Goal: Task Accomplishment & Management: Manage account settings

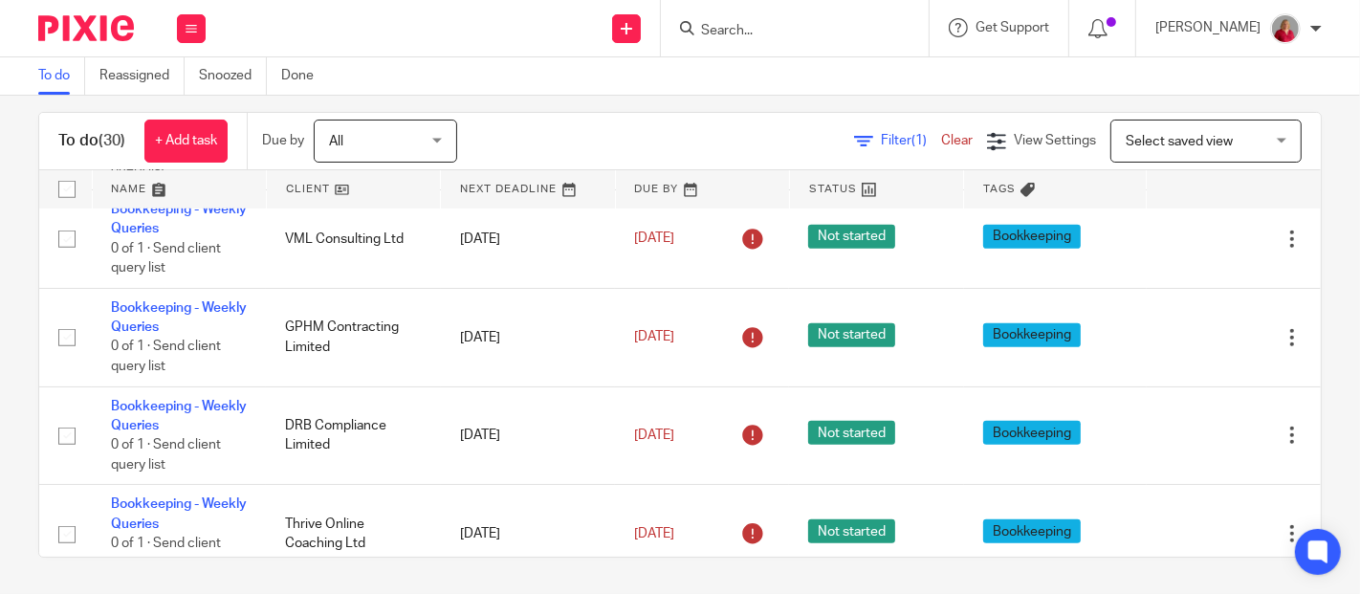
scroll to position [957, 0]
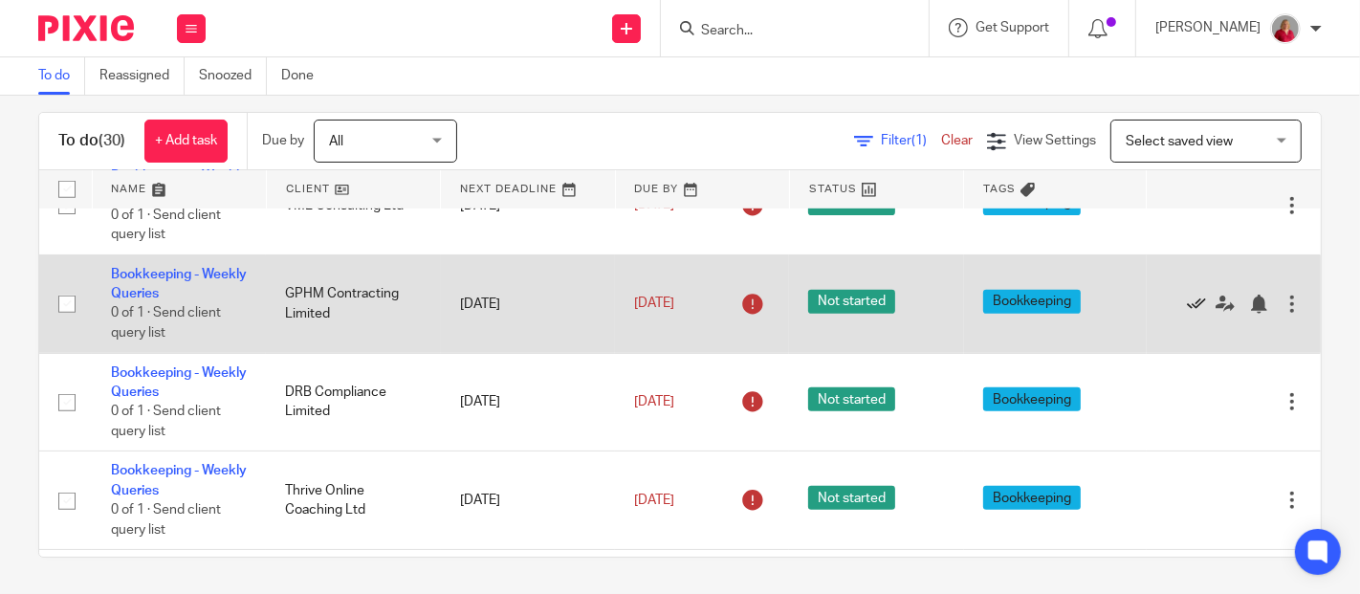
click at [1187, 299] on icon at bounding box center [1196, 304] width 19 height 19
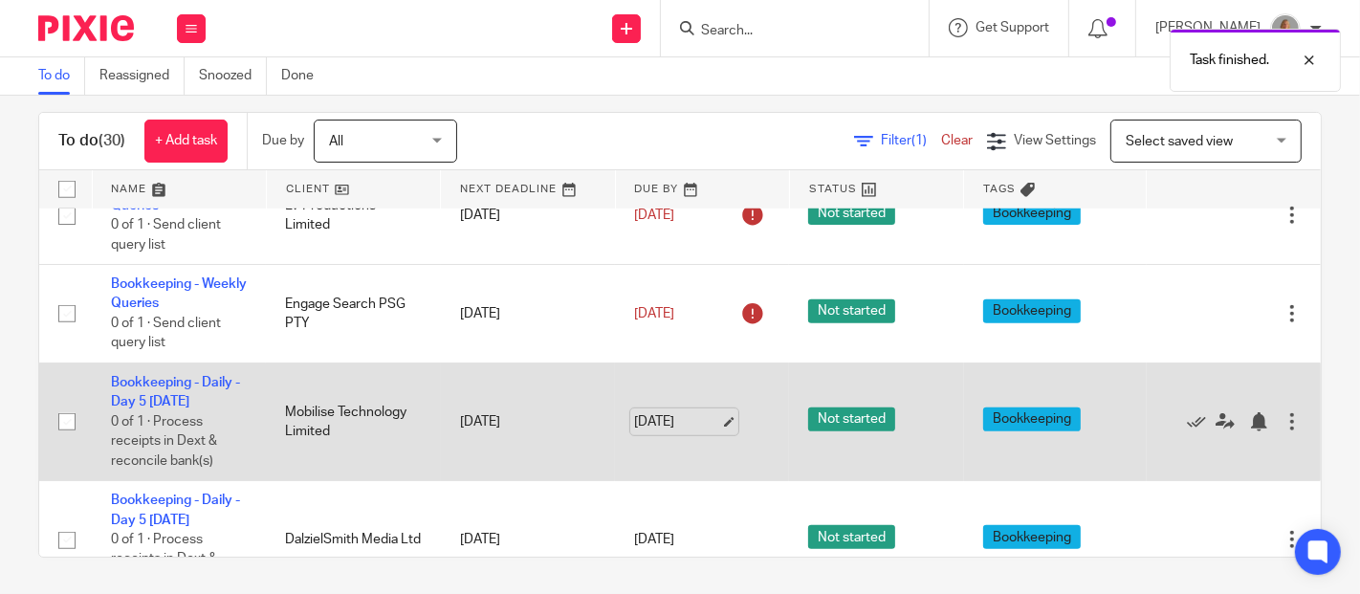
scroll to position [1275, 0]
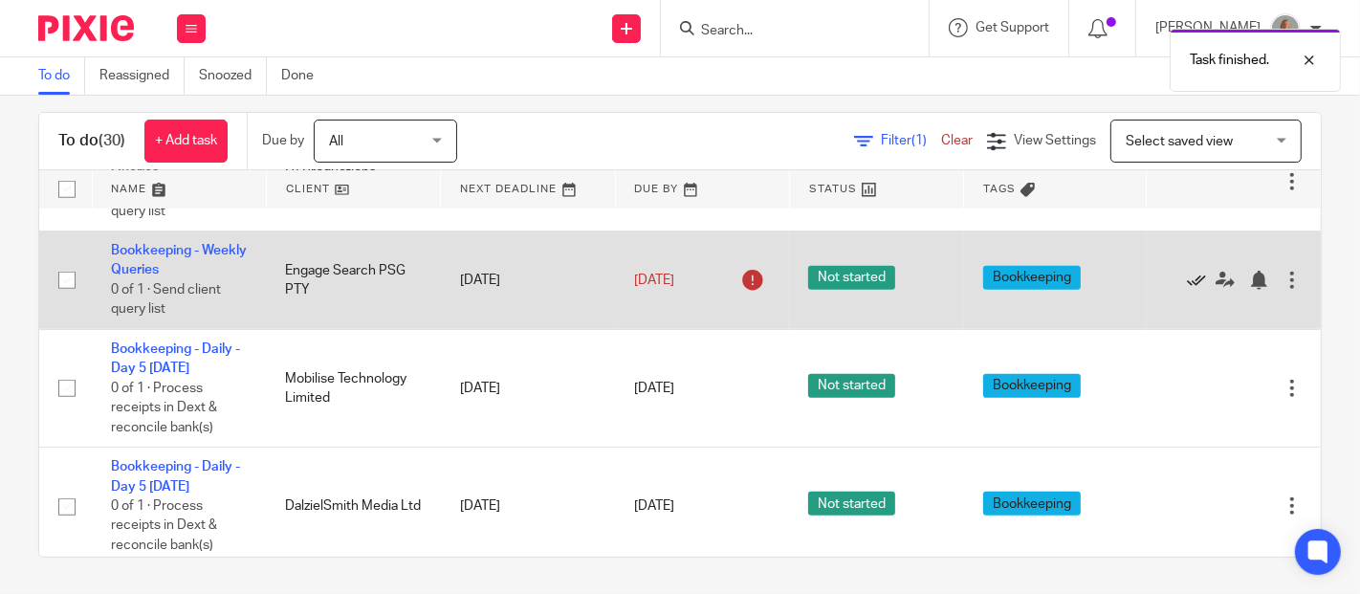
click at [1187, 276] on icon at bounding box center [1196, 280] width 19 height 19
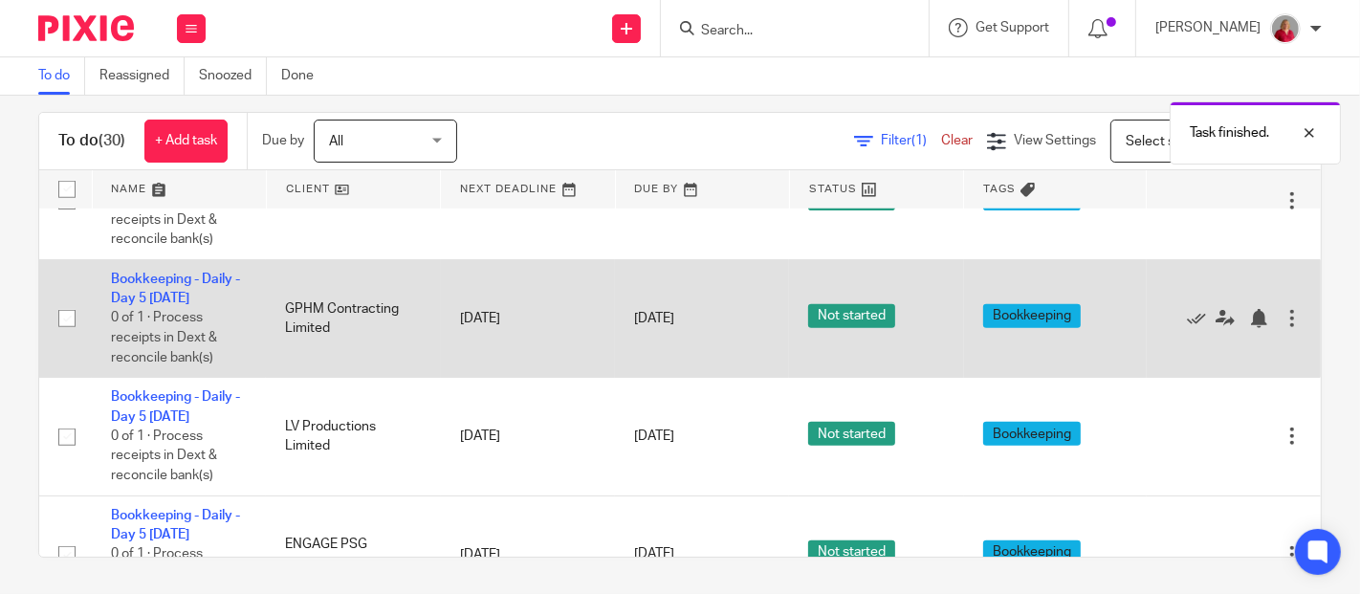
scroll to position [1488, 0]
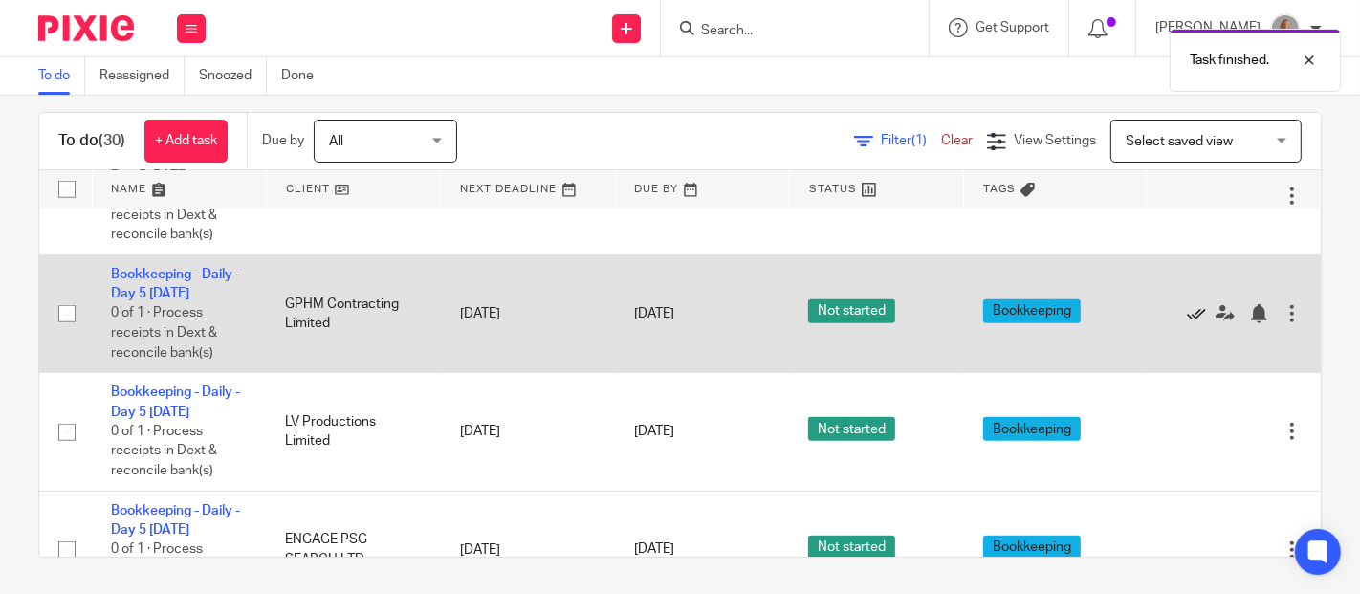
click at [1187, 304] on icon at bounding box center [1196, 313] width 19 height 19
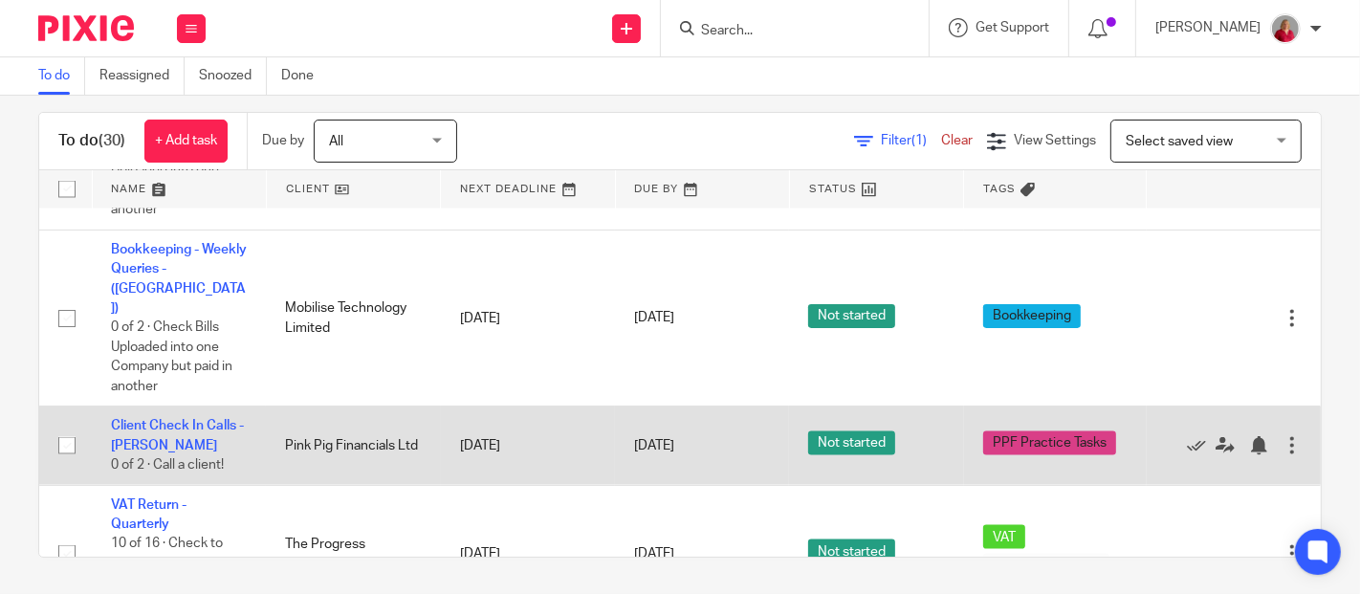
scroll to position [2560, 0]
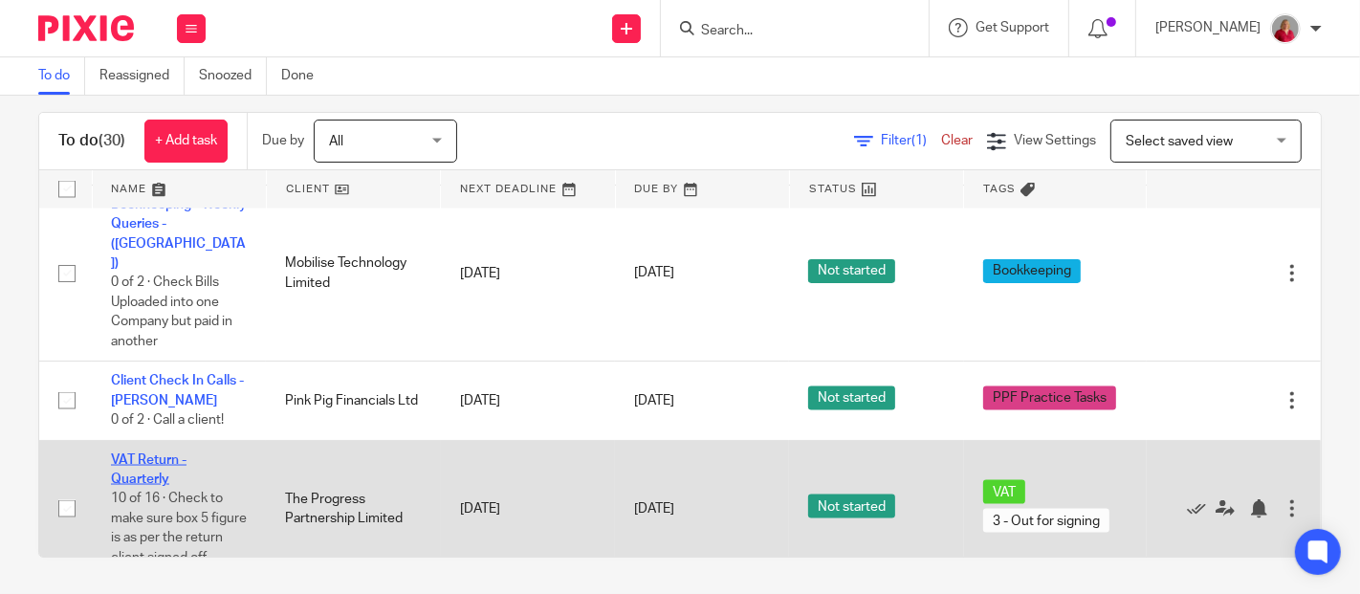
click at [140, 453] on link "VAT Return - Quarterly" at bounding box center [149, 469] width 76 height 33
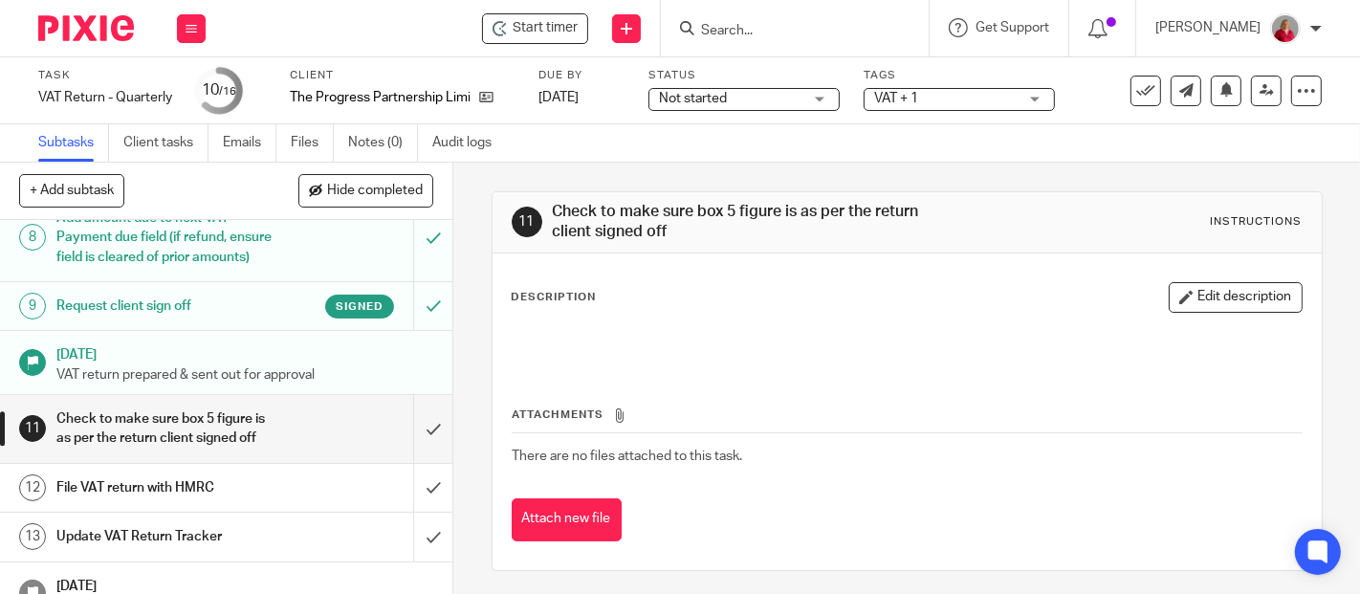
scroll to position [399, 0]
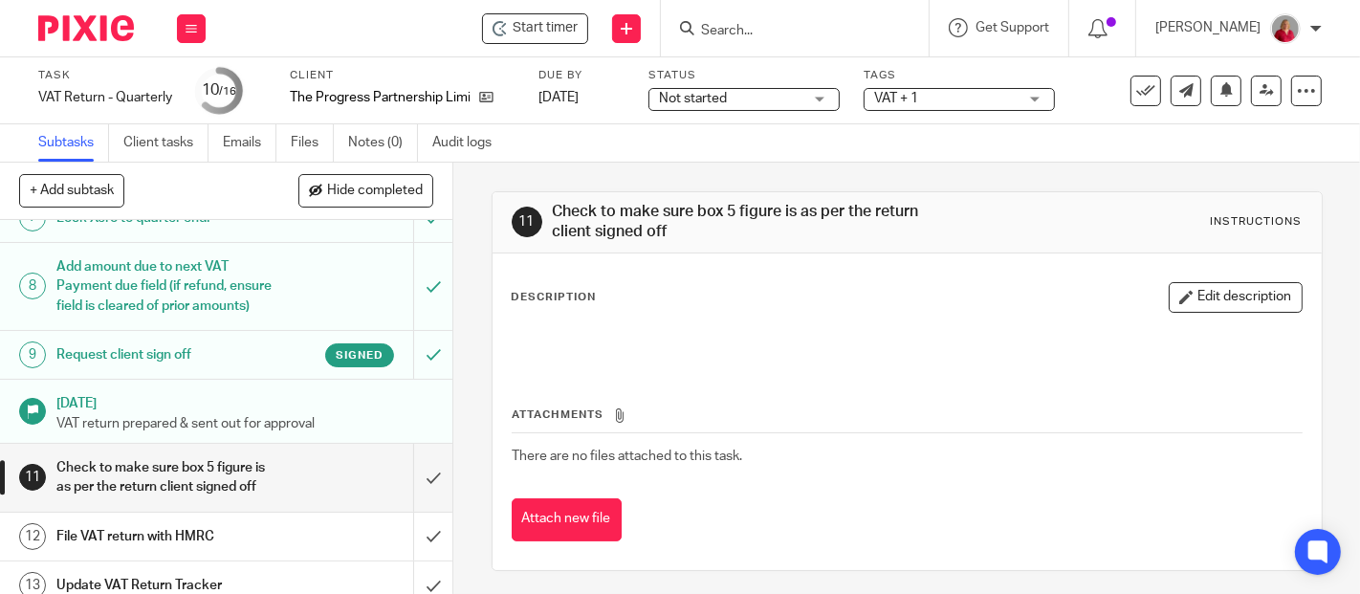
click at [167, 369] on h1 "Request client sign off" at bounding box center [169, 355] width 226 height 29
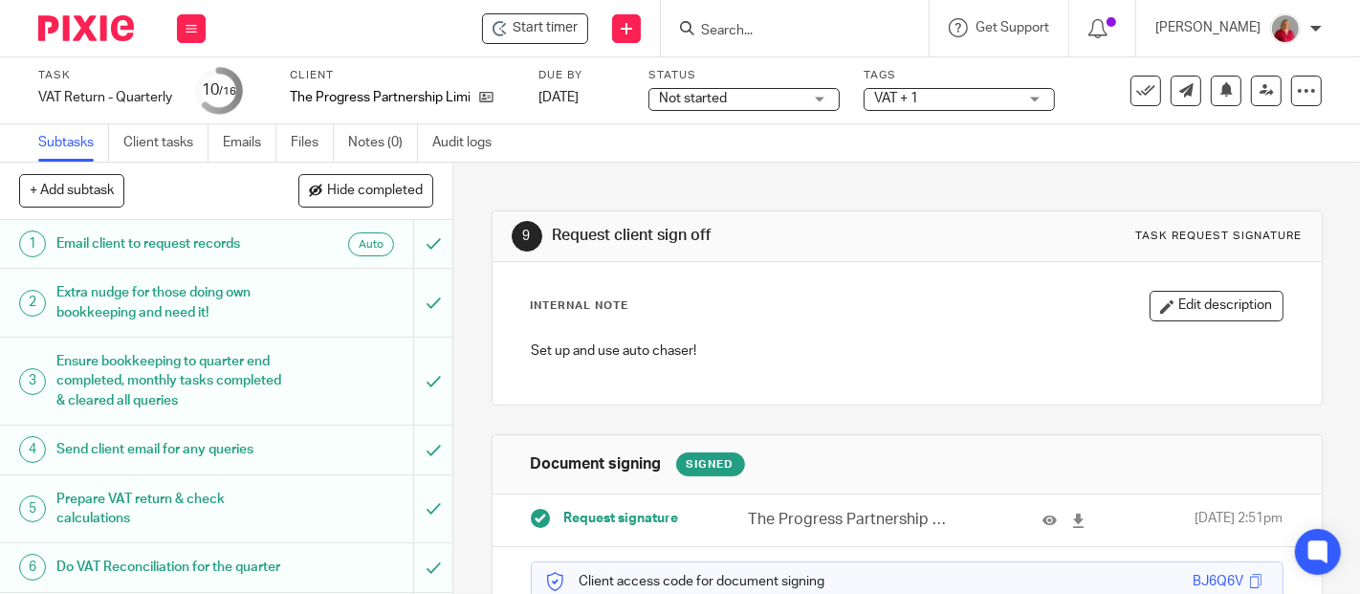
scroll to position [142, 0]
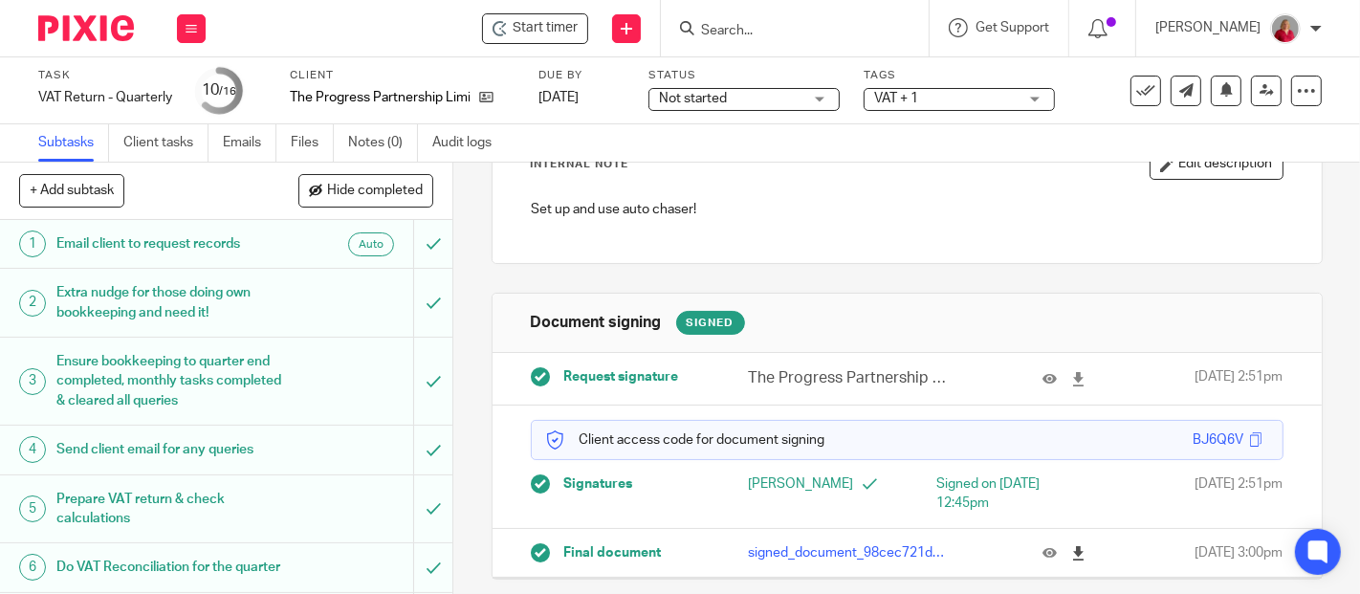
click at [1072, 548] on icon at bounding box center [1079, 553] width 14 height 14
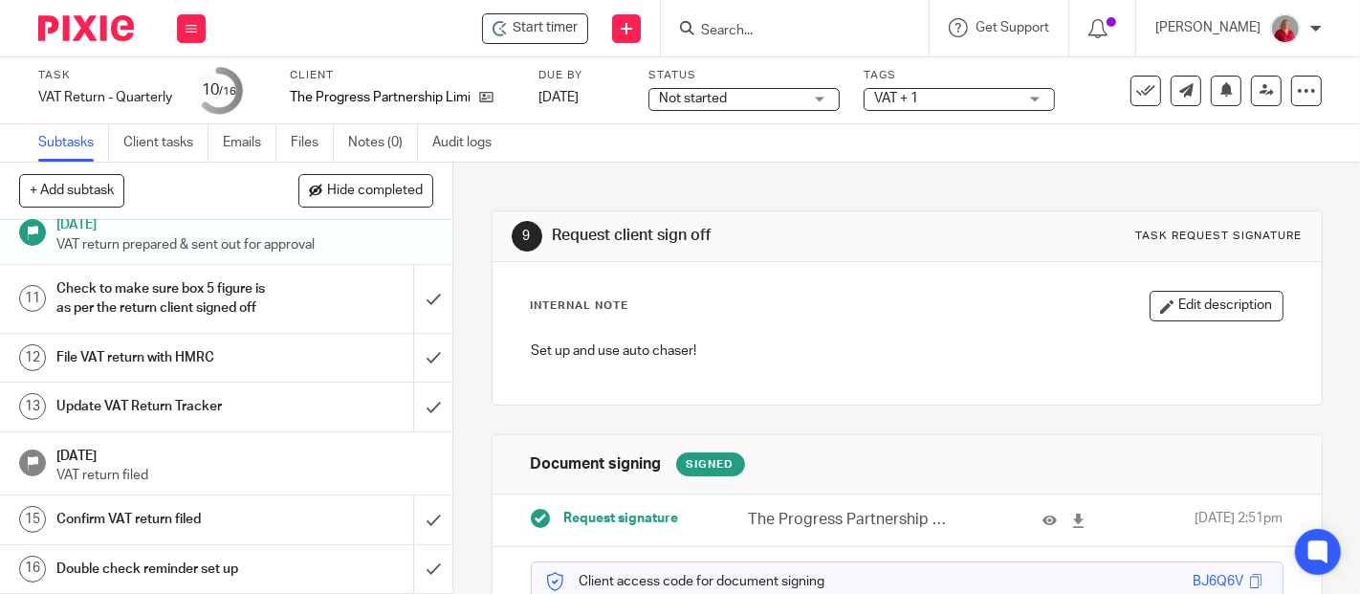
scroll to position [611, 0]
click at [412, 301] on input "submit" at bounding box center [226, 299] width 453 height 68
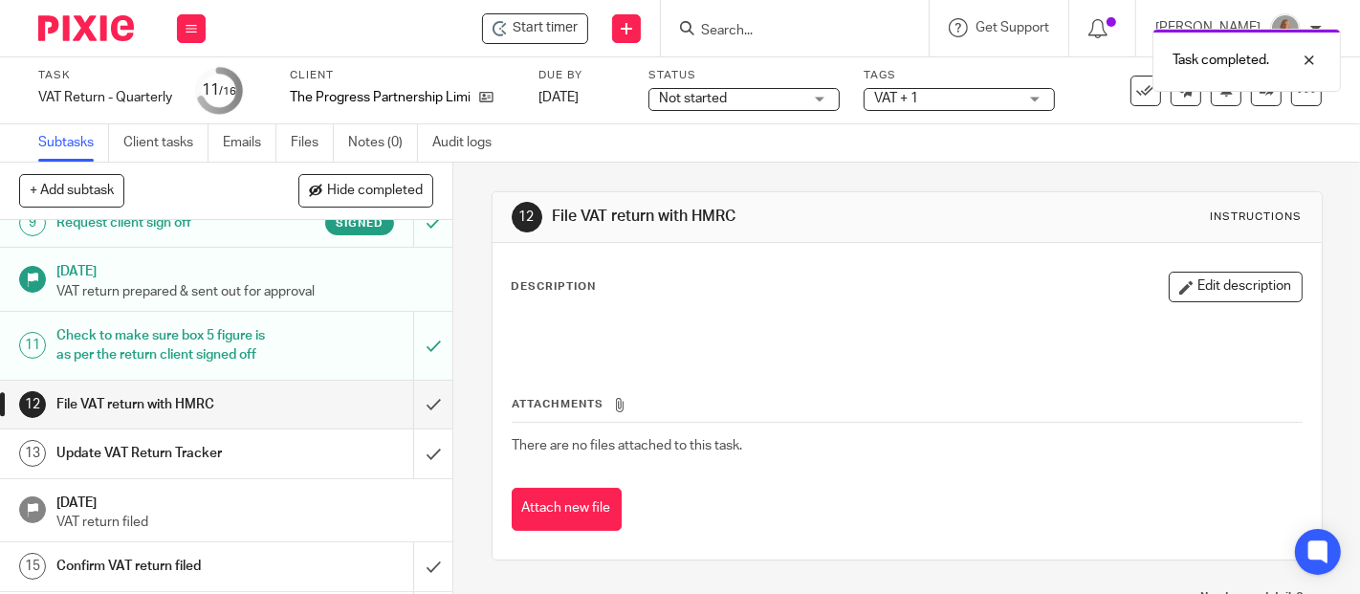
scroll to position [611, 0]
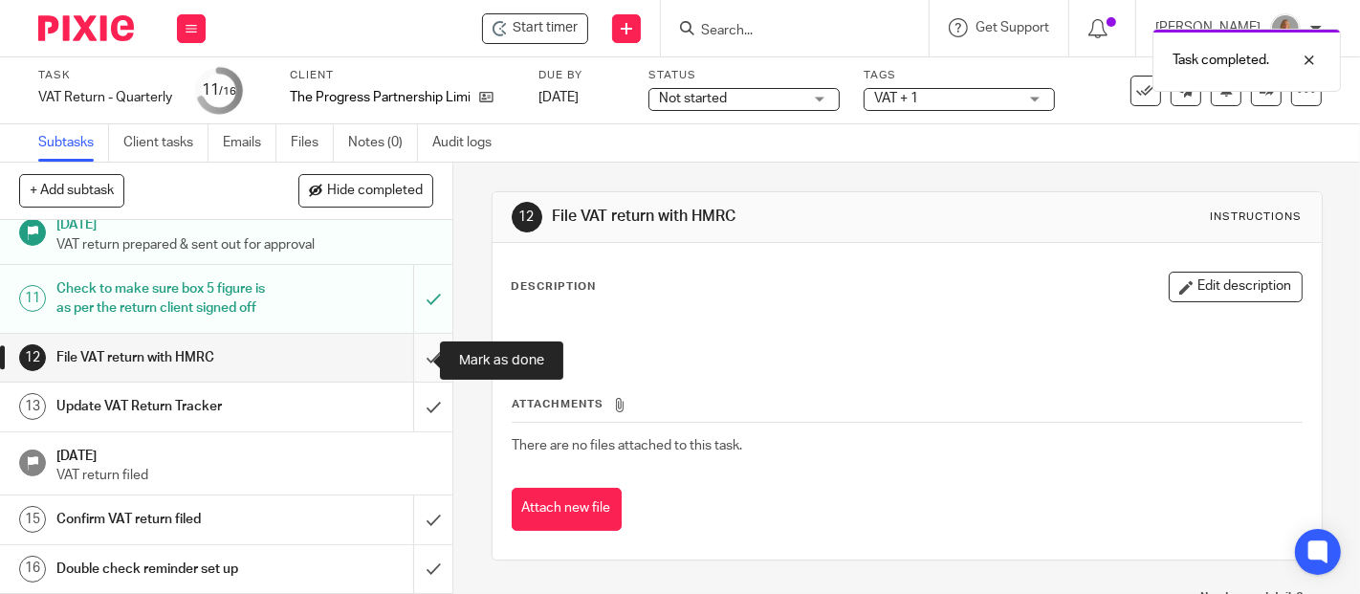
click at [405, 357] on input "submit" at bounding box center [226, 358] width 453 height 48
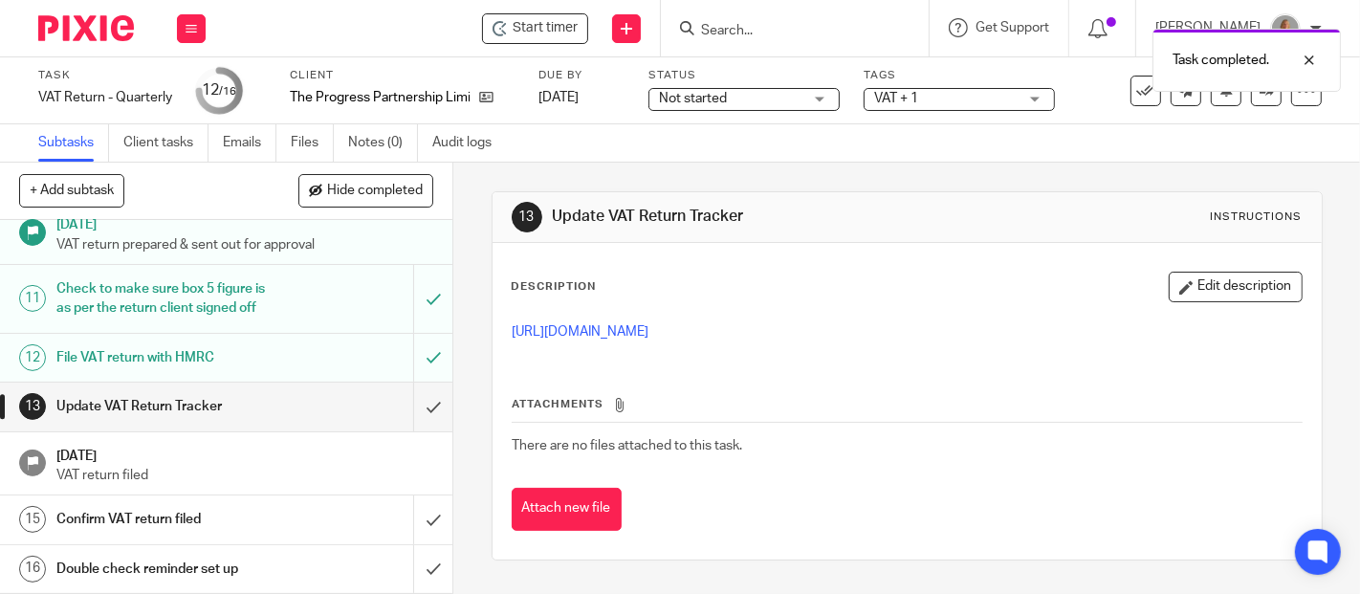
scroll to position [611, 0]
click at [409, 409] on input "submit" at bounding box center [226, 407] width 453 height 48
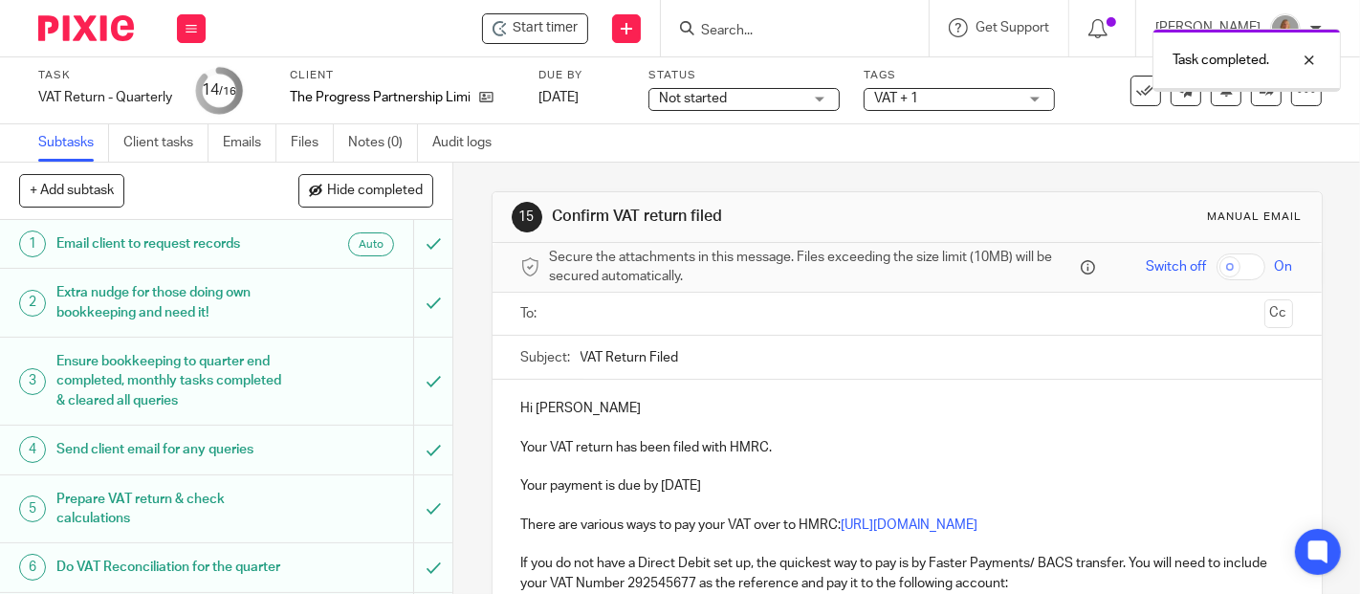
scroll to position [611, 0]
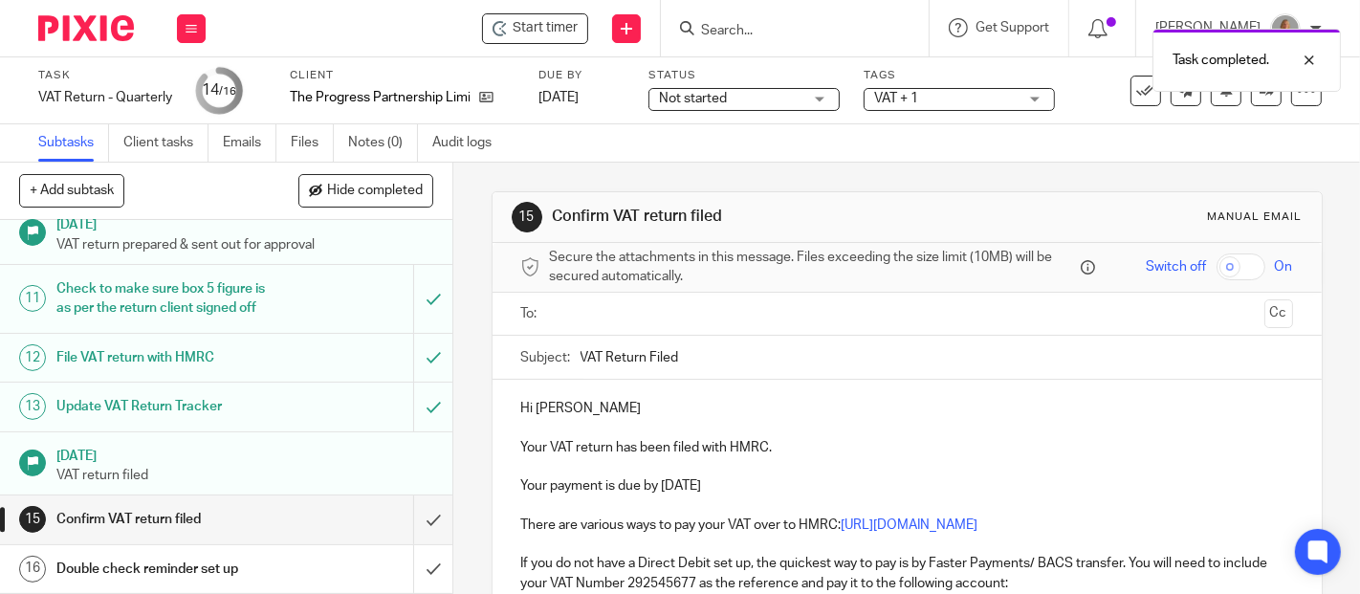
click at [582, 312] on input "text" at bounding box center [907, 314] width 700 height 22
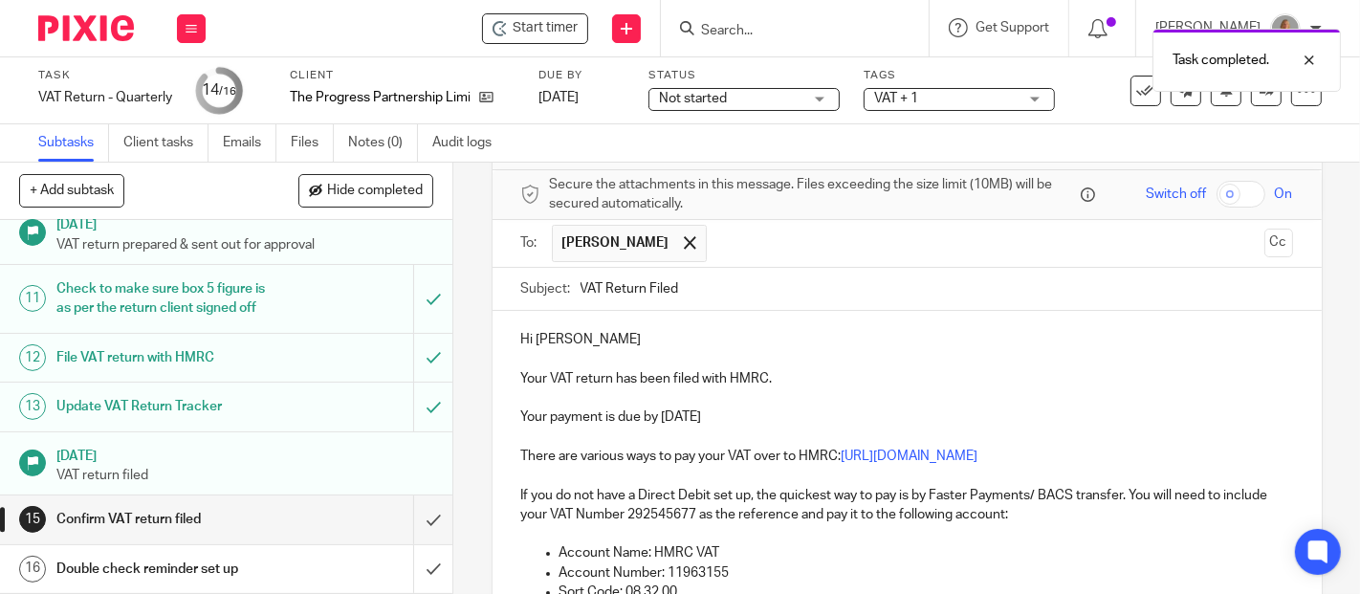
scroll to position [106, 0]
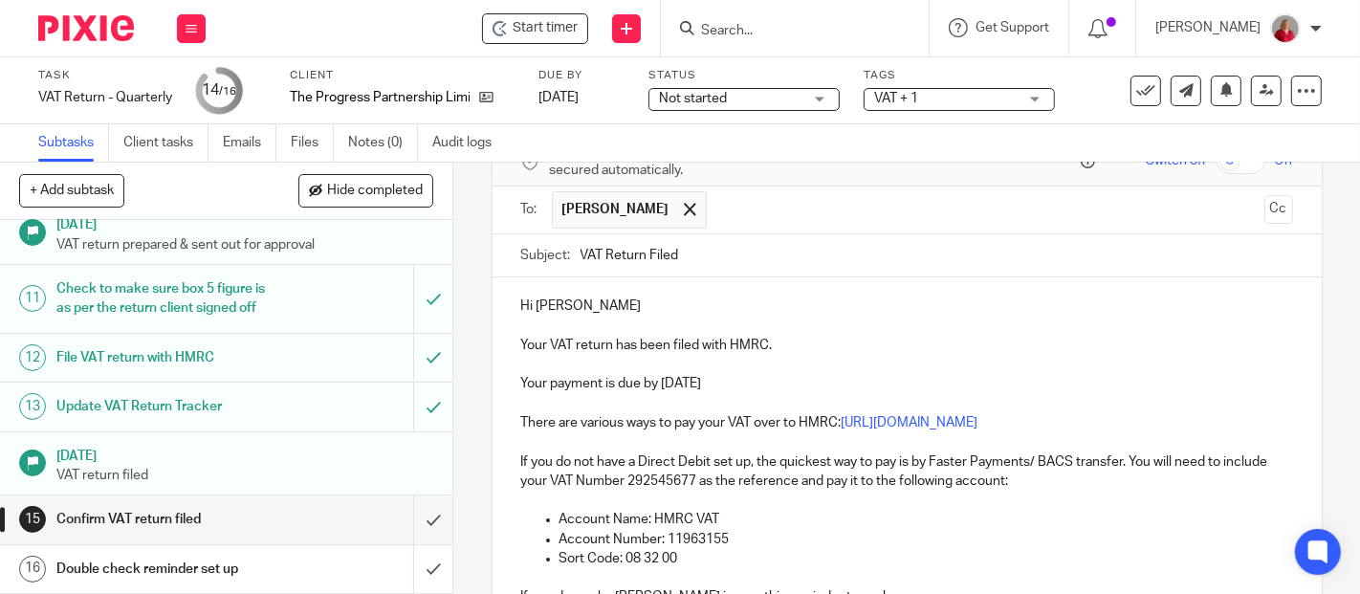
click at [664, 384] on p "Your payment is due by 5 Sep 2025" at bounding box center [907, 383] width 772 height 19
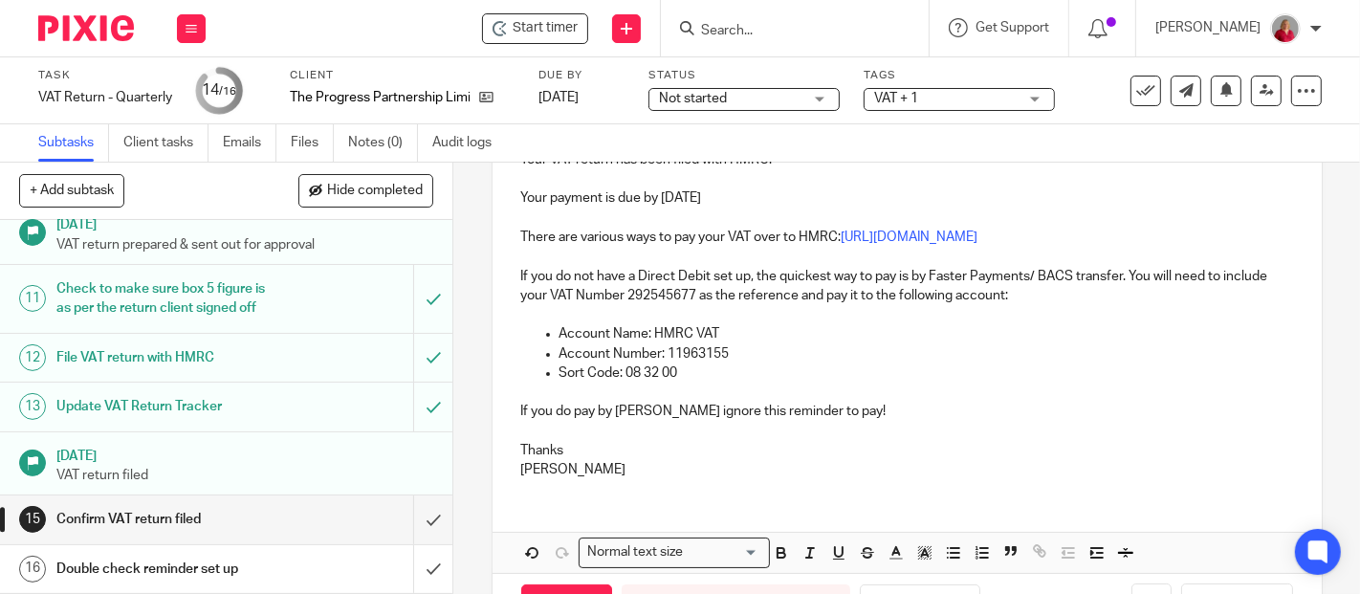
scroll to position [359, 0]
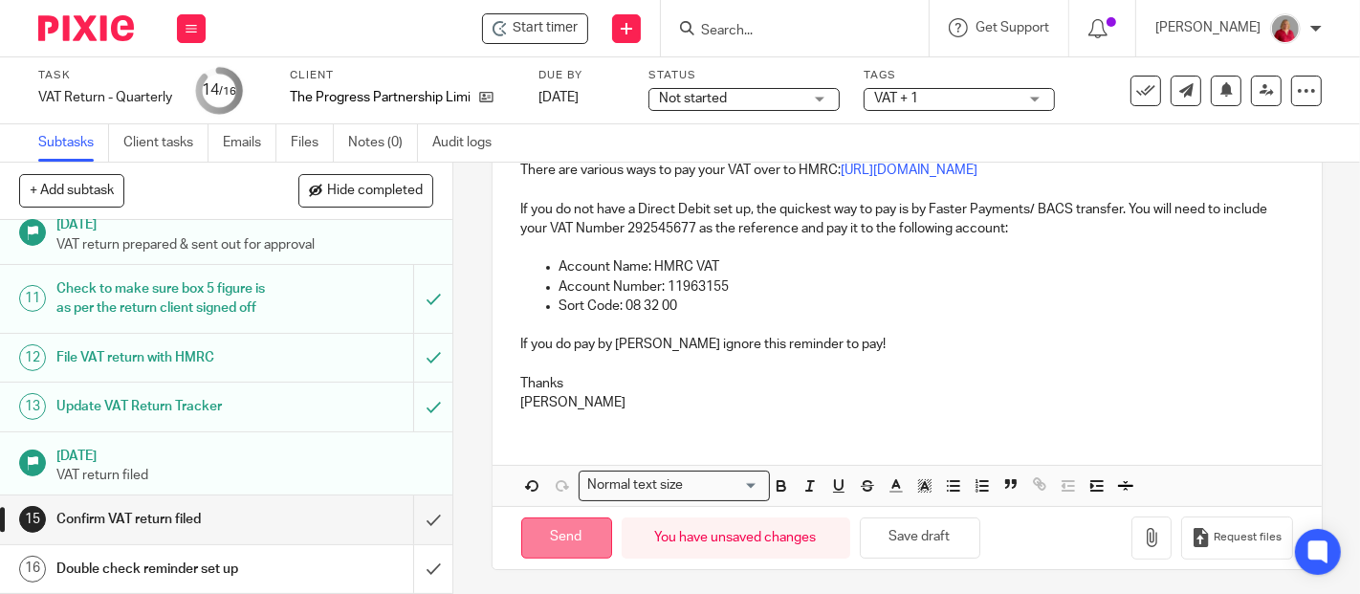
click at [581, 531] on input "Send" at bounding box center [566, 538] width 91 height 41
type input "Sent"
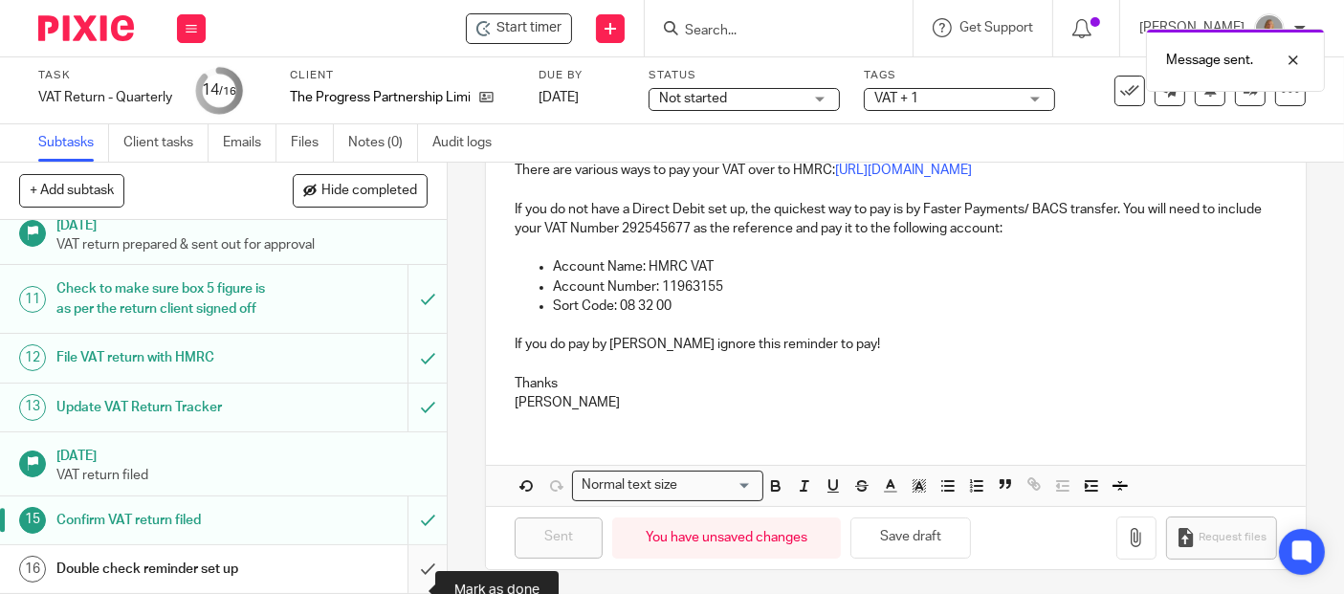
click at [405, 590] on input "submit" at bounding box center [223, 569] width 447 height 48
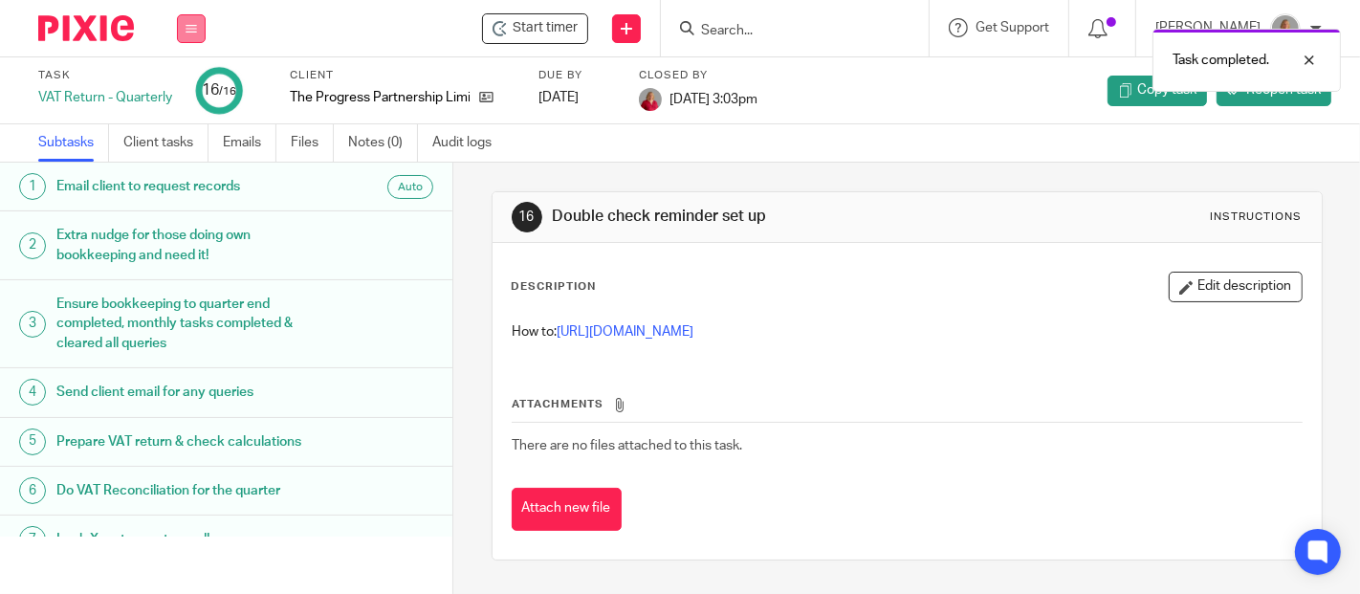
click at [188, 26] on icon at bounding box center [191, 28] width 11 height 11
click at [193, 86] on link "Work" at bounding box center [182, 88] width 33 height 13
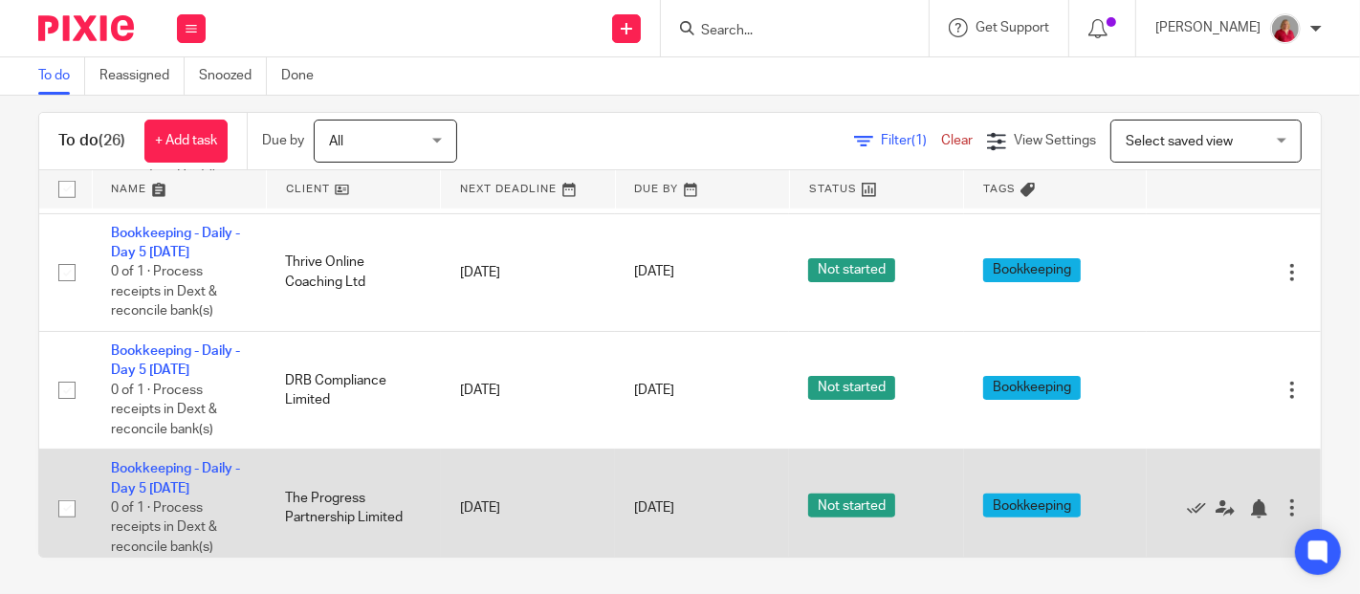
scroll to position [1871, 0]
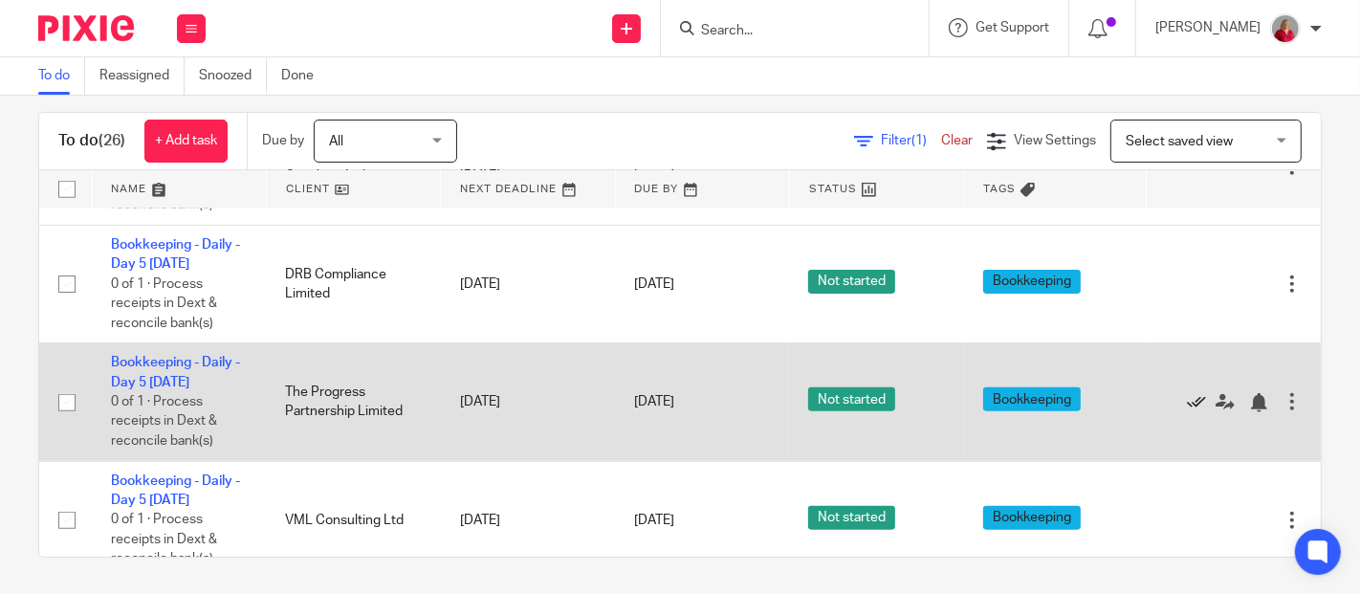
click at [1187, 398] on icon at bounding box center [1196, 402] width 19 height 19
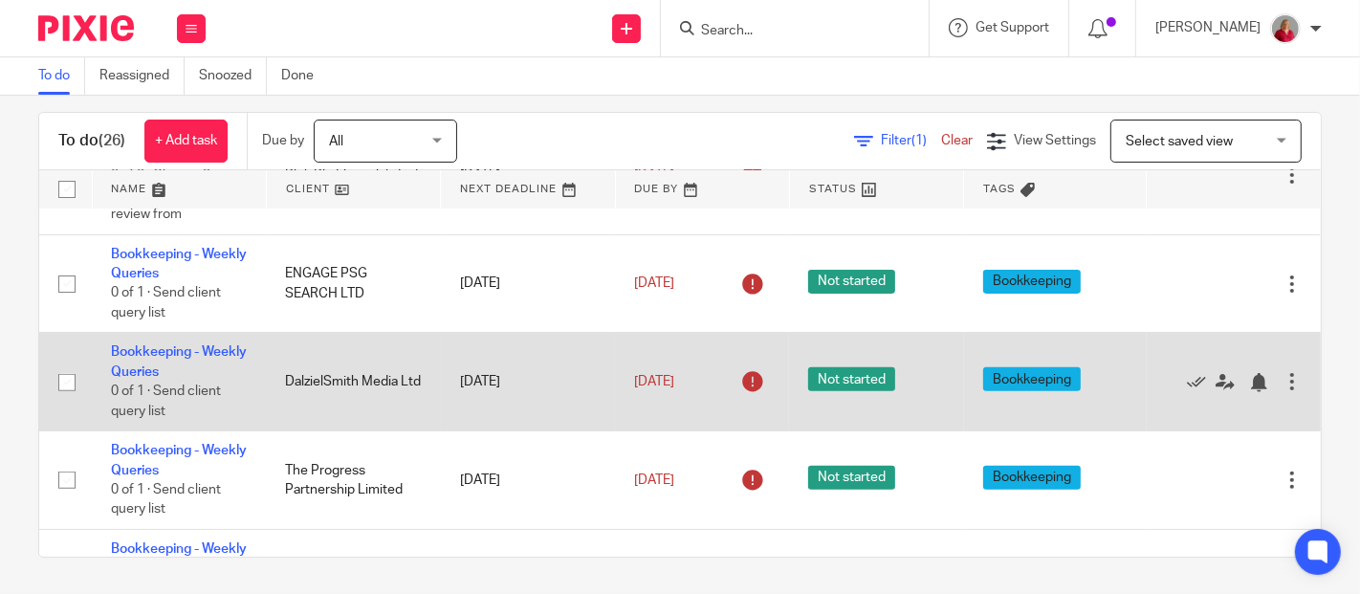
scroll to position [690, 0]
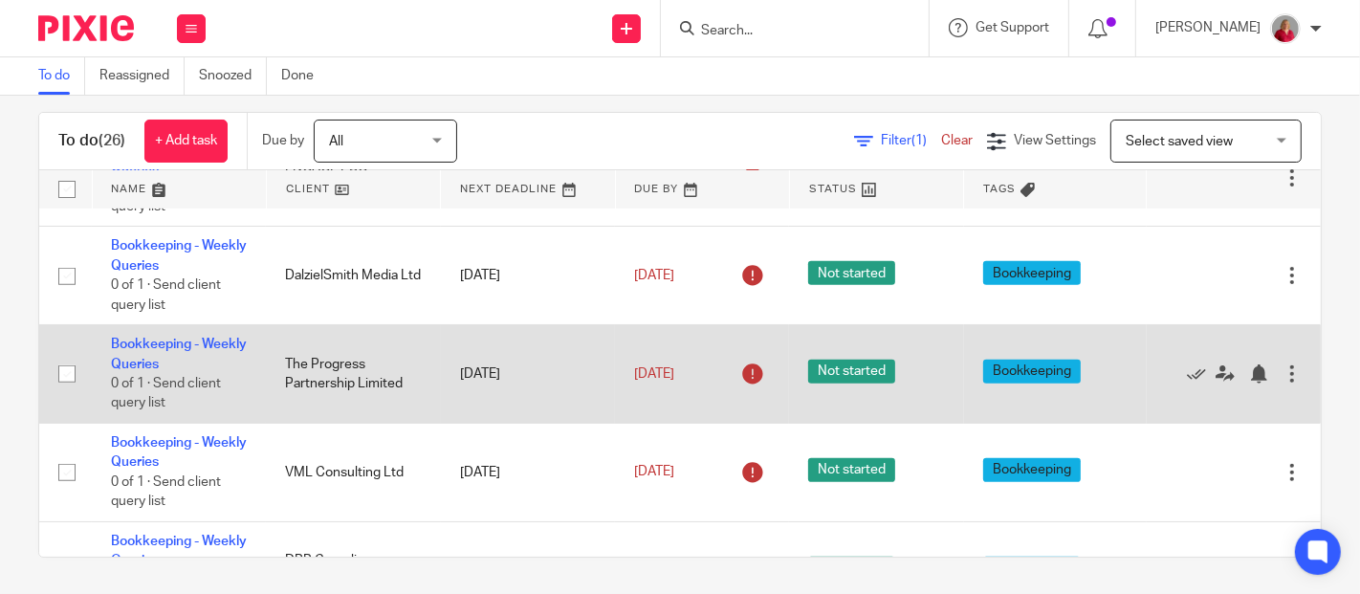
click at [195, 349] on td "Bookkeeping - Weekly Queries 0 of 1 · Send client query list" at bounding box center [179, 374] width 174 height 99
click at [172, 365] on link "Bookkeeping - Weekly Queries" at bounding box center [179, 354] width 136 height 33
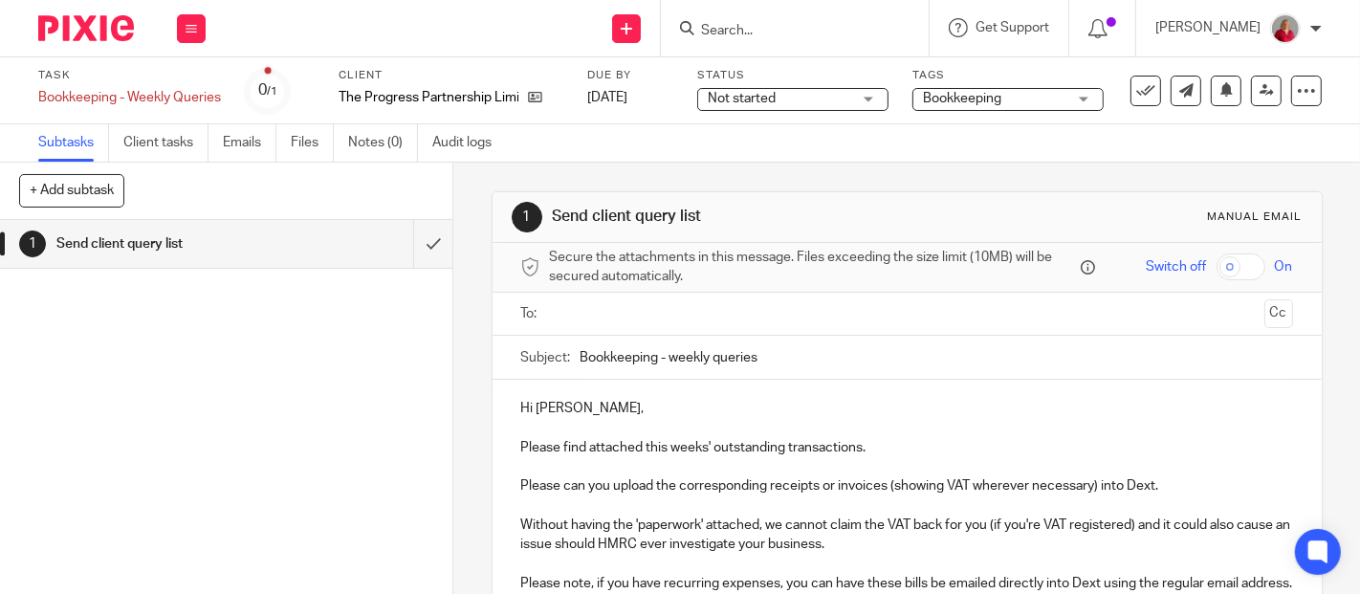
click at [614, 312] on input "text" at bounding box center [907, 314] width 700 height 22
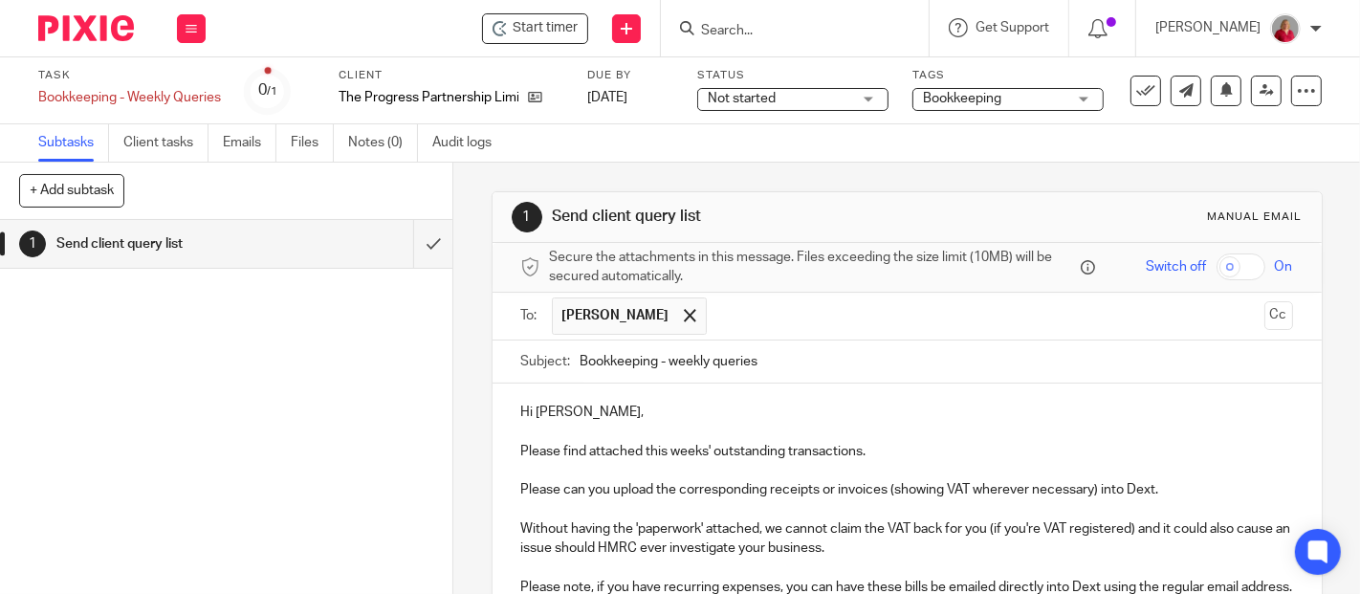
click at [737, 314] on input "text" at bounding box center [987, 316] width 540 height 37
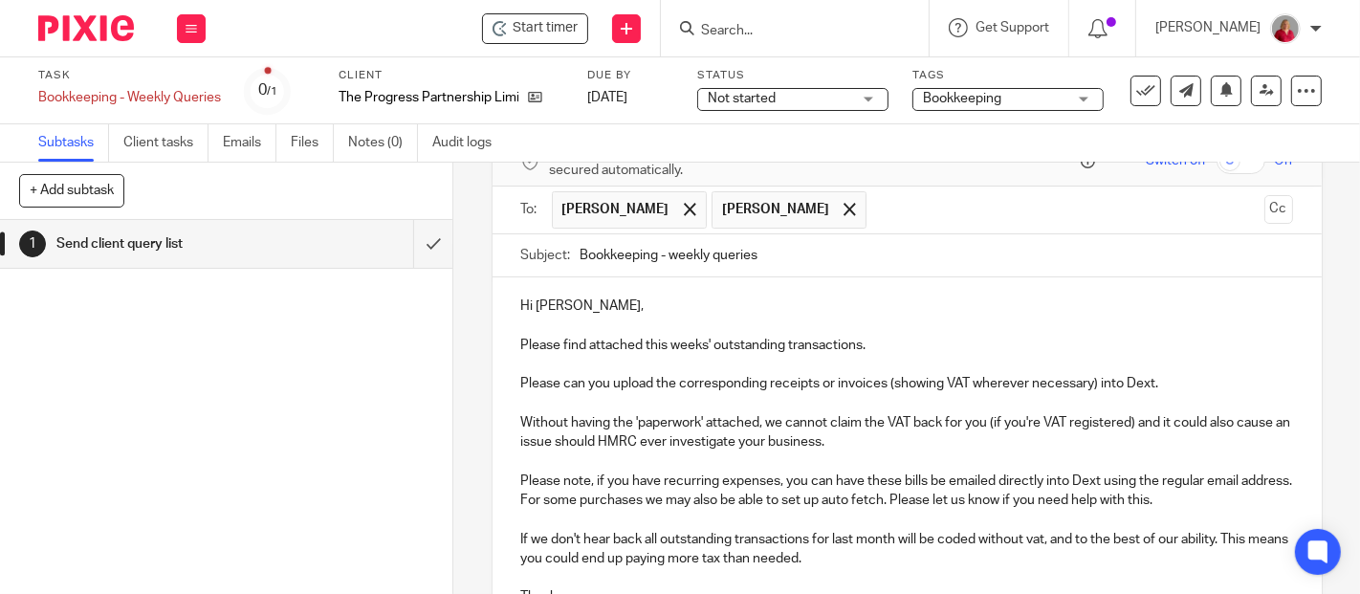
scroll to position [212, 0]
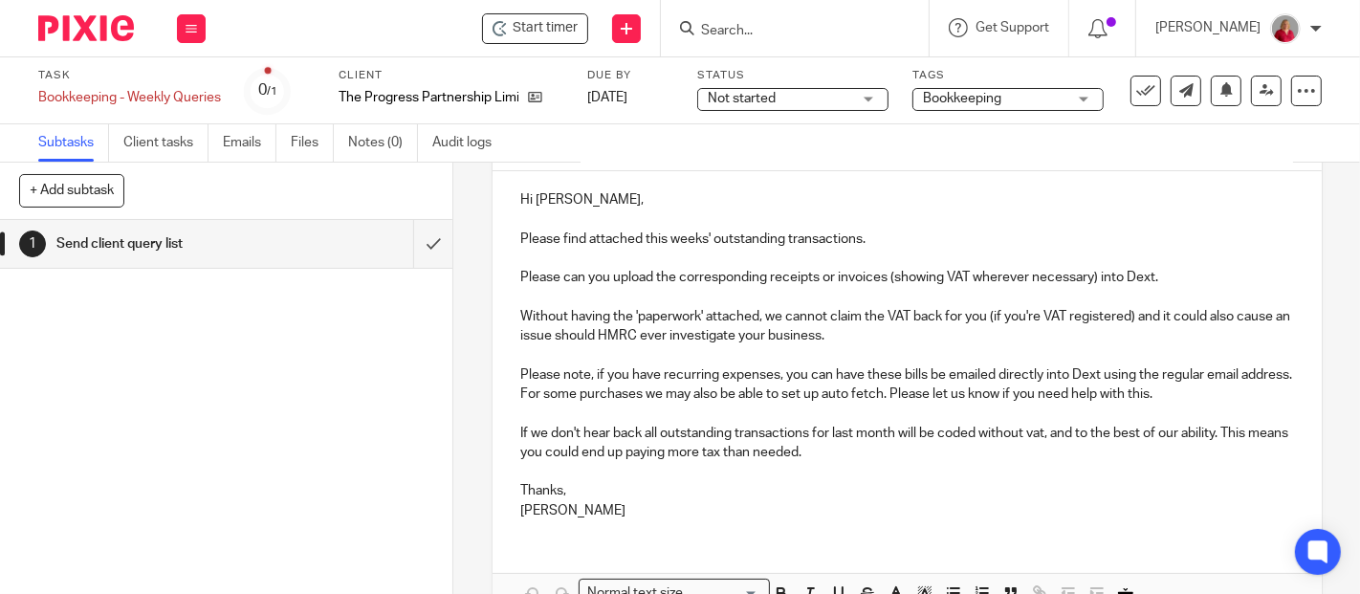
click at [677, 198] on p "Hi [PERSON_NAME]," at bounding box center [907, 199] width 772 height 19
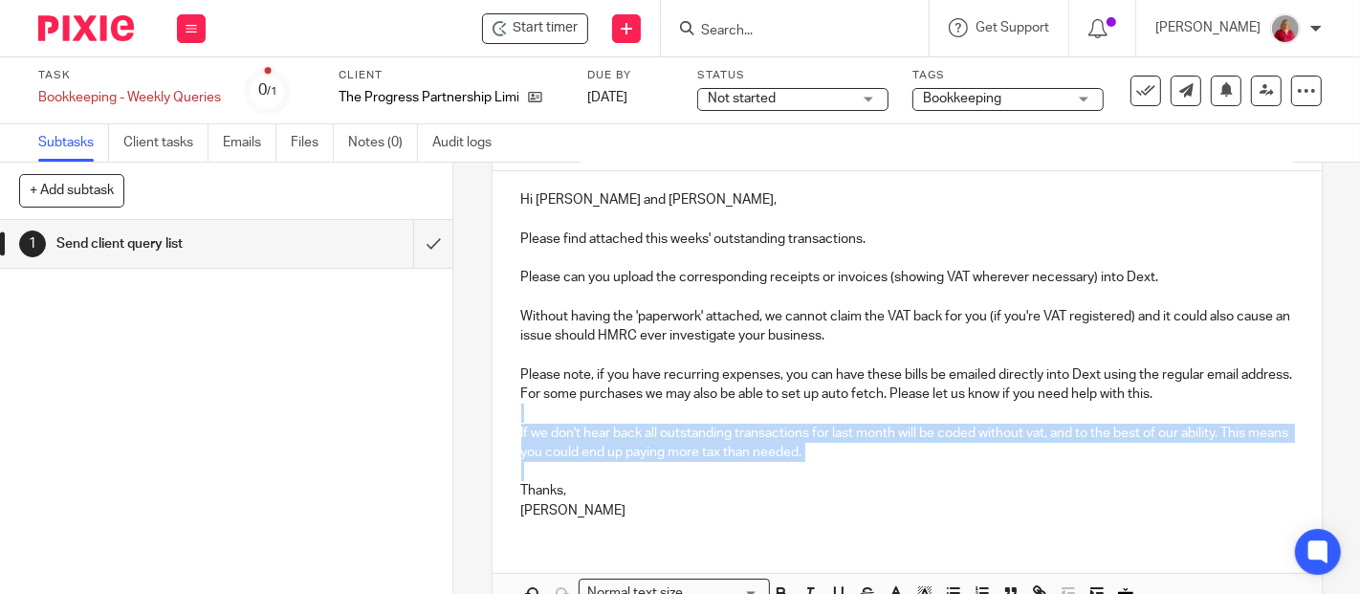
drag, startPoint x: 516, startPoint y: 413, endPoint x: 854, endPoint y: 469, distance: 343.2
click at [854, 469] on div "Hi [PERSON_NAME] and [PERSON_NAME], Please find attached this weeks' outstandin…" at bounding box center [907, 353] width 829 height 364
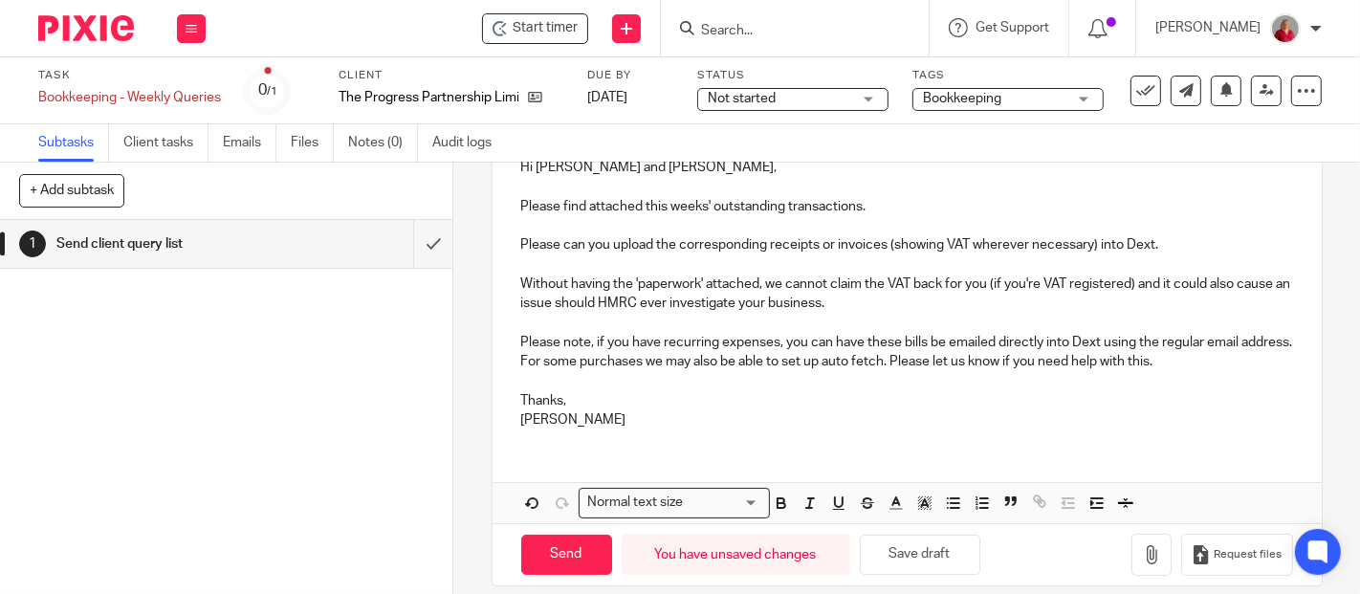
scroll to position [262, 0]
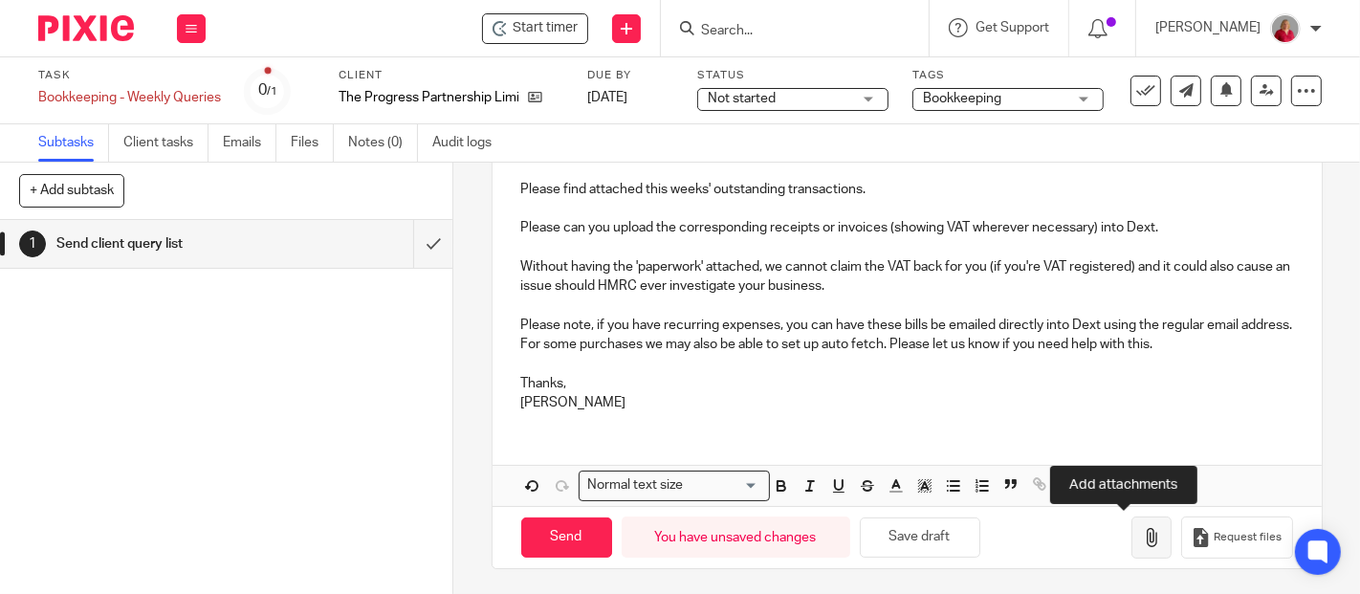
click at [1142, 535] on icon "button" at bounding box center [1151, 537] width 19 height 19
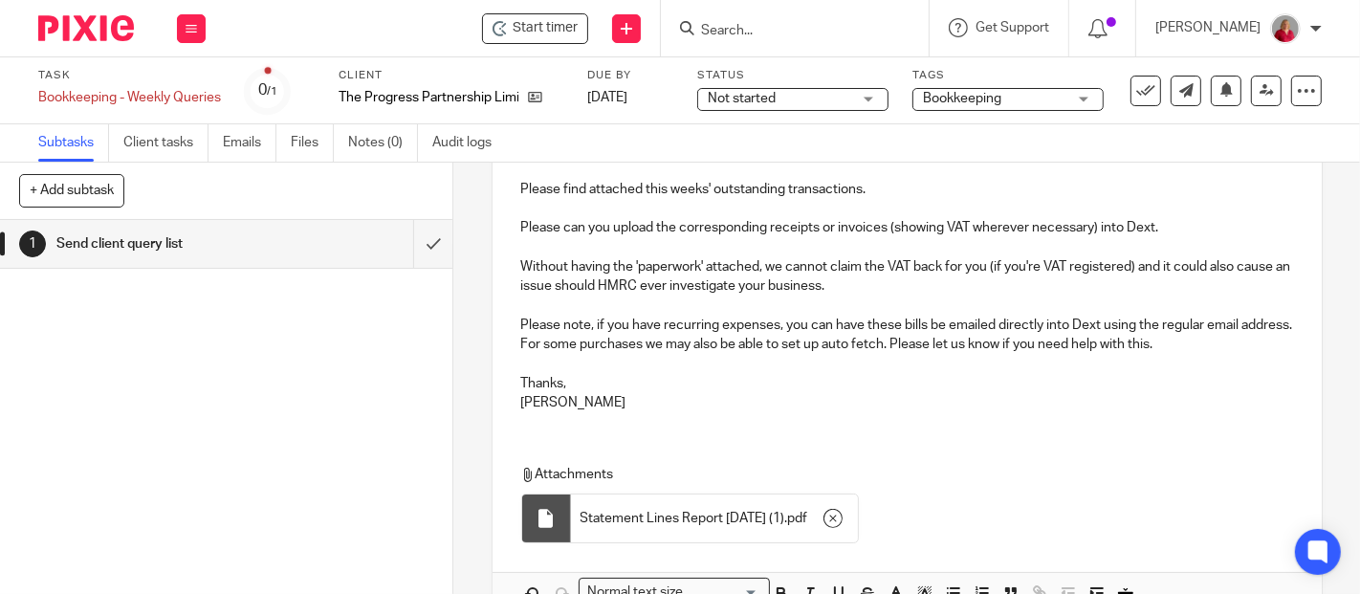
scroll to position [368, 0]
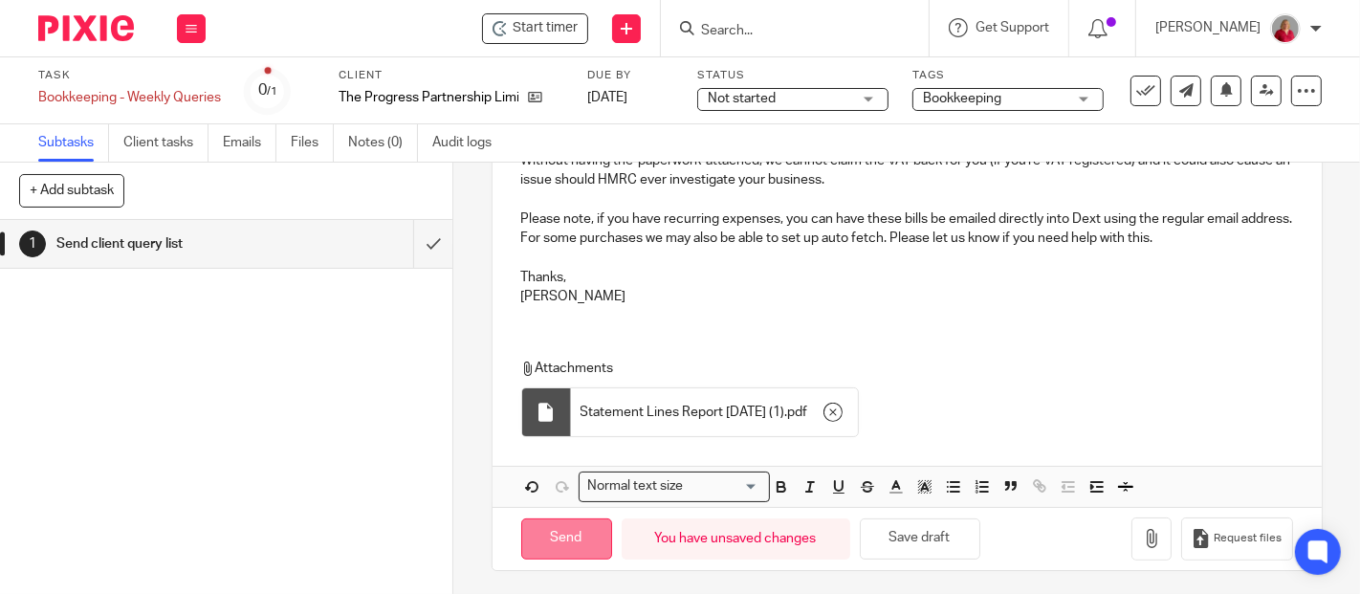
click at [576, 537] on input "Send" at bounding box center [566, 539] width 91 height 41
type input "Sent"
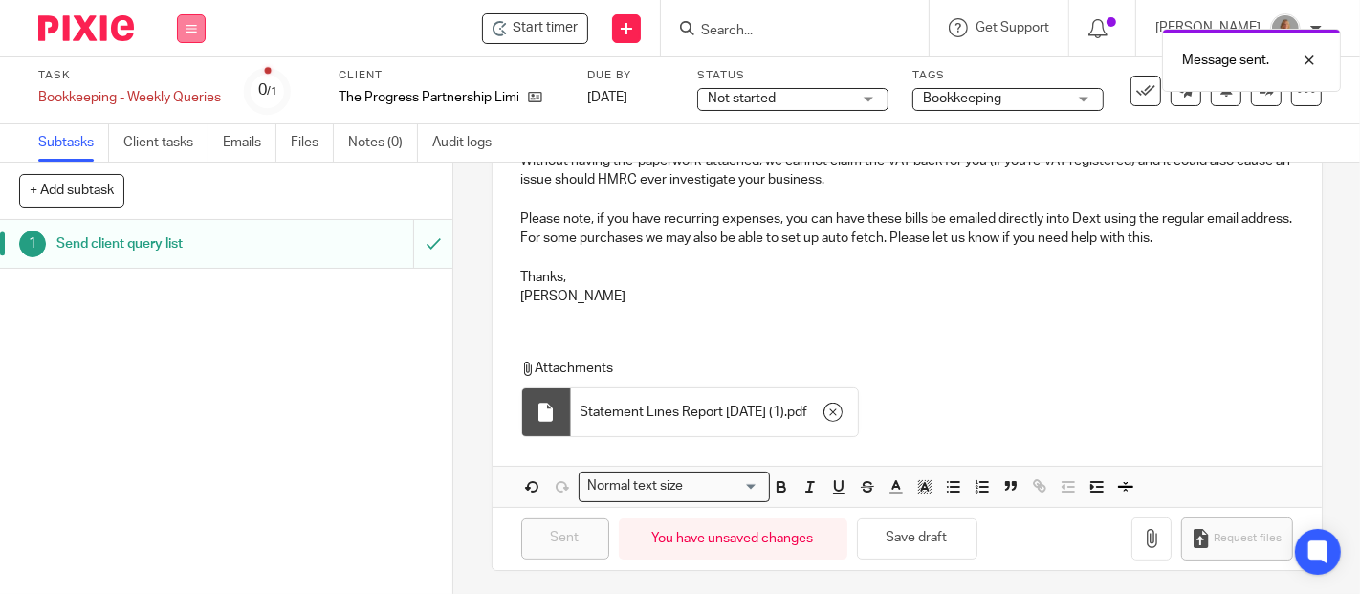
click at [189, 29] on icon at bounding box center [191, 28] width 11 height 11
click at [188, 88] on link "Work" at bounding box center [182, 88] width 33 height 13
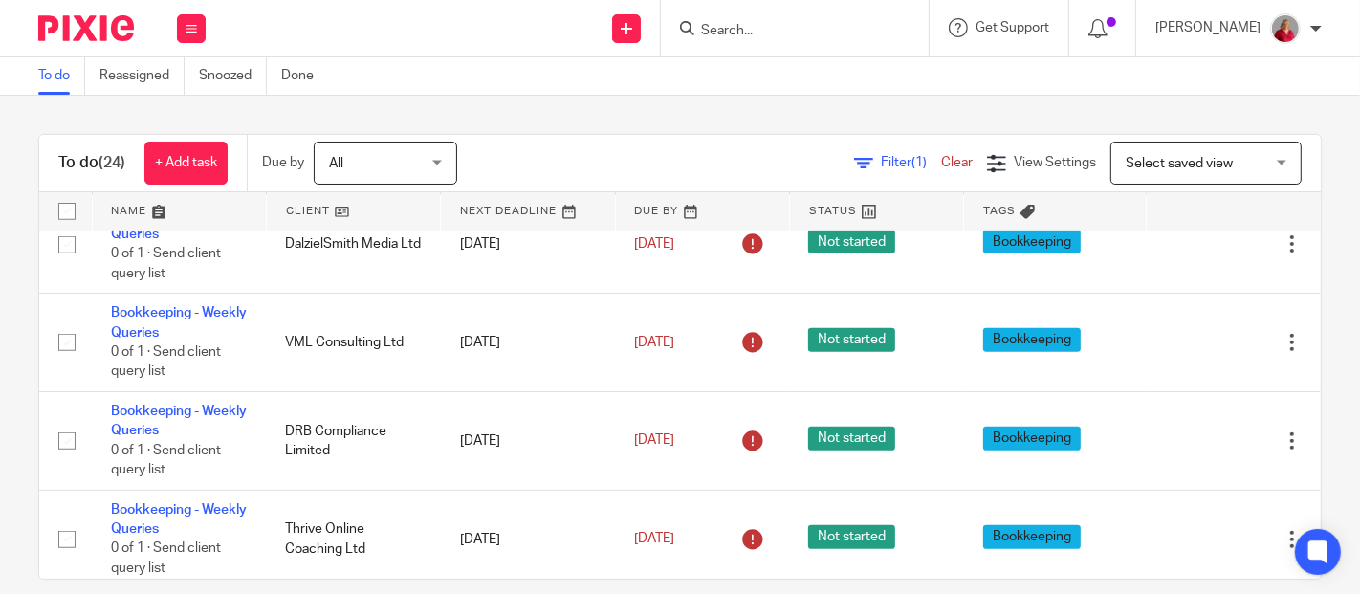
scroll to position [850, 0]
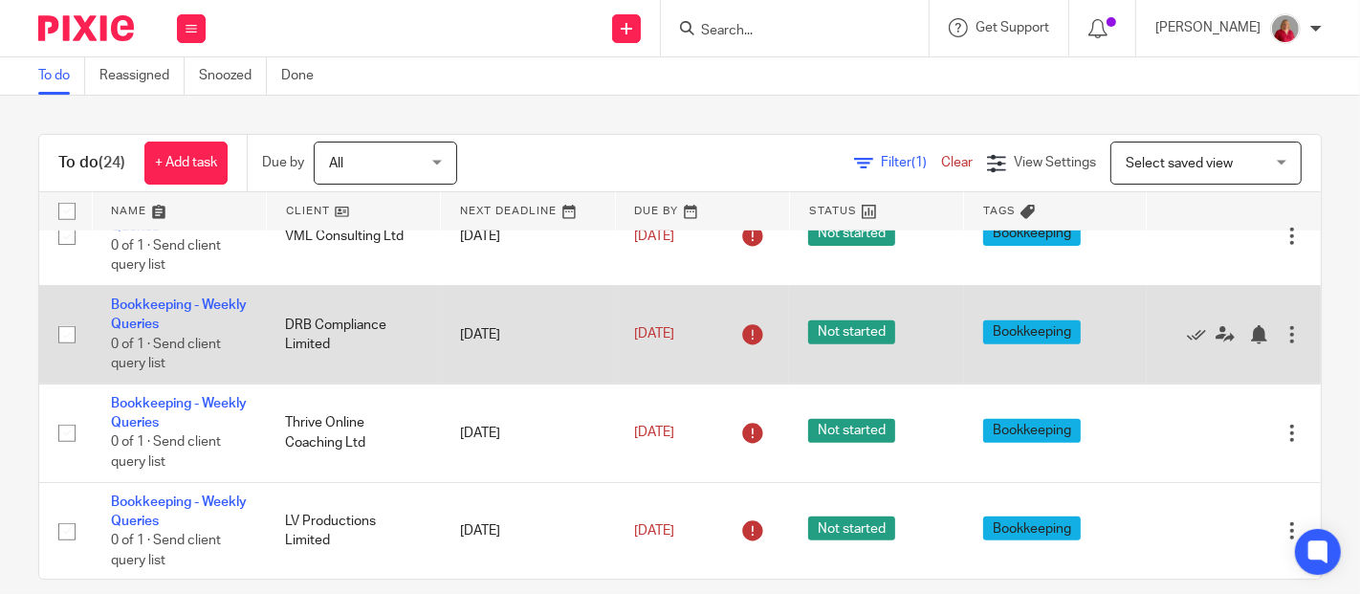
click at [180, 313] on td "Bookkeeping - Weekly Queries 0 of 1 · Send client query list" at bounding box center [179, 335] width 174 height 99
click at [176, 317] on link "Bookkeeping - Weekly Queries" at bounding box center [179, 314] width 136 height 33
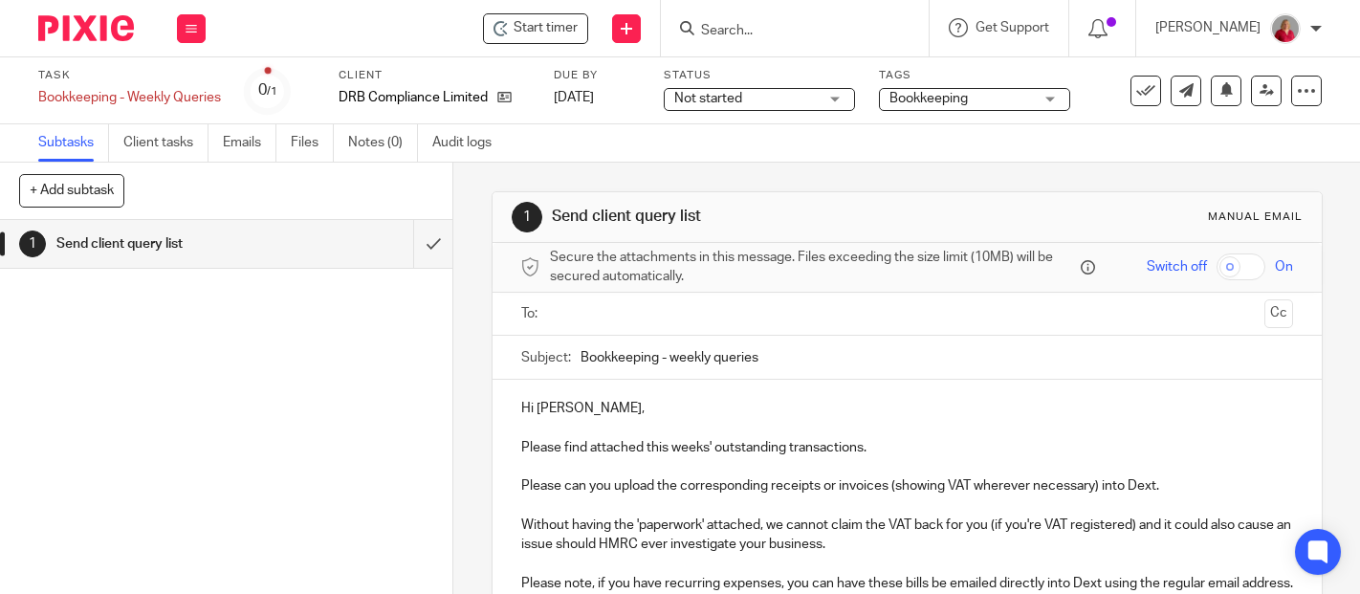
click at [557, 311] on input "text" at bounding box center [907, 314] width 700 height 22
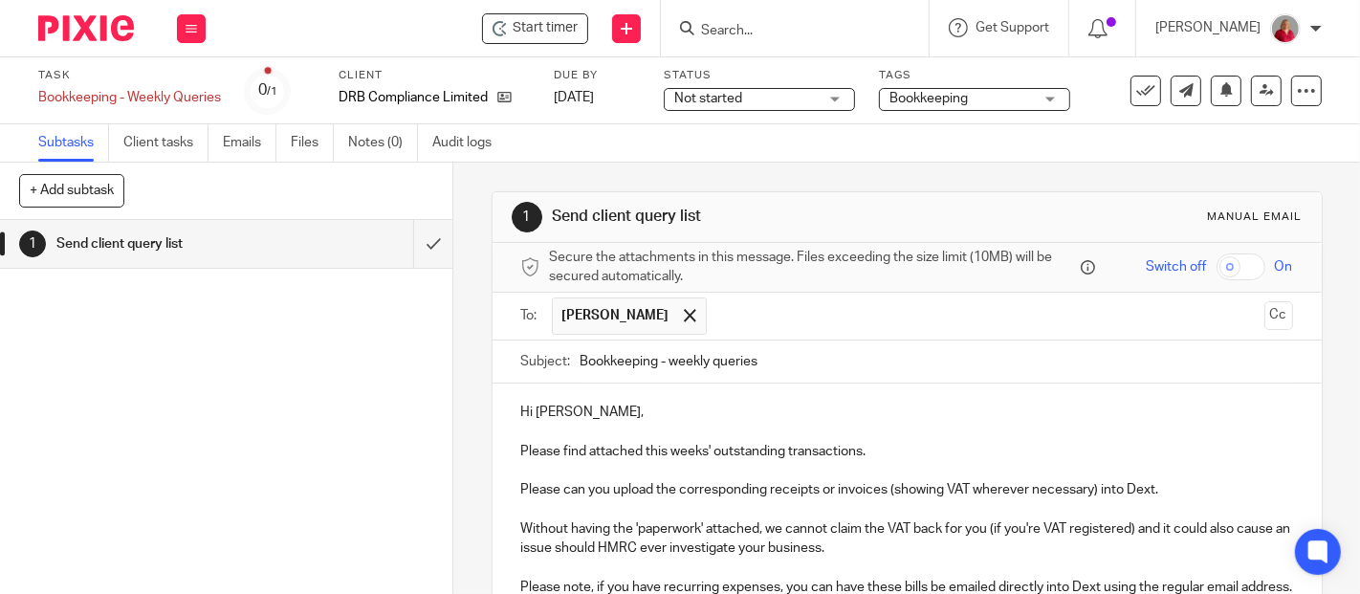
drag, startPoint x: 656, startPoint y: 353, endPoint x: 683, endPoint y: 349, distance: 27.1
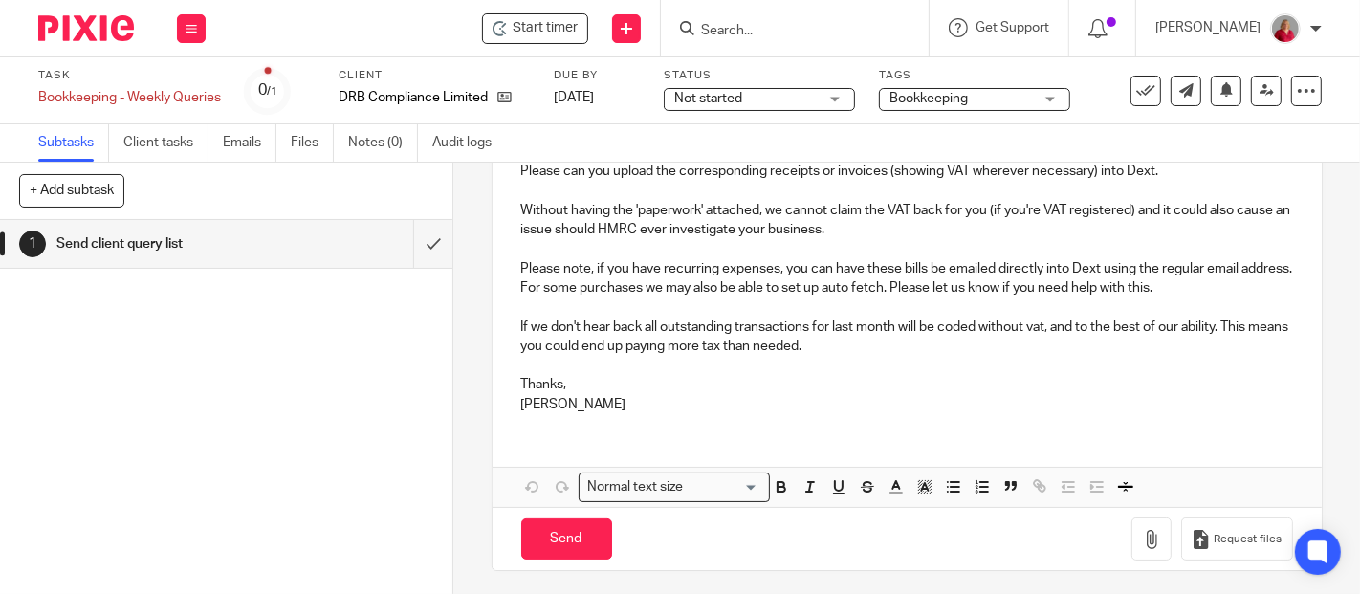
scroll to position [320, 0]
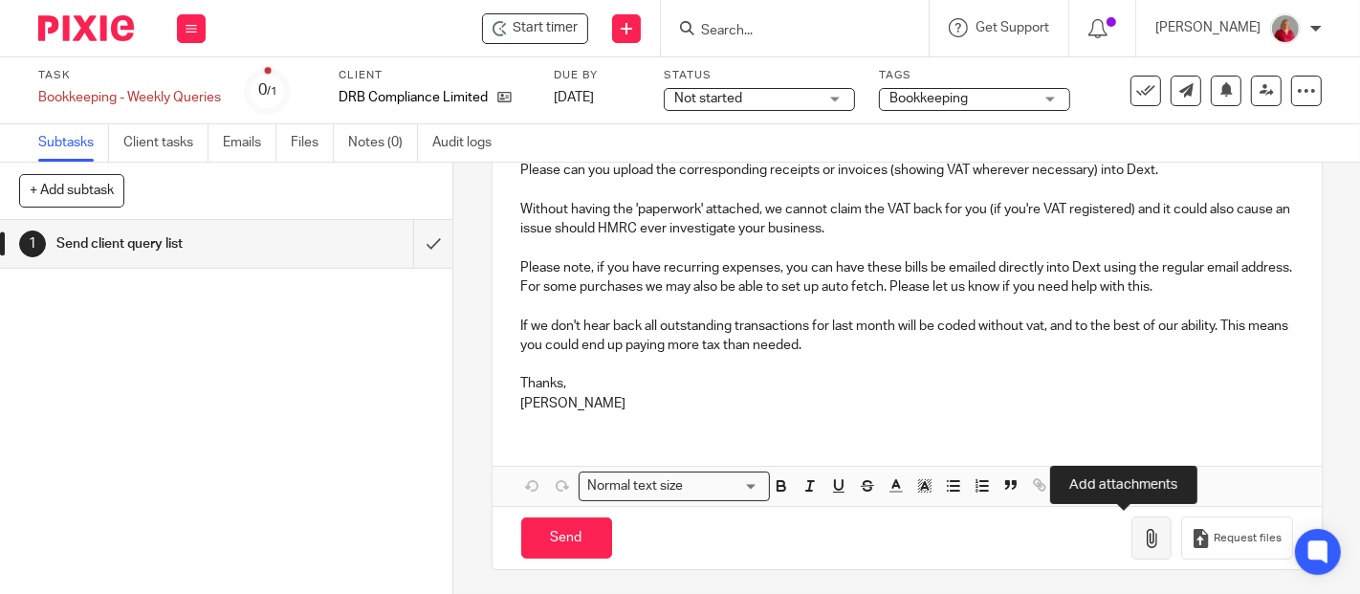
click at [1142, 542] on icon "button" at bounding box center [1151, 538] width 19 height 19
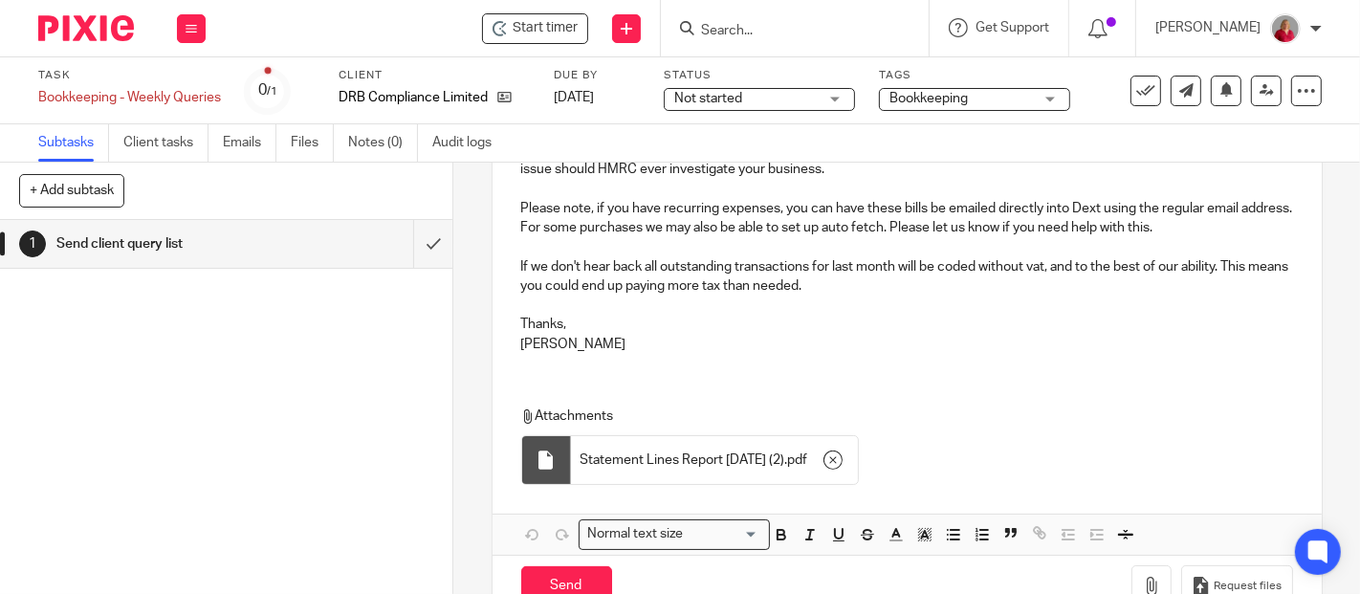
scroll to position [427, 0]
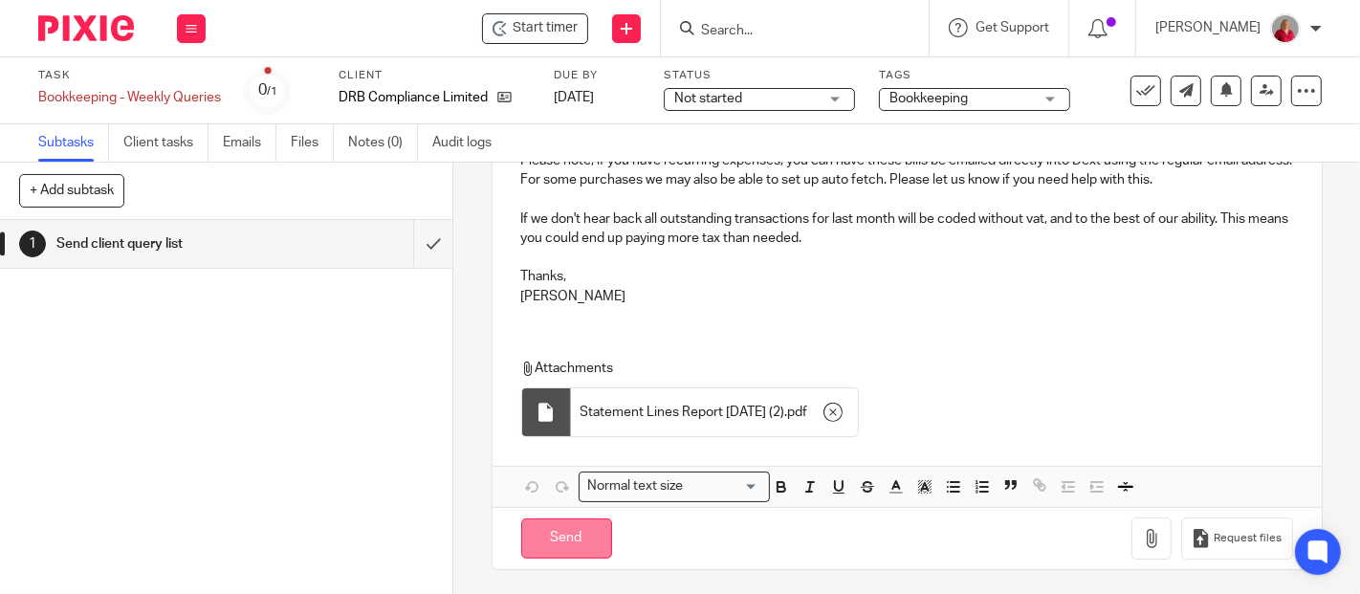
click at [573, 541] on input "Send" at bounding box center [566, 539] width 91 height 41
type input "Sent"
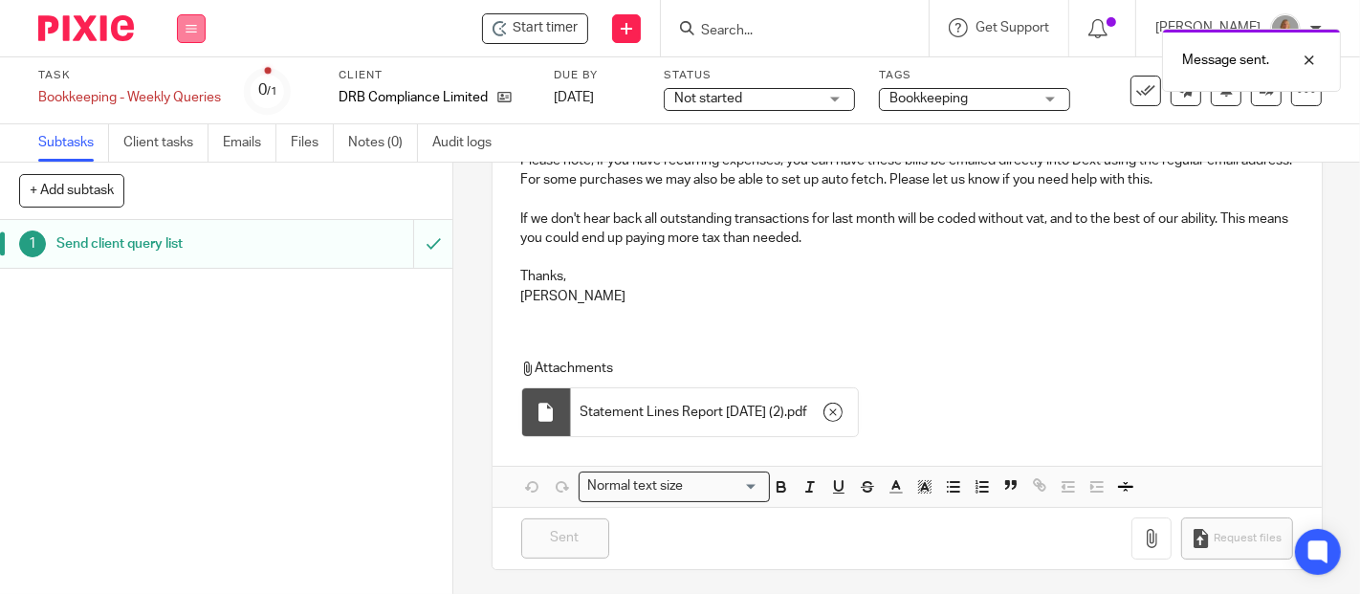
click at [186, 28] on icon at bounding box center [191, 28] width 11 height 11
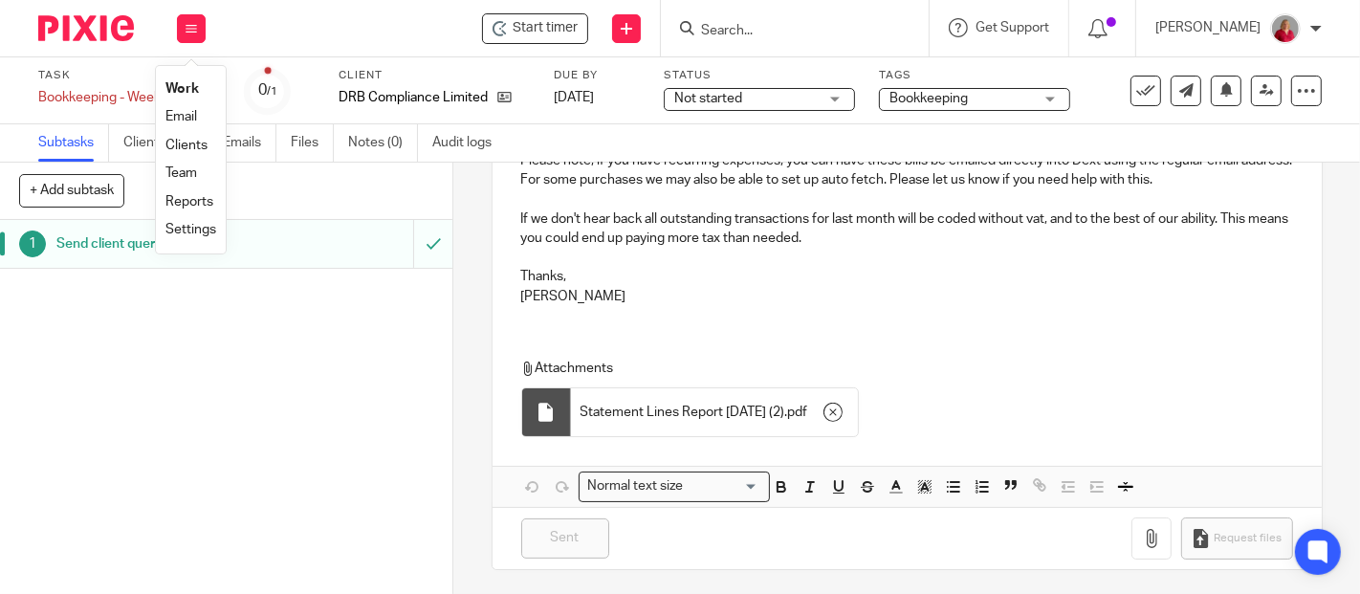
click at [180, 86] on link "Work" at bounding box center [182, 88] width 33 height 13
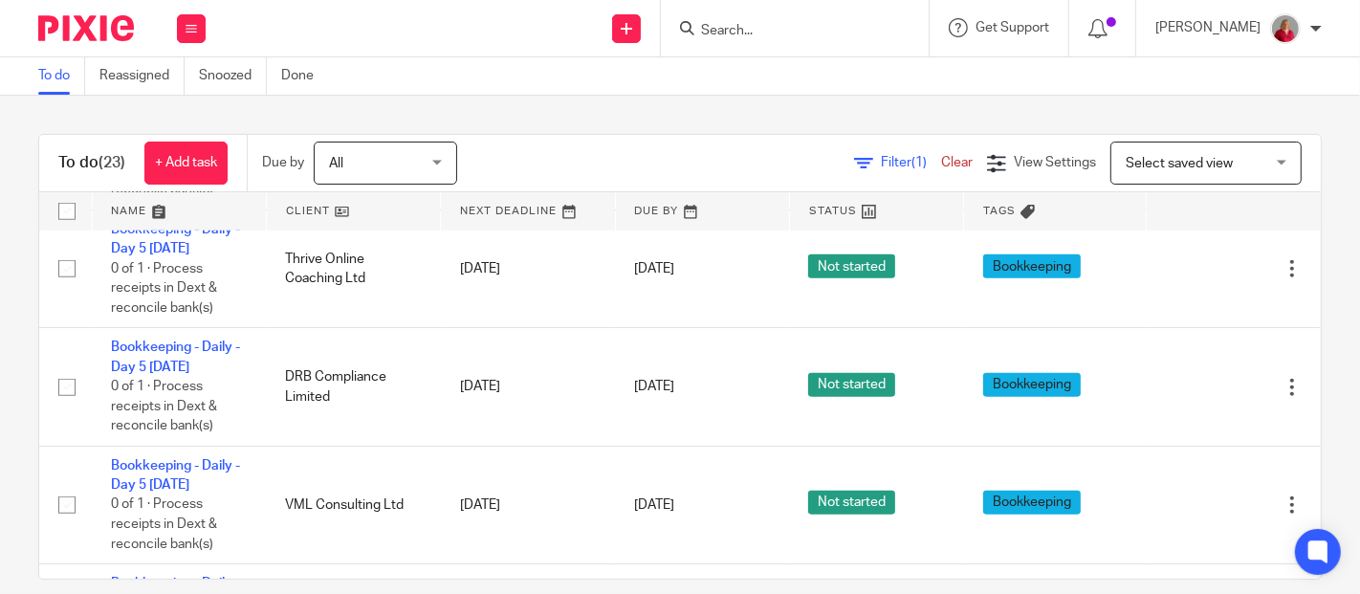
scroll to position [1700, 0]
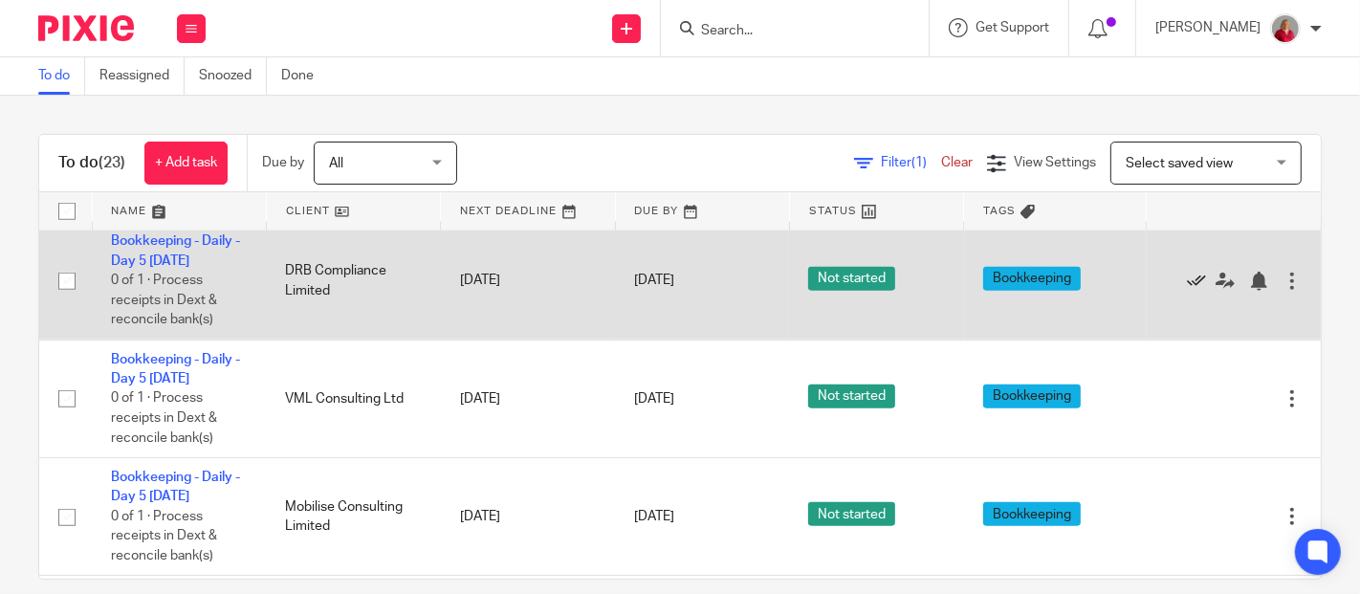
click at [1187, 275] on icon at bounding box center [1196, 281] width 19 height 19
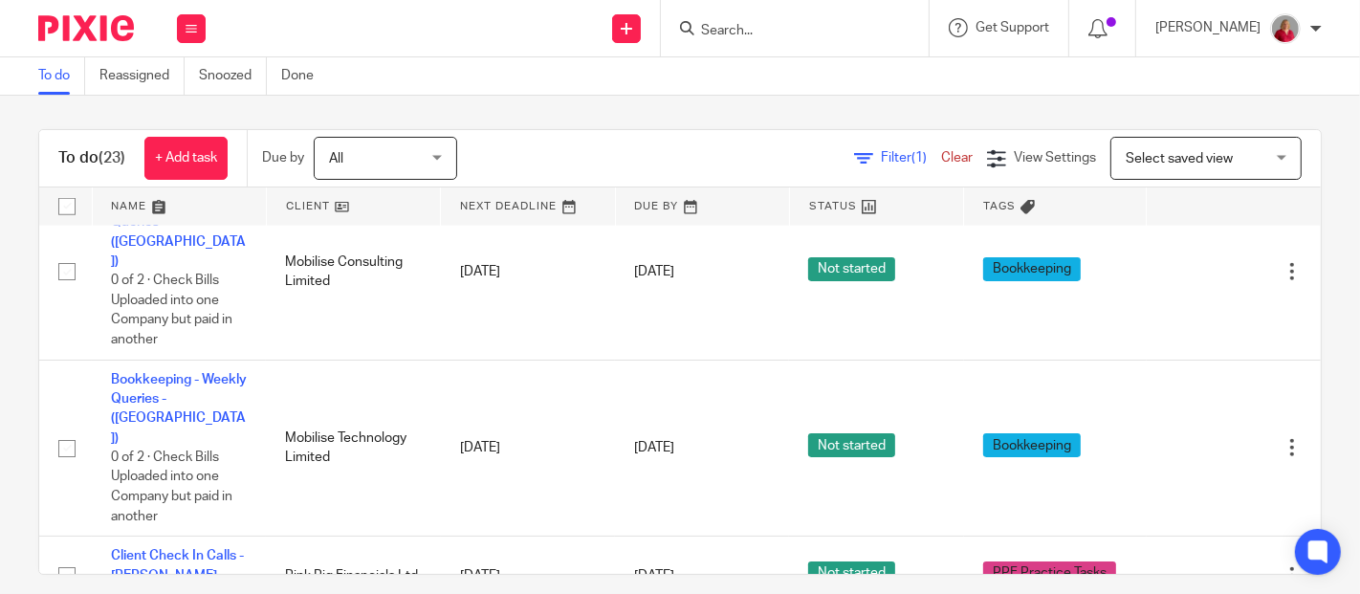
scroll to position [0, 0]
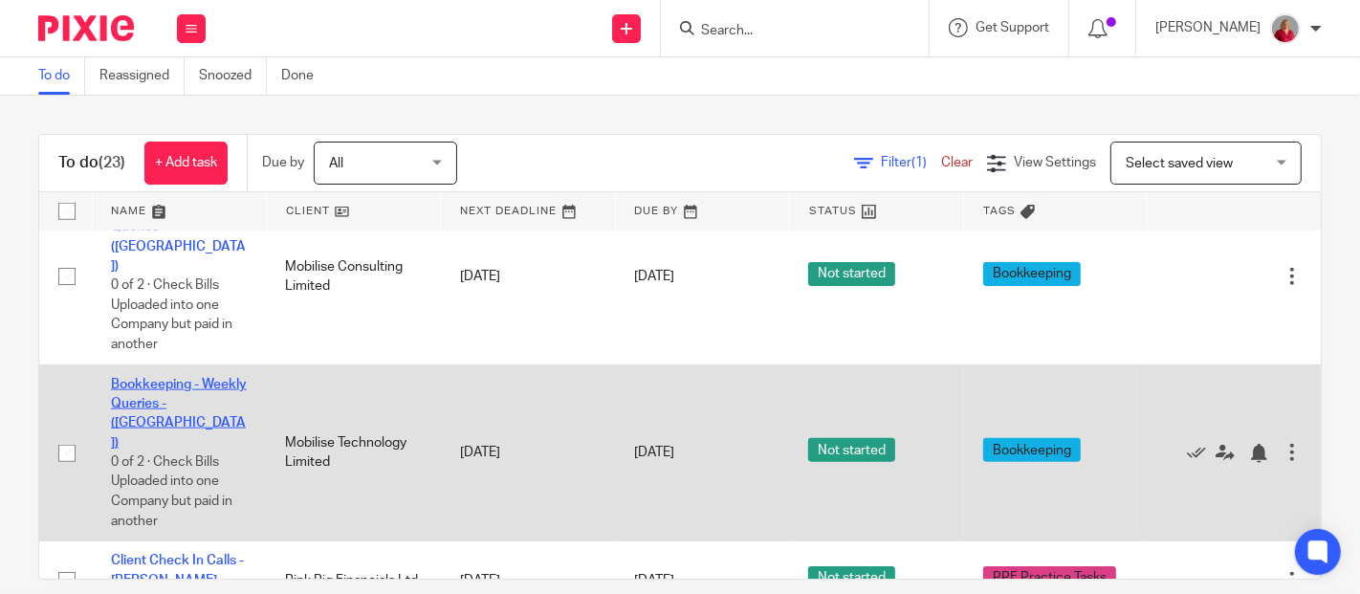
click at [155, 381] on link "Bookkeeping - Weekly Queries - ([GEOGRAPHIC_DATA])" at bounding box center [179, 414] width 136 height 72
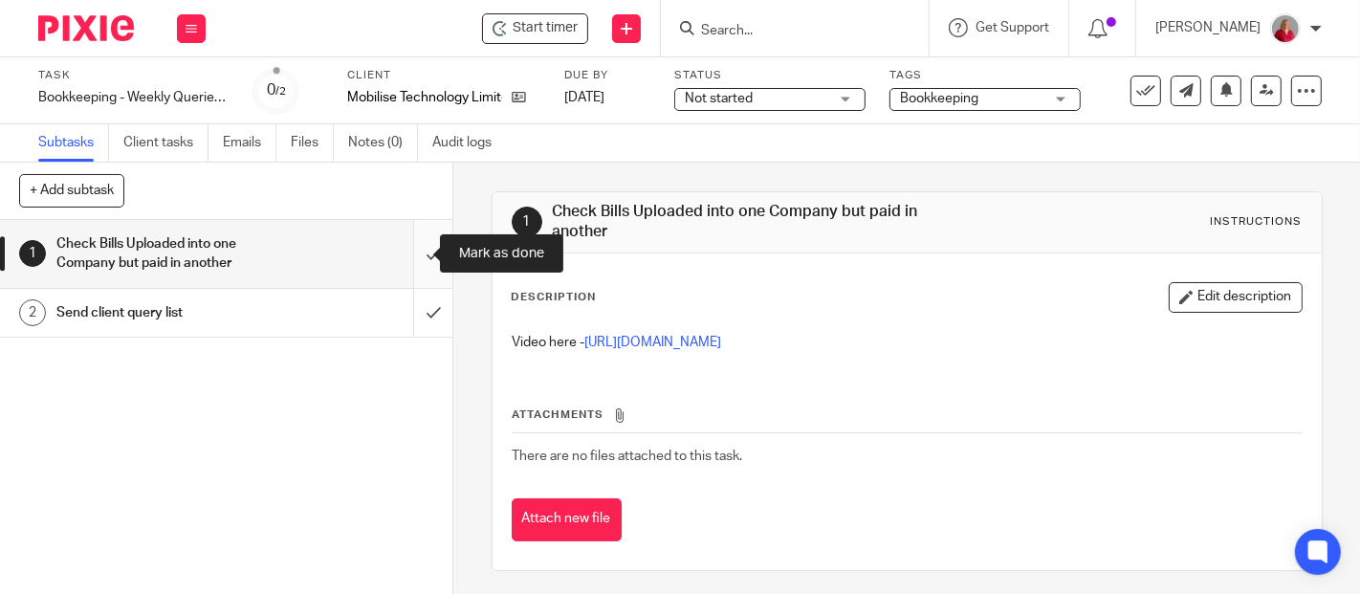
click at [414, 247] on input "submit" at bounding box center [226, 254] width 453 height 68
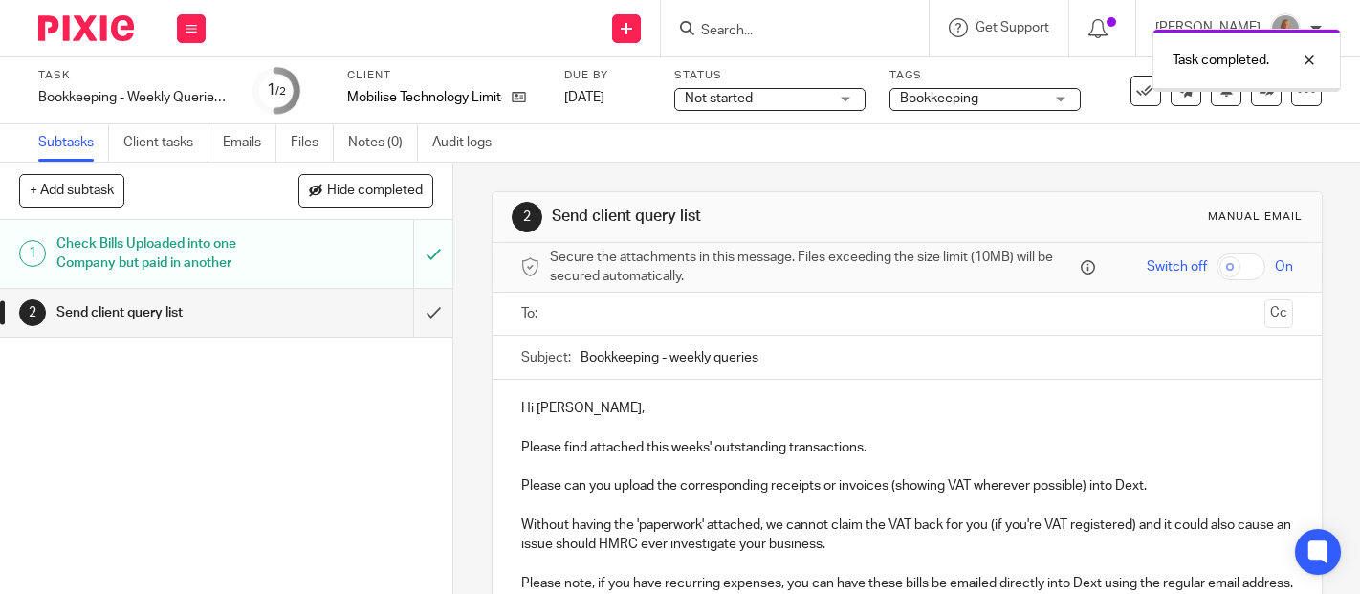
click at [572, 314] on input "text" at bounding box center [907, 314] width 700 height 22
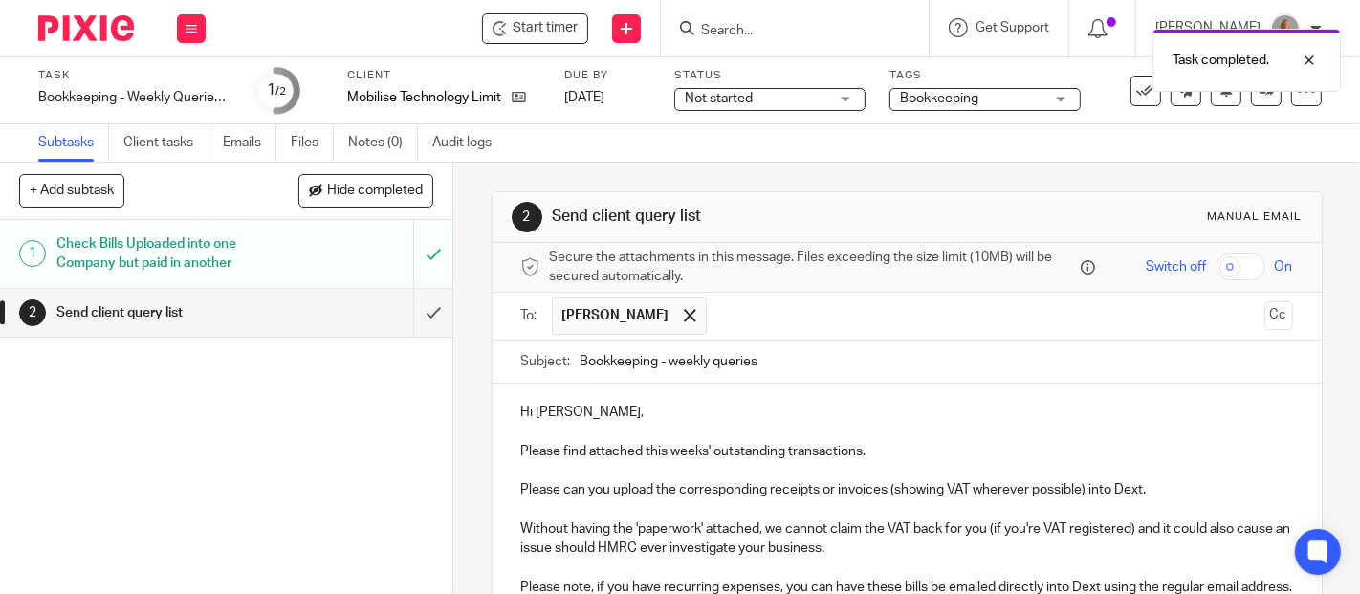
click at [727, 310] on input "text" at bounding box center [987, 316] width 540 height 37
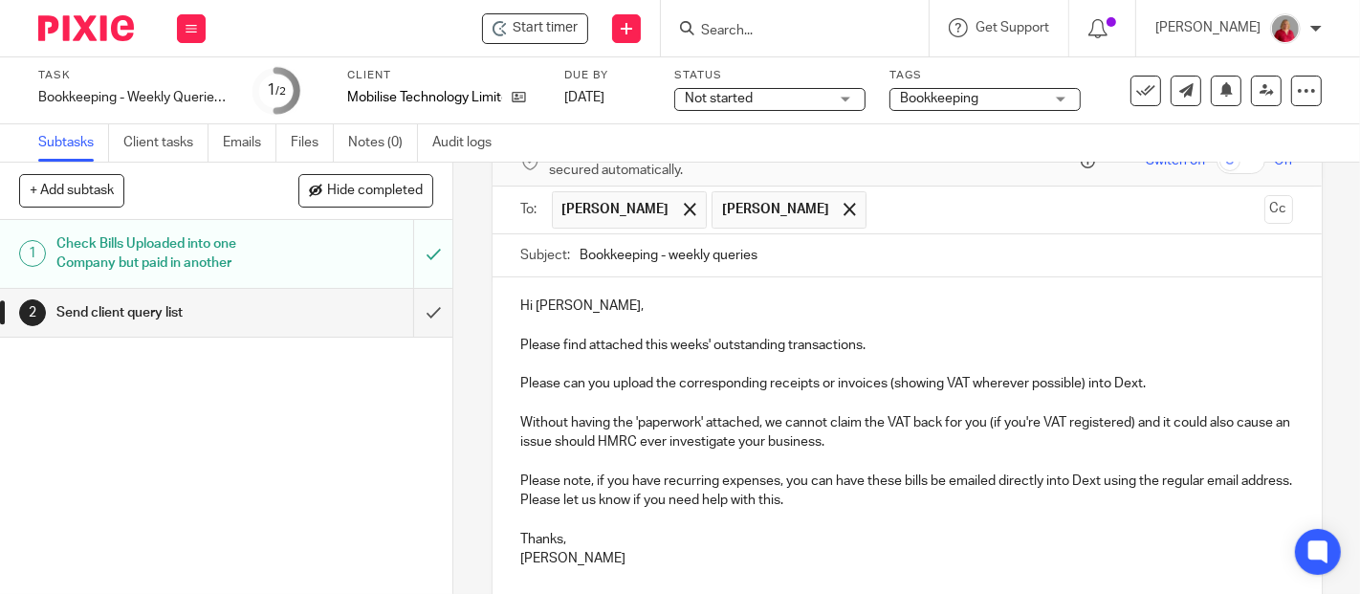
click at [623, 304] on p "Hi Kiran," at bounding box center [907, 306] width 772 height 19
click at [826, 261] on input "Bookkeeping - weekly queries" at bounding box center [937, 255] width 713 height 43
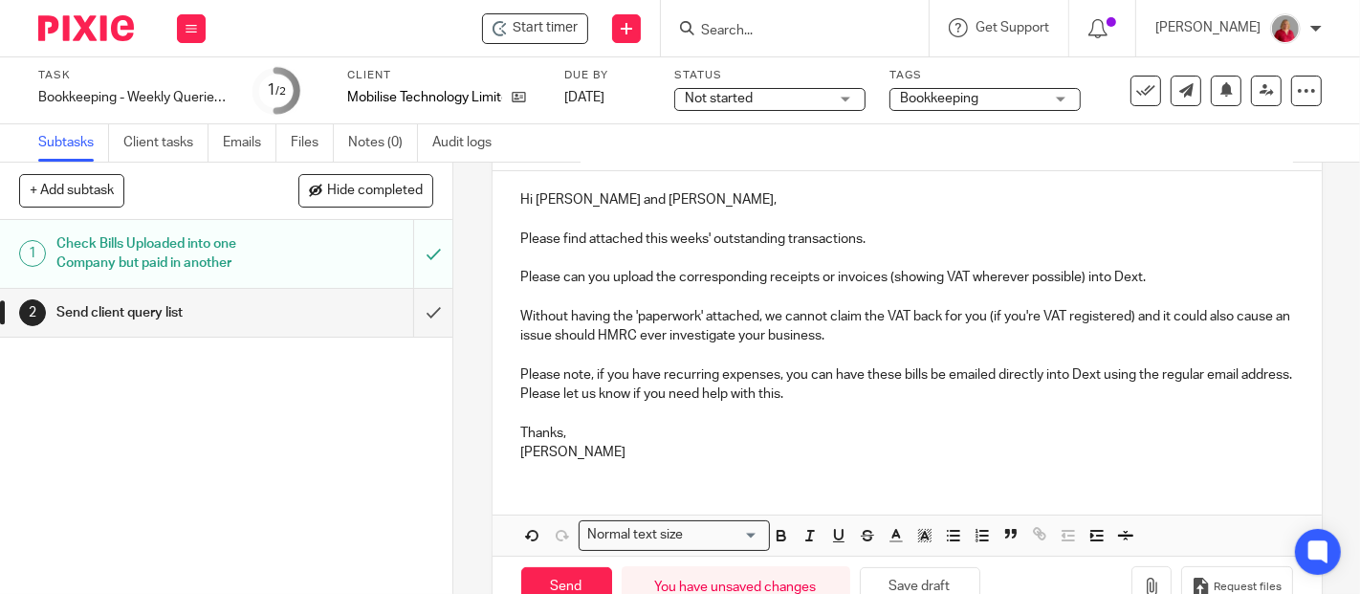
scroll to position [262, 0]
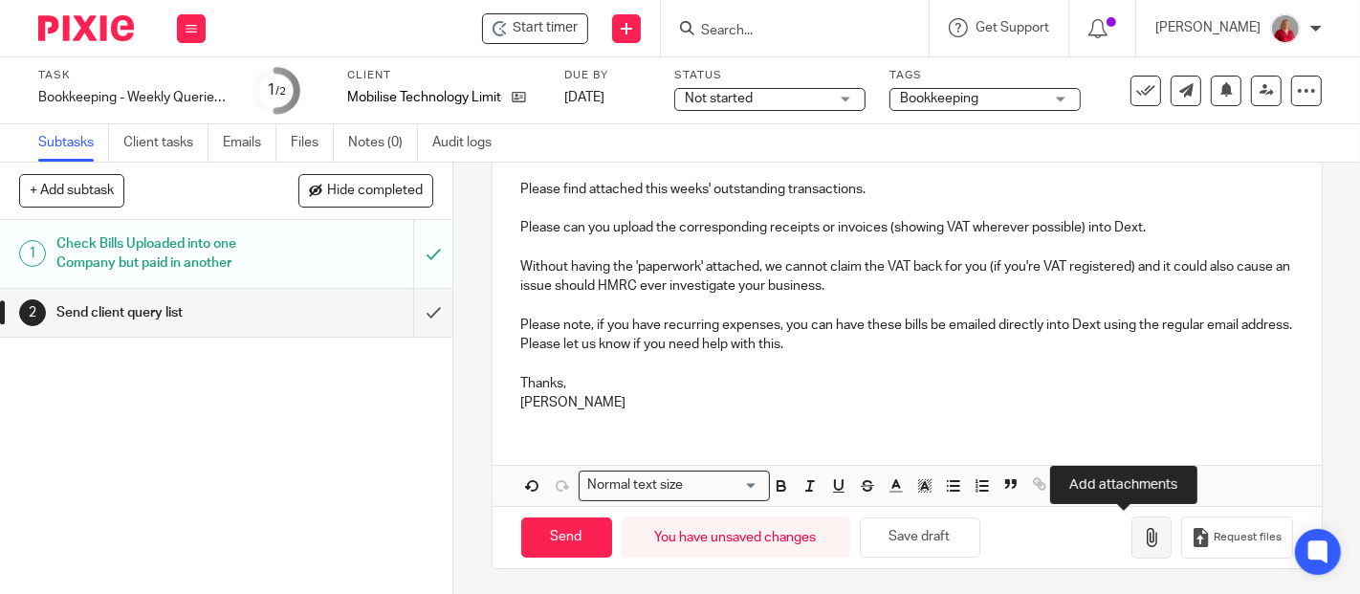
type input "Bookkeeping - weekly queries MT"
click at [1142, 538] on icon "button" at bounding box center [1151, 537] width 19 height 19
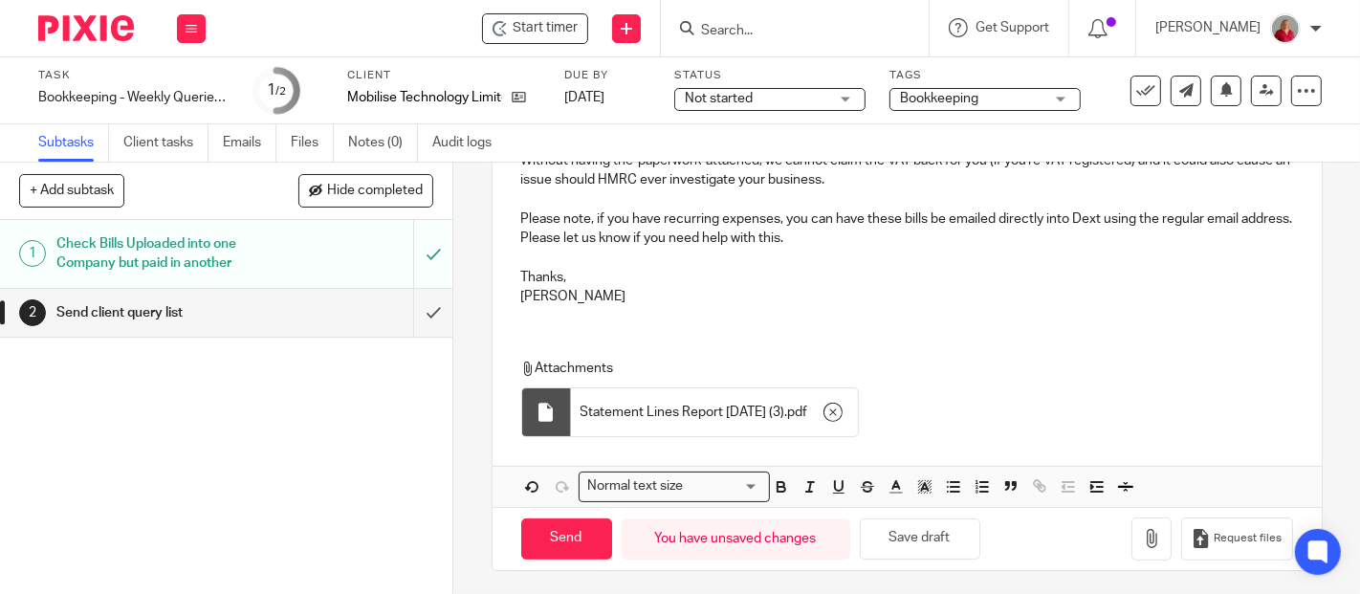
scroll to position [368, 0]
click at [573, 534] on input "Send" at bounding box center [566, 539] width 91 height 41
type input "Sent"
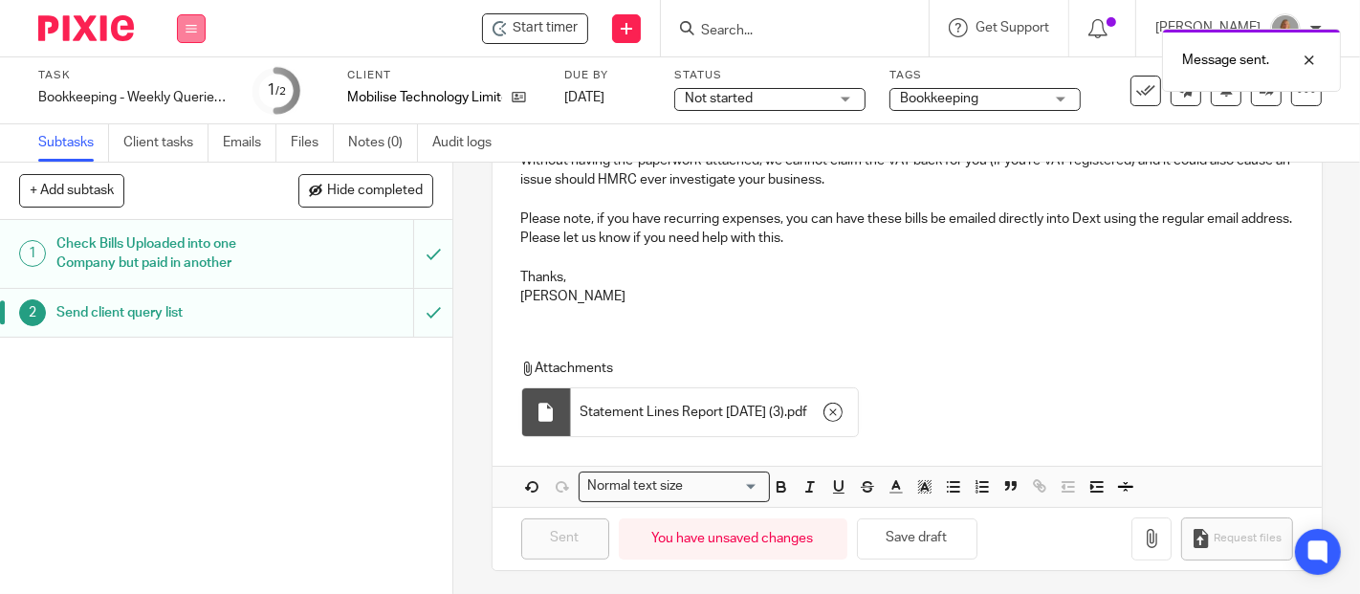
click at [191, 28] on icon at bounding box center [191, 28] width 11 height 11
click at [180, 85] on link "Work" at bounding box center [182, 88] width 33 height 13
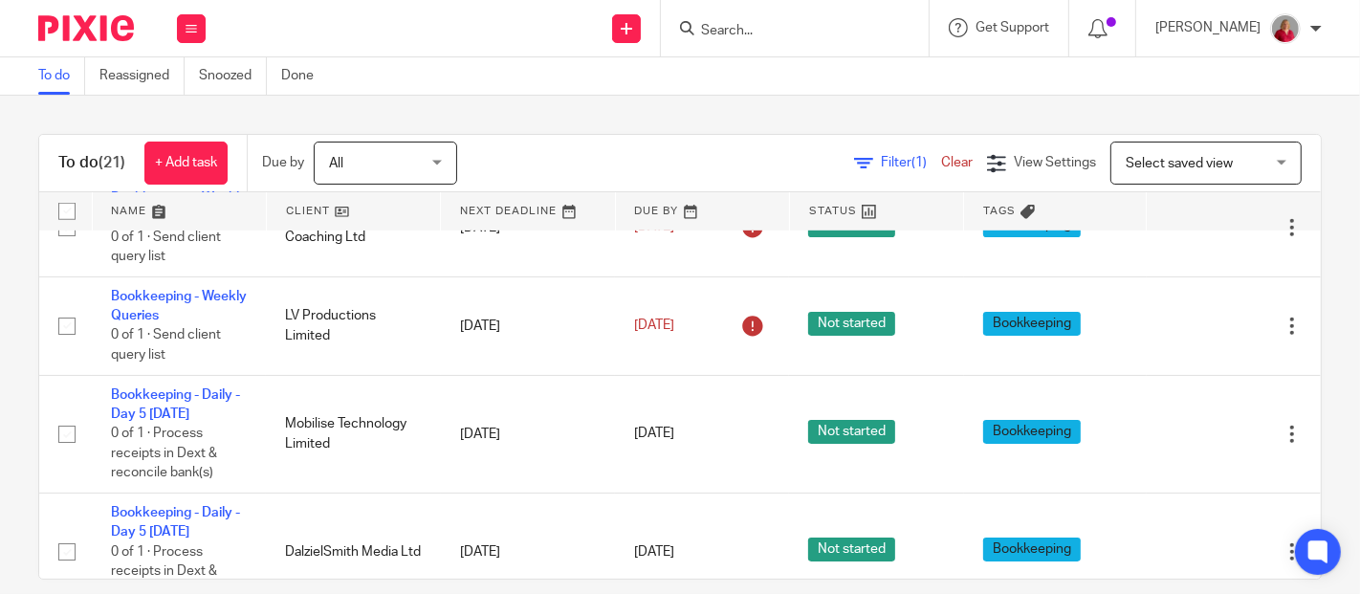
scroll to position [1063, 0]
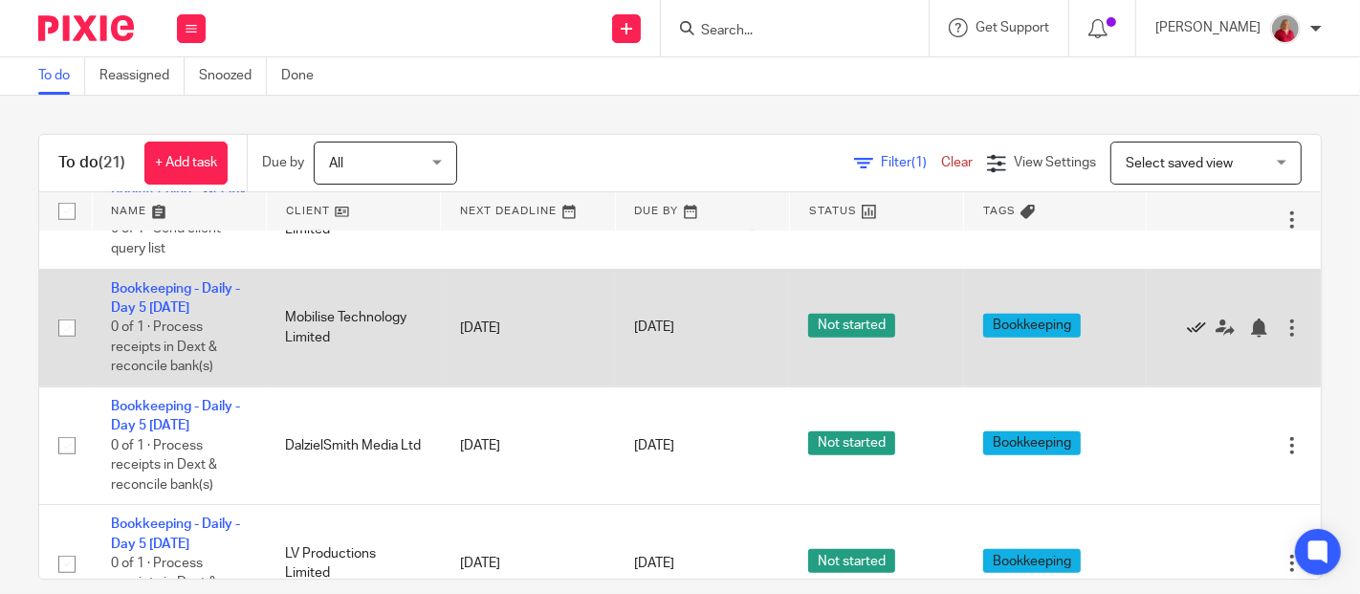
click at [1187, 325] on icon at bounding box center [1196, 328] width 19 height 19
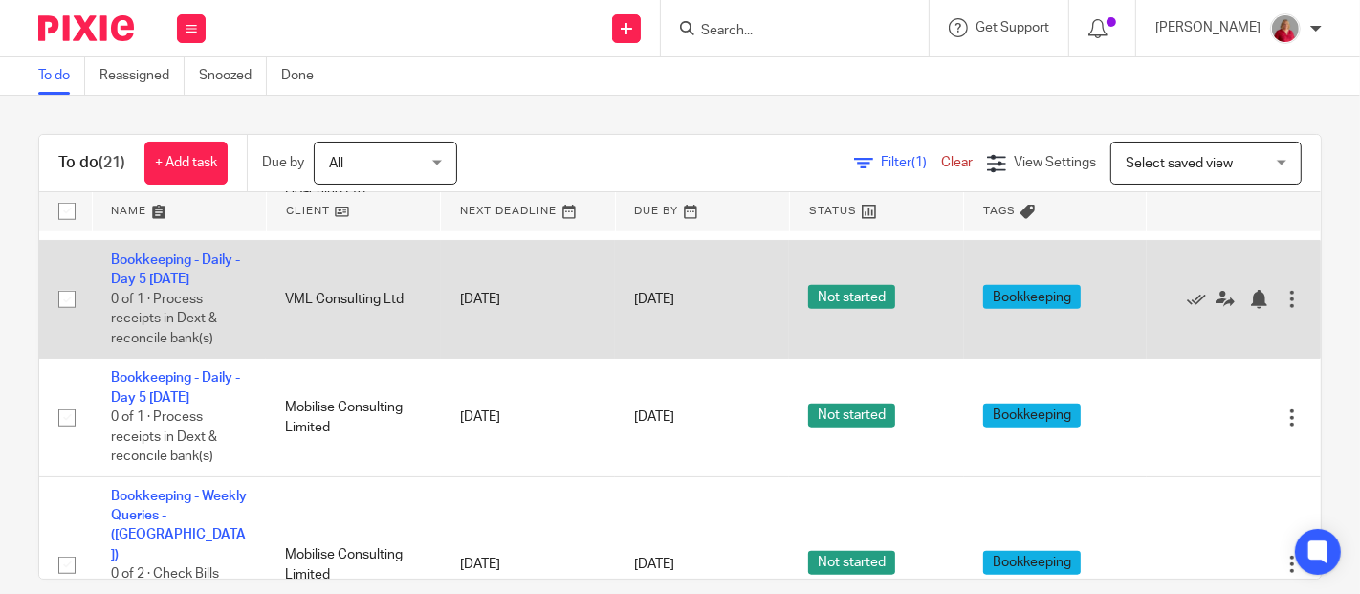
scroll to position [1594, 0]
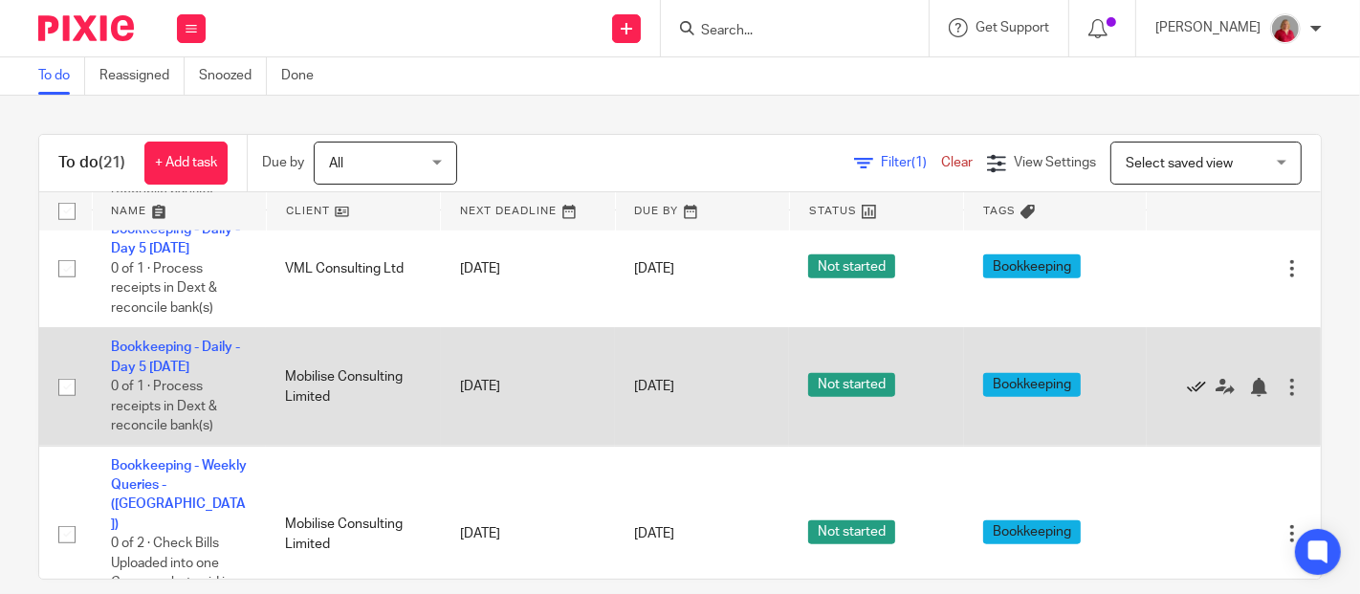
click at [1187, 383] on icon at bounding box center [1196, 387] width 19 height 19
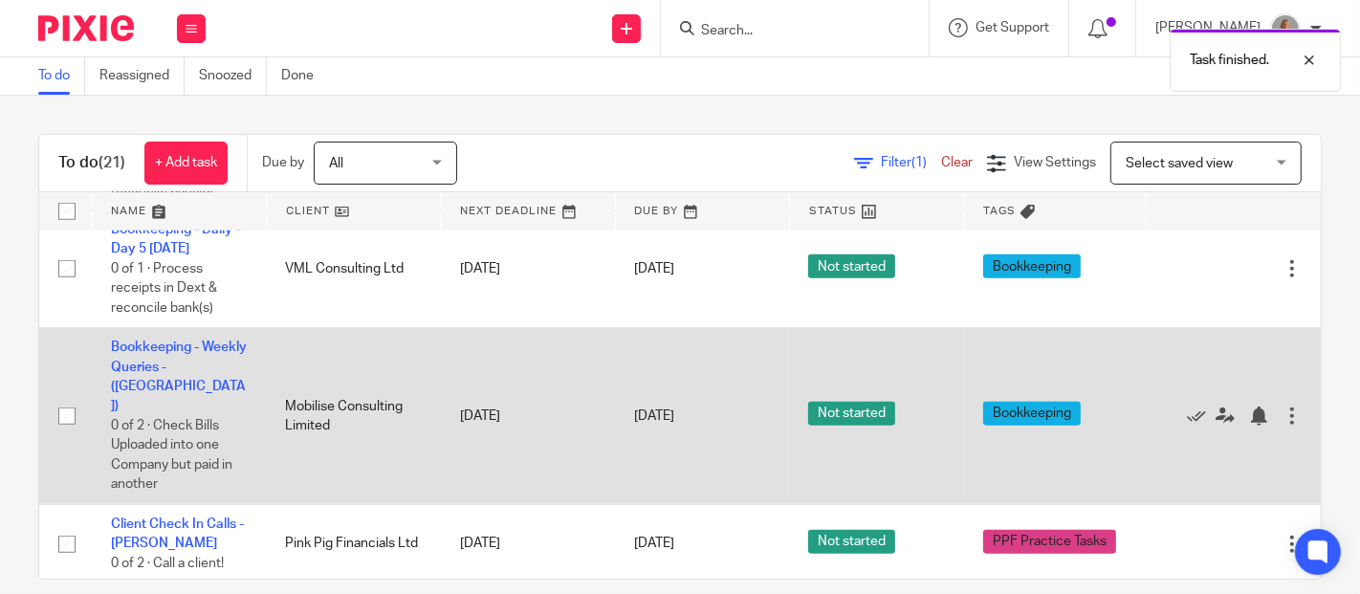
scroll to position [1577, 0]
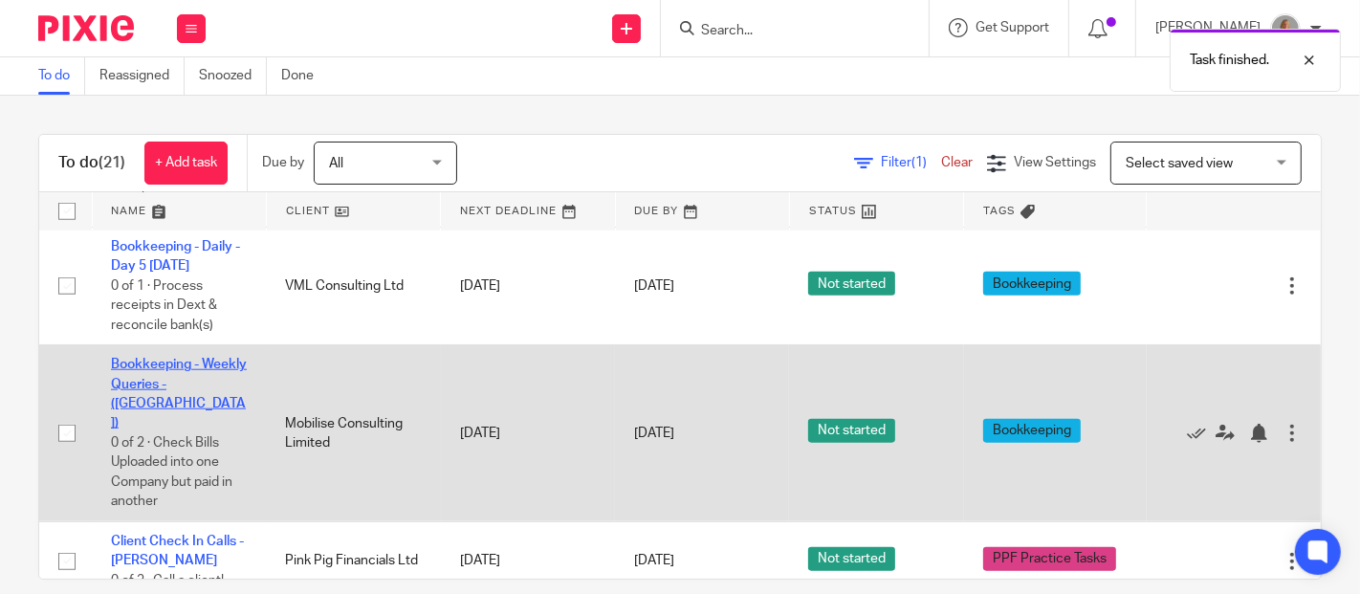
click at [153, 378] on link "Bookkeeping - Weekly Queries - ([GEOGRAPHIC_DATA])" at bounding box center [179, 394] width 136 height 72
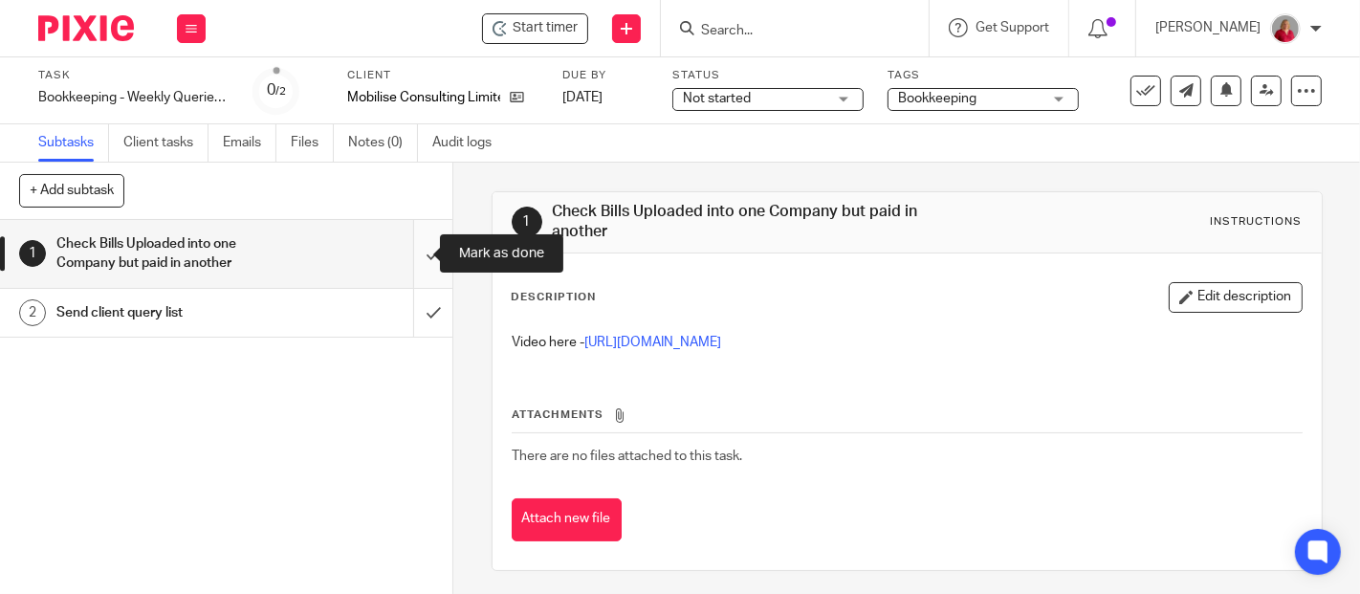
click at [416, 253] on input "submit" at bounding box center [226, 254] width 453 height 68
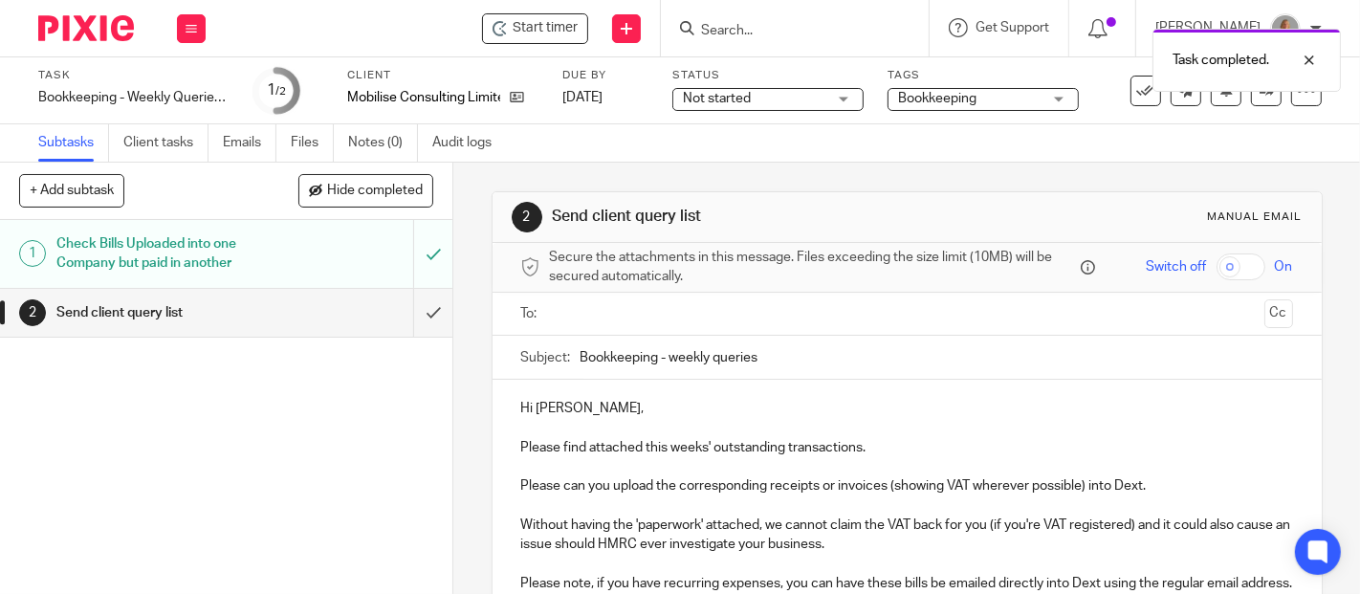
click at [648, 303] on input "text" at bounding box center [907, 314] width 700 height 22
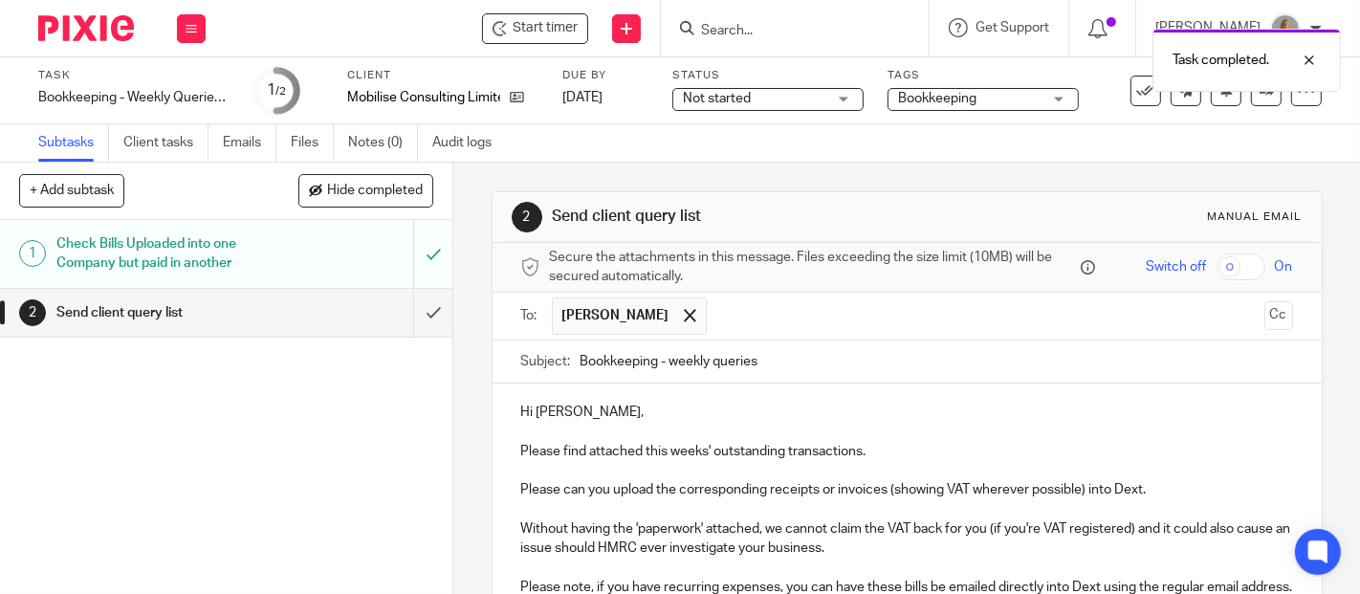
click at [751, 310] on input "text" at bounding box center [987, 316] width 540 height 37
click at [633, 413] on p "Hi Kiran," at bounding box center [907, 412] width 772 height 19
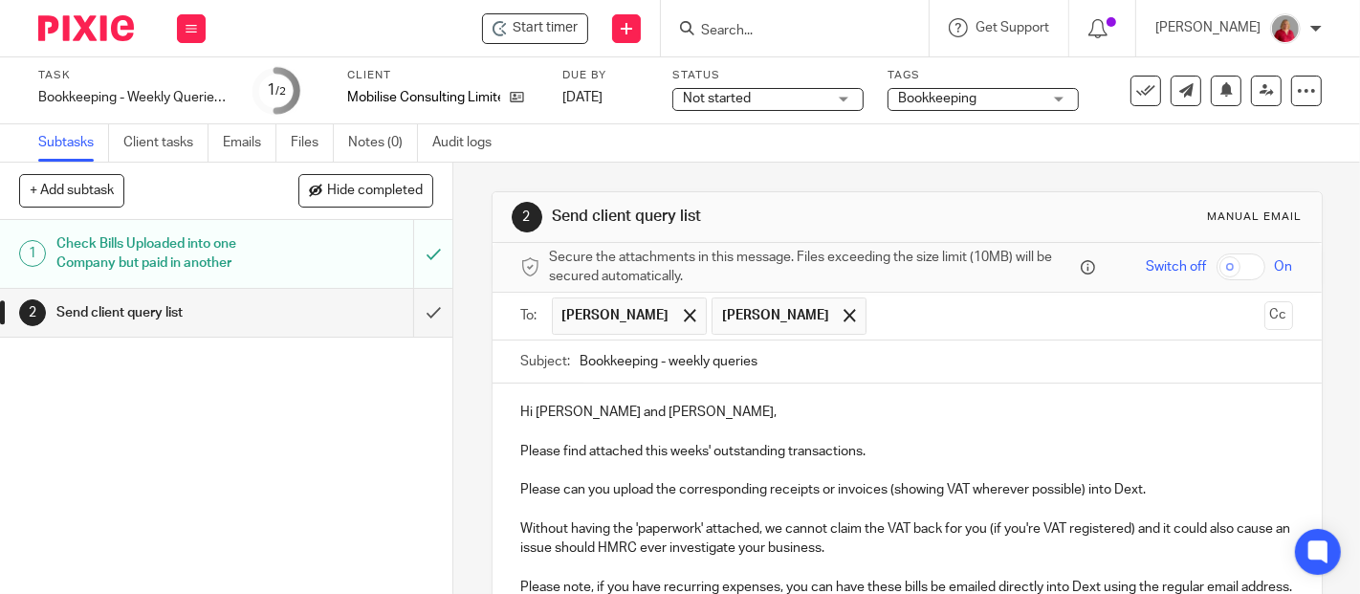
click at [808, 359] on input "Bookkeeping - weekly queries" at bounding box center [937, 362] width 713 height 43
type input "Bookkeeping - weekly queries MC"
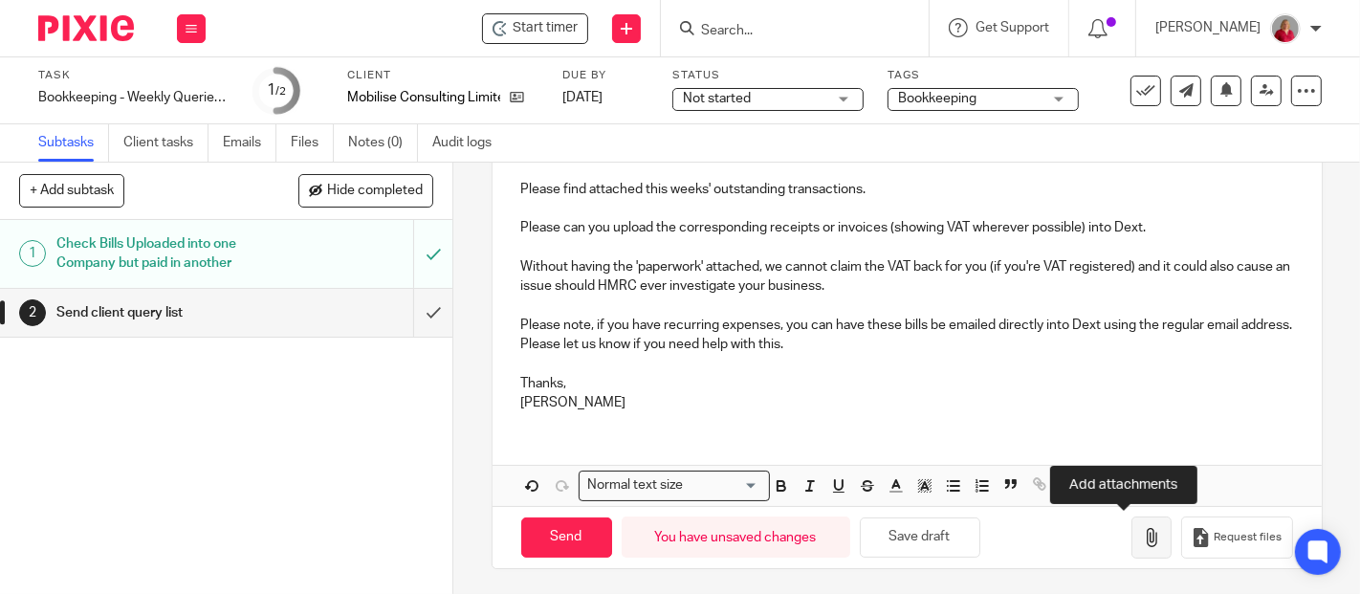
click at [1142, 535] on icon "button" at bounding box center [1151, 537] width 19 height 19
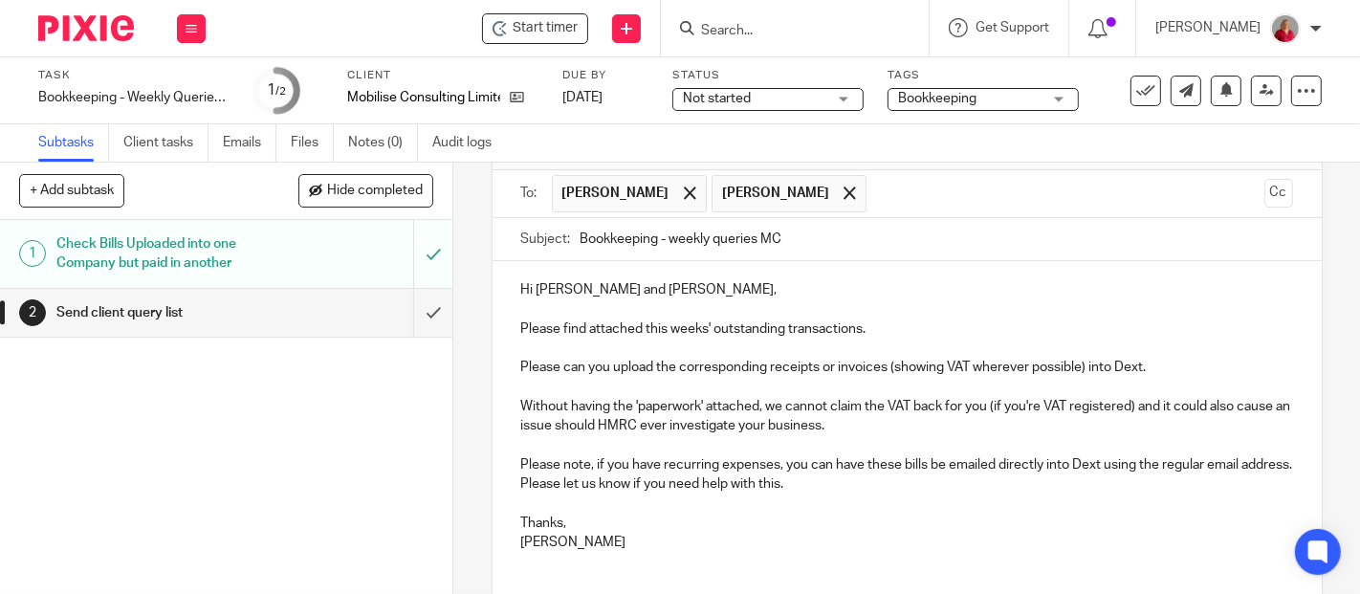
scroll to position [368, 0]
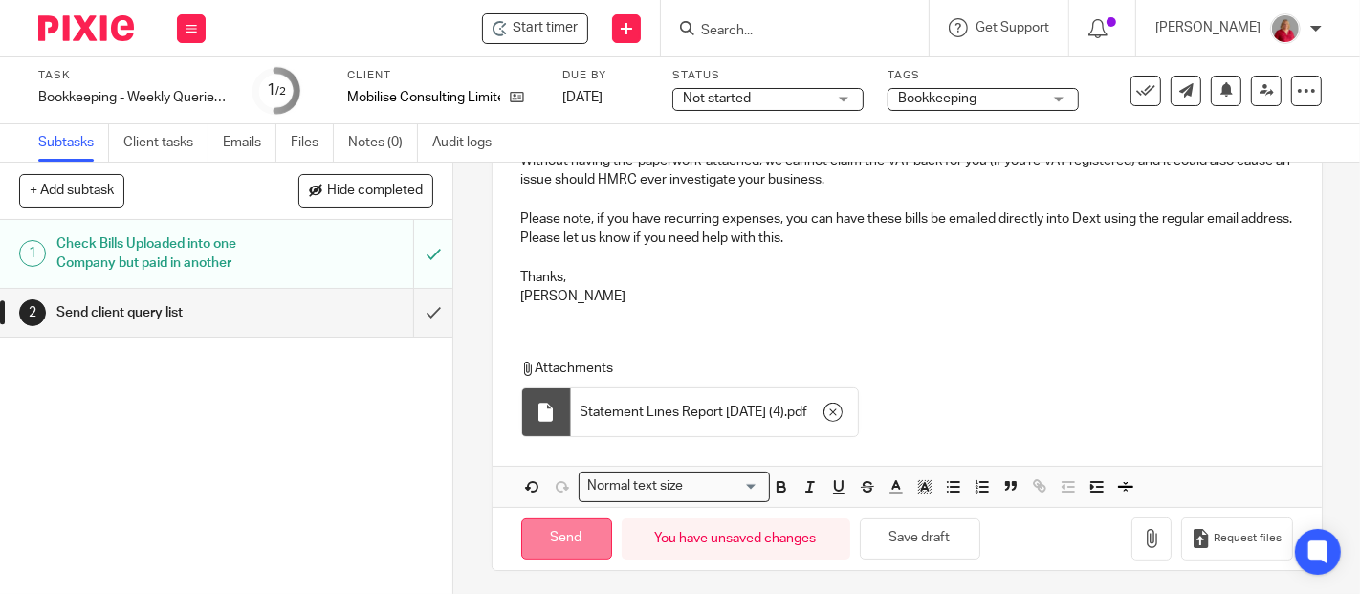
click at [571, 532] on input "Send" at bounding box center [566, 539] width 91 height 41
type input "Sent"
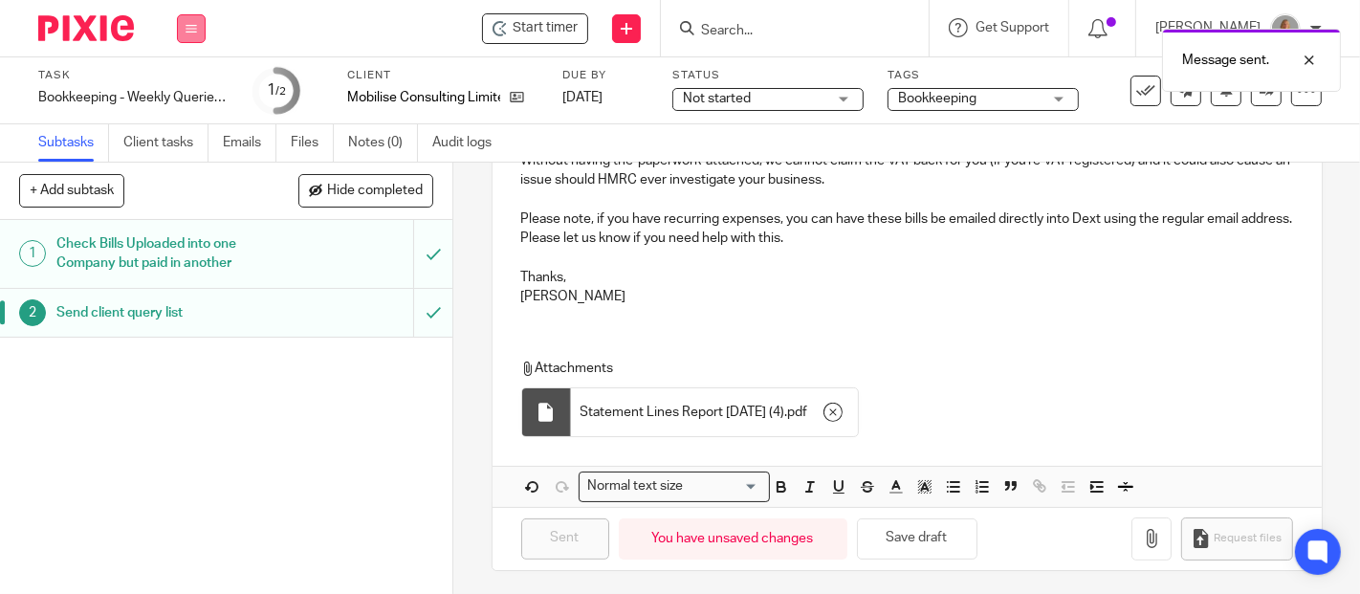
click at [191, 31] on icon at bounding box center [191, 28] width 11 height 11
click at [178, 83] on link "Work" at bounding box center [182, 88] width 33 height 13
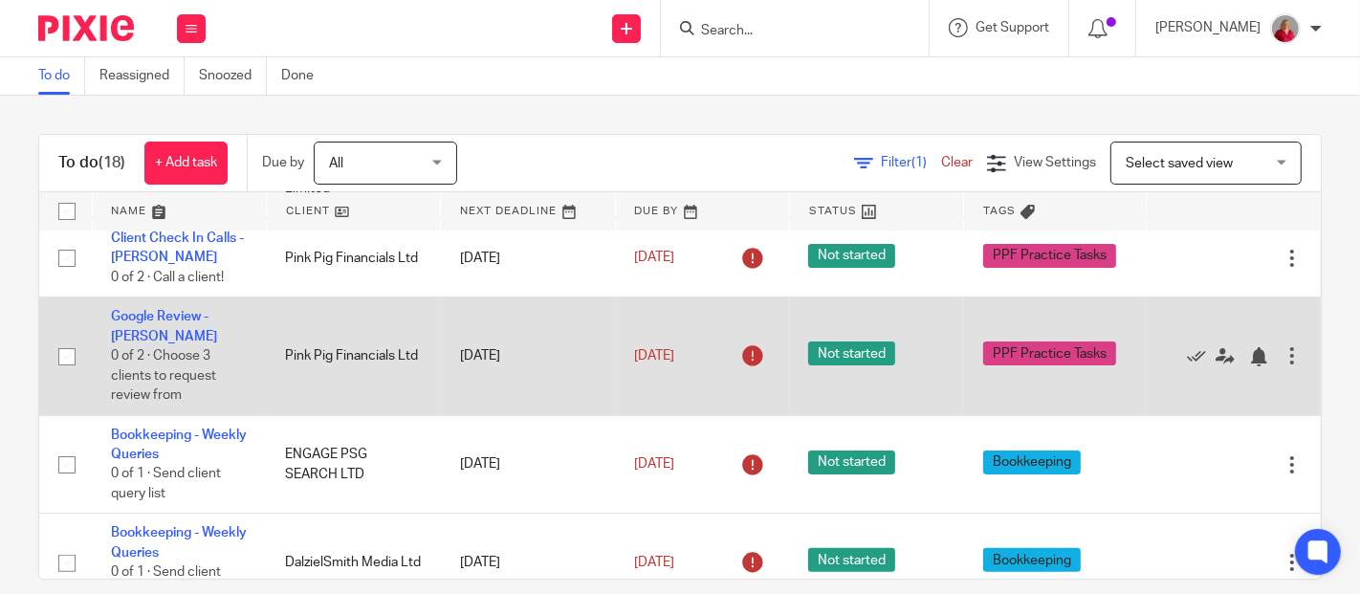
scroll to position [531, 0]
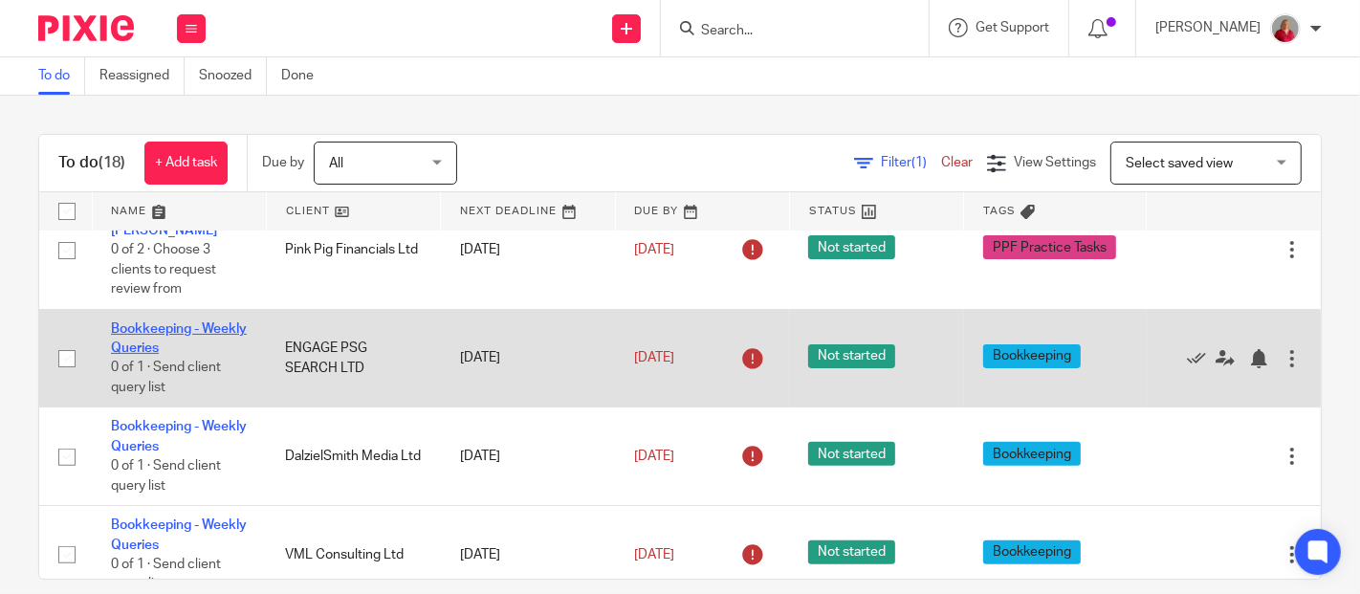
click at [181, 332] on link "Bookkeeping - Weekly Queries" at bounding box center [179, 338] width 136 height 33
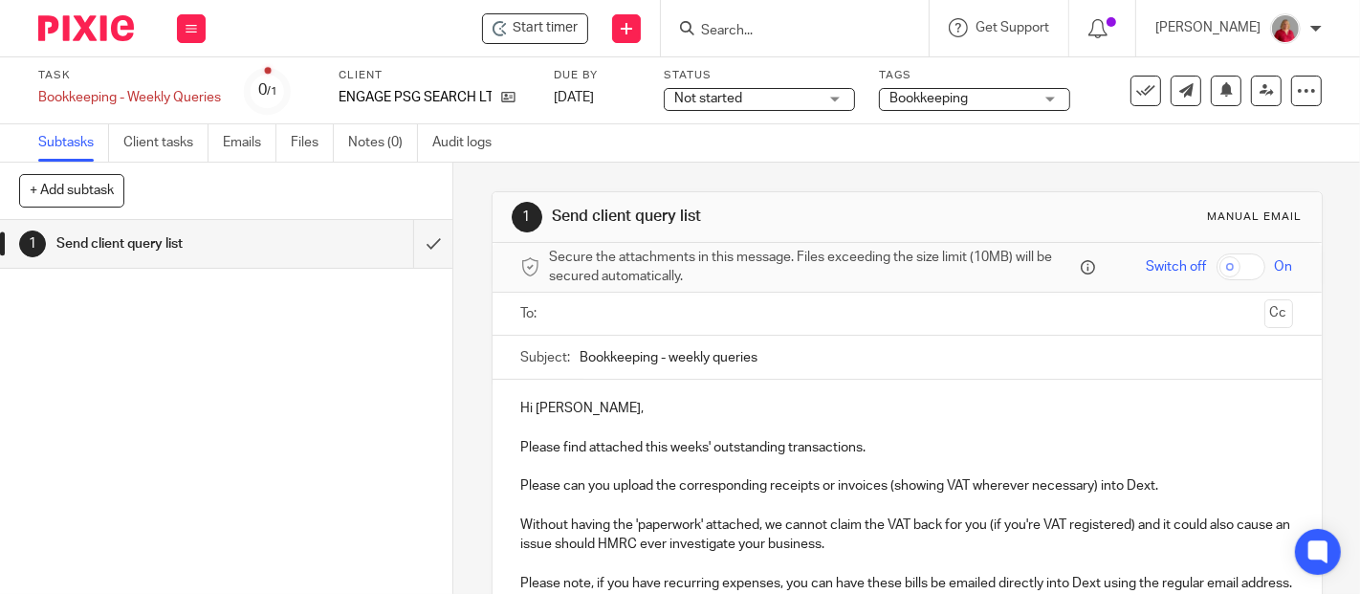
click at [557, 318] on input "text" at bounding box center [907, 314] width 700 height 22
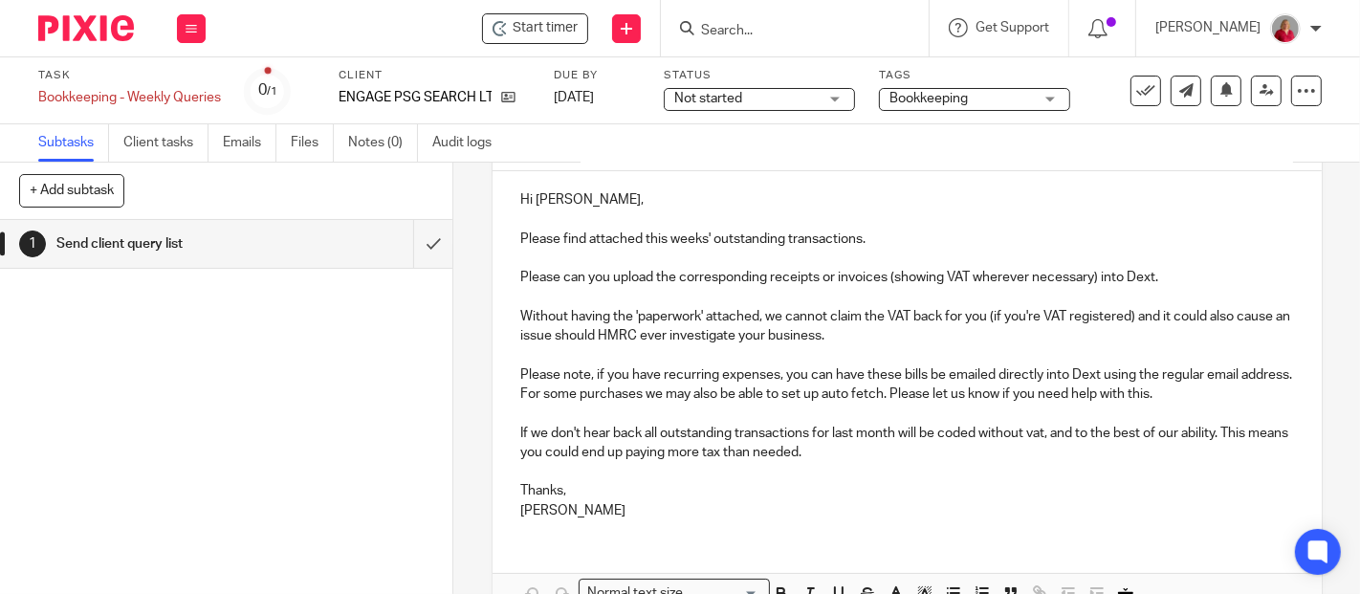
scroll to position [319, 0]
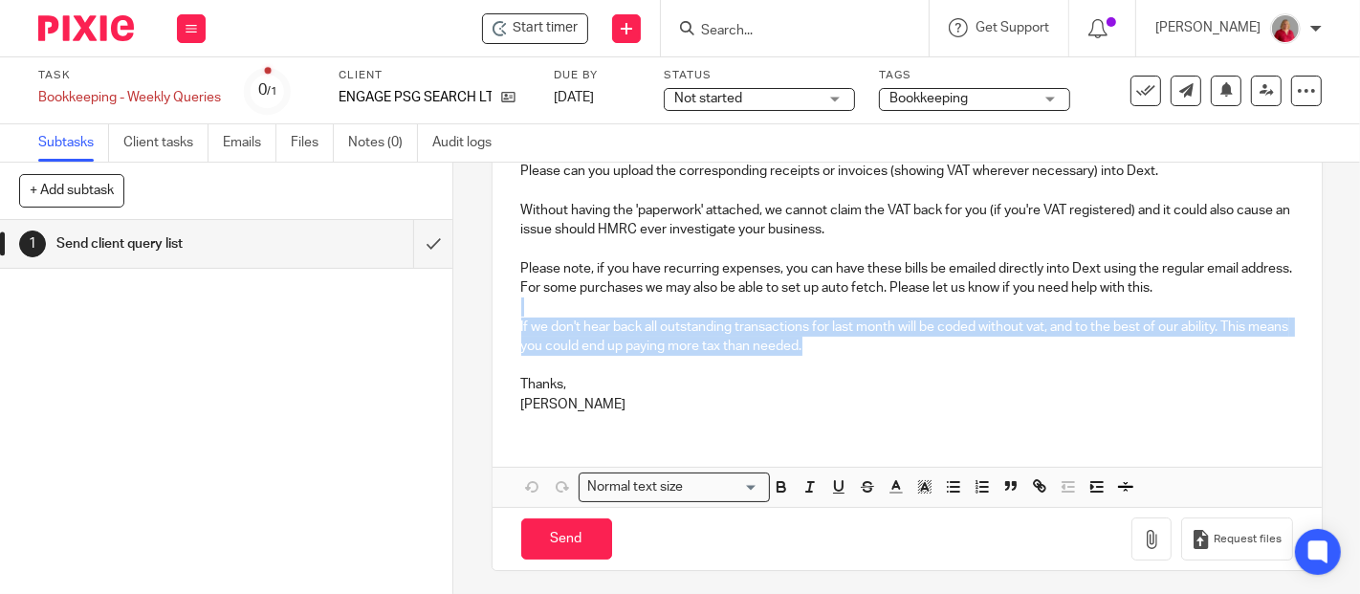
drag, startPoint x: 521, startPoint y: 303, endPoint x: 898, endPoint y: 351, distance: 380.0
click at [898, 351] on div "Hi Faye, Please find attached this weeks' outstanding transactions. Please can …" at bounding box center [907, 247] width 829 height 364
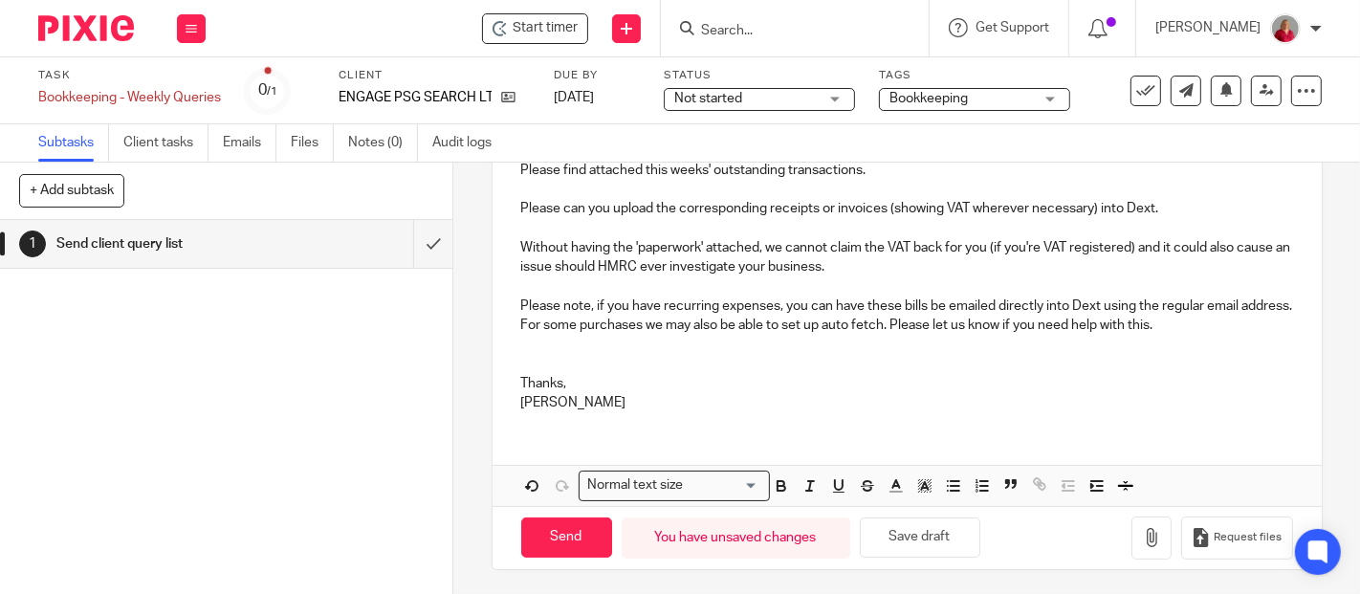
scroll to position [262, 0]
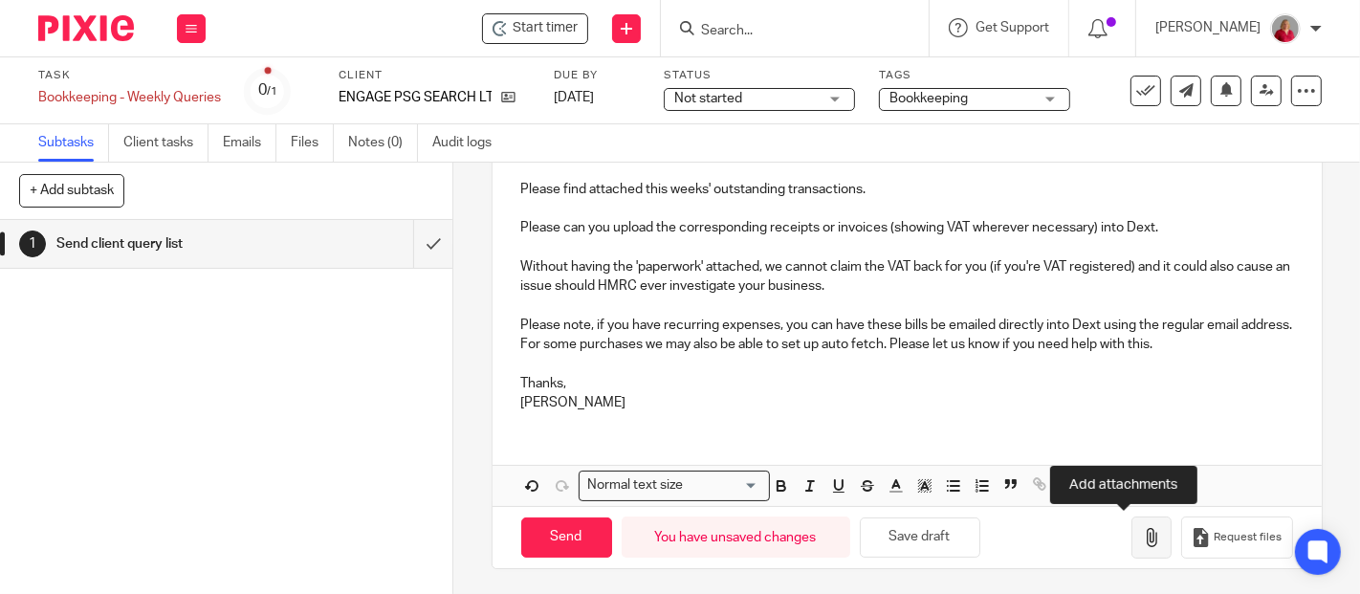
click at [1142, 540] on icon "button" at bounding box center [1151, 537] width 19 height 19
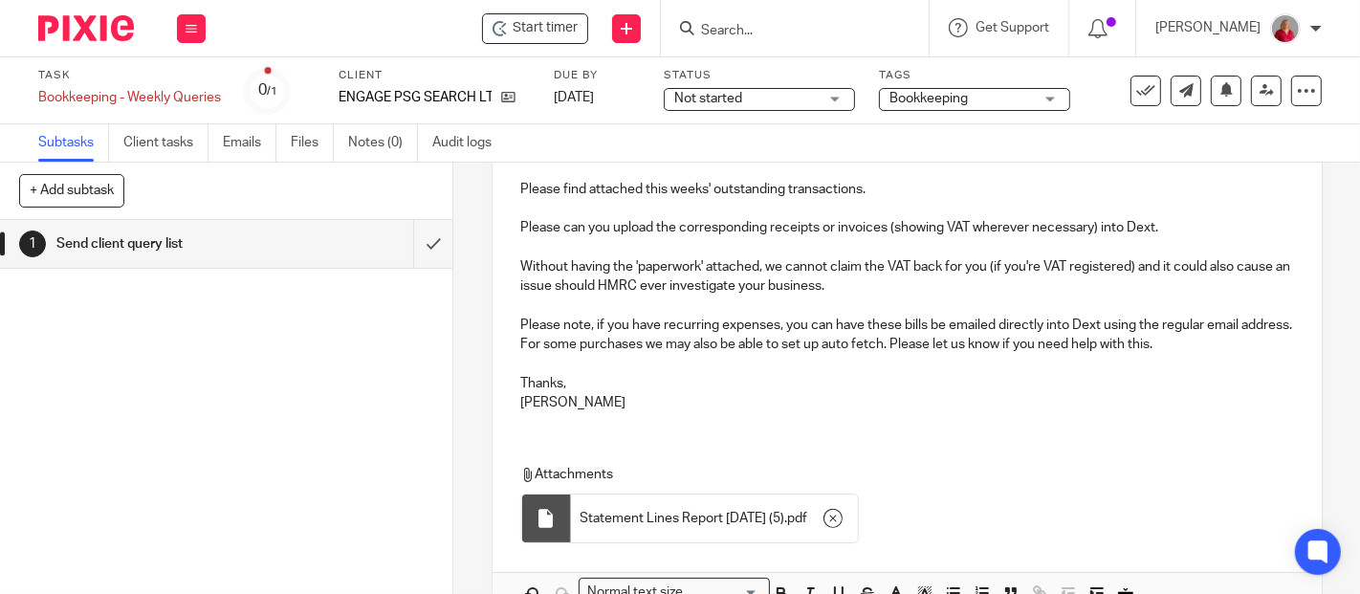
scroll to position [368, 0]
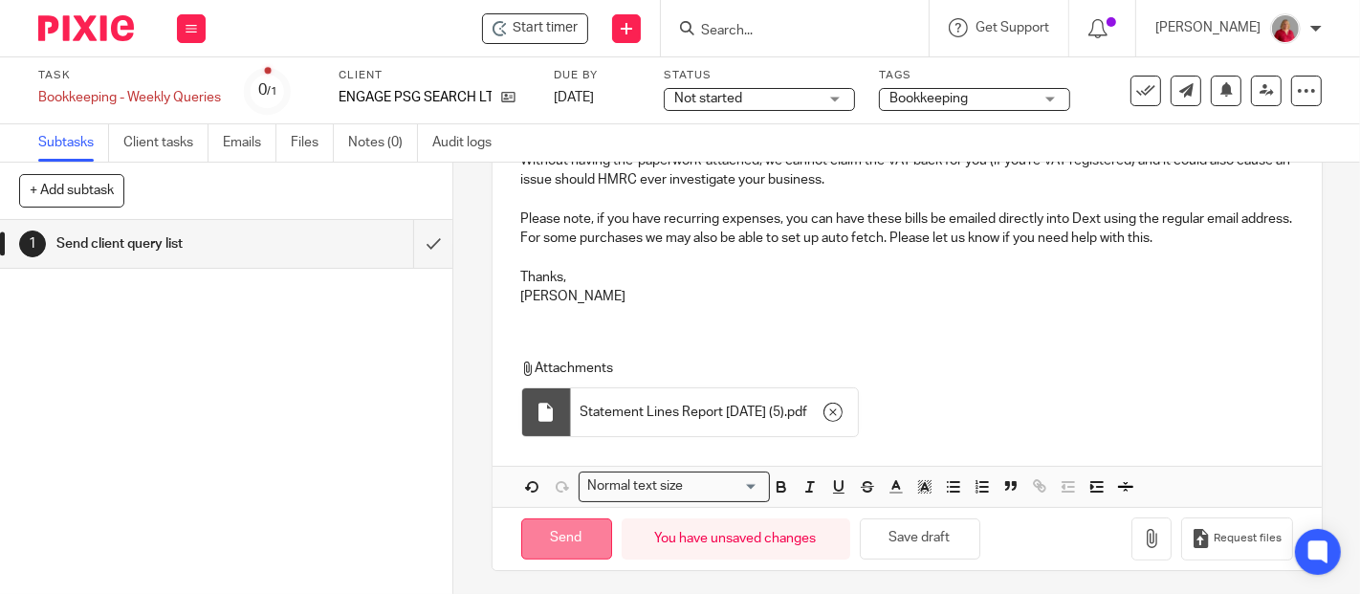
click at [578, 528] on input "Send" at bounding box center [566, 539] width 91 height 41
type input "Sent"
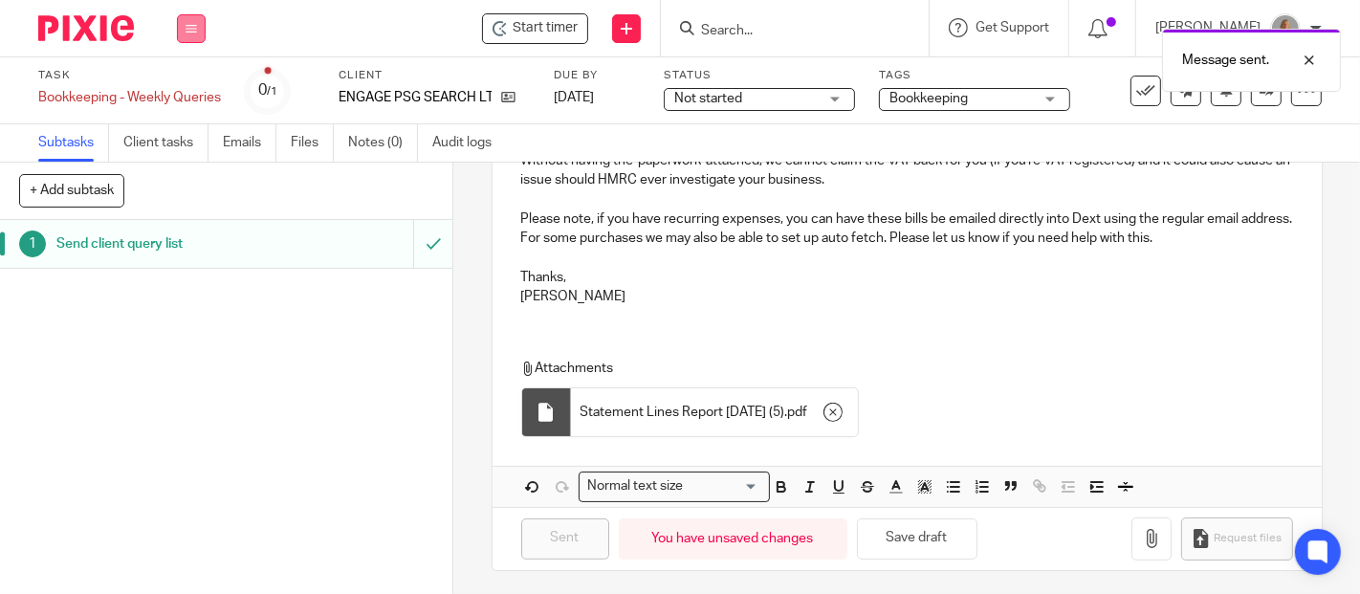
click at [188, 33] on icon at bounding box center [191, 28] width 11 height 11
click at [182, 86] on link "Work" at bounding box center [182, 88] width 33 height 13
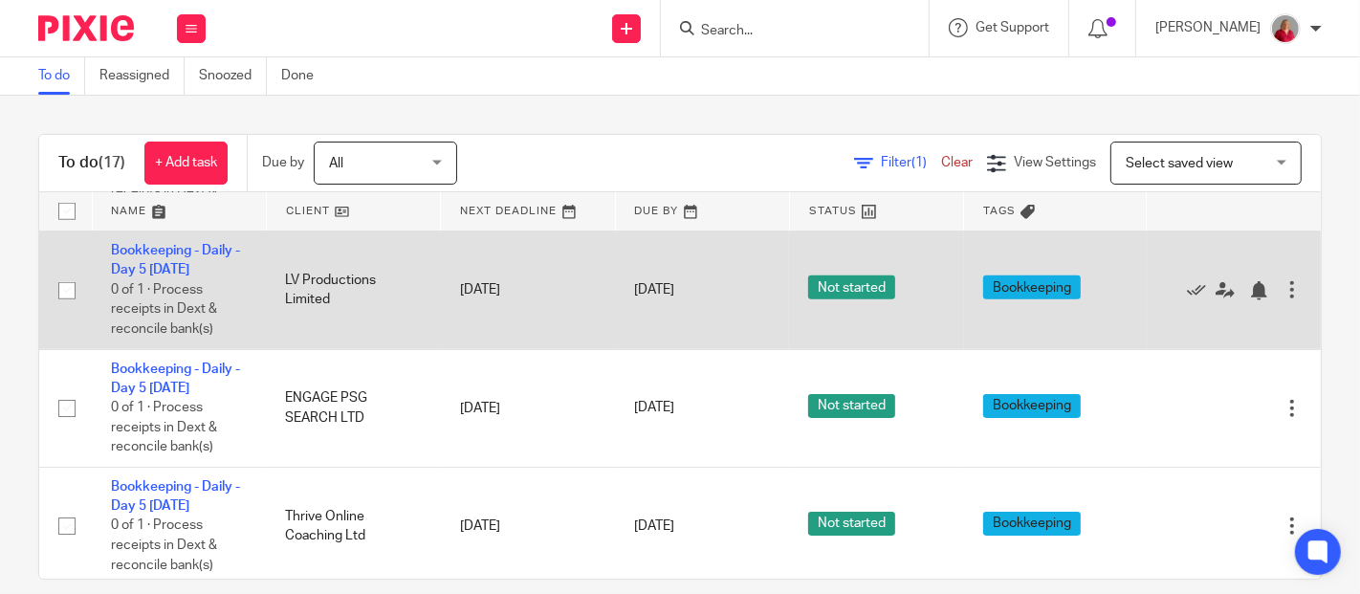
scroll to position [1169, 0]
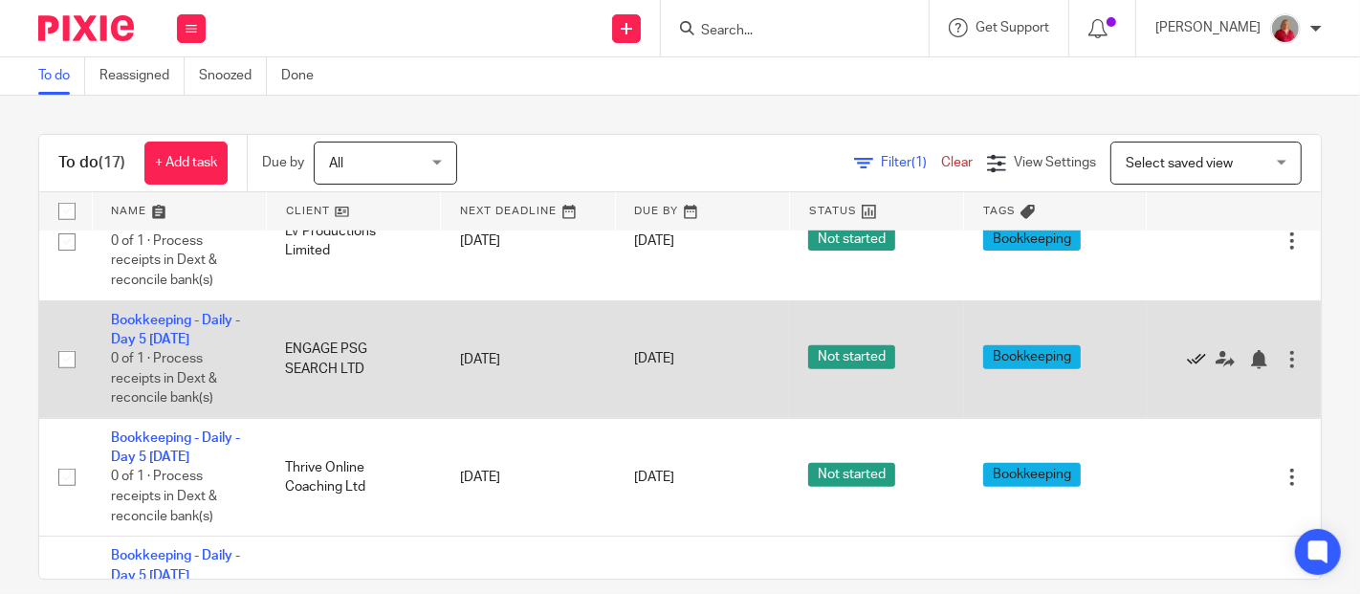
click at [1187, 356] on icon at bounding box center [1196, 359] width 19 height 19
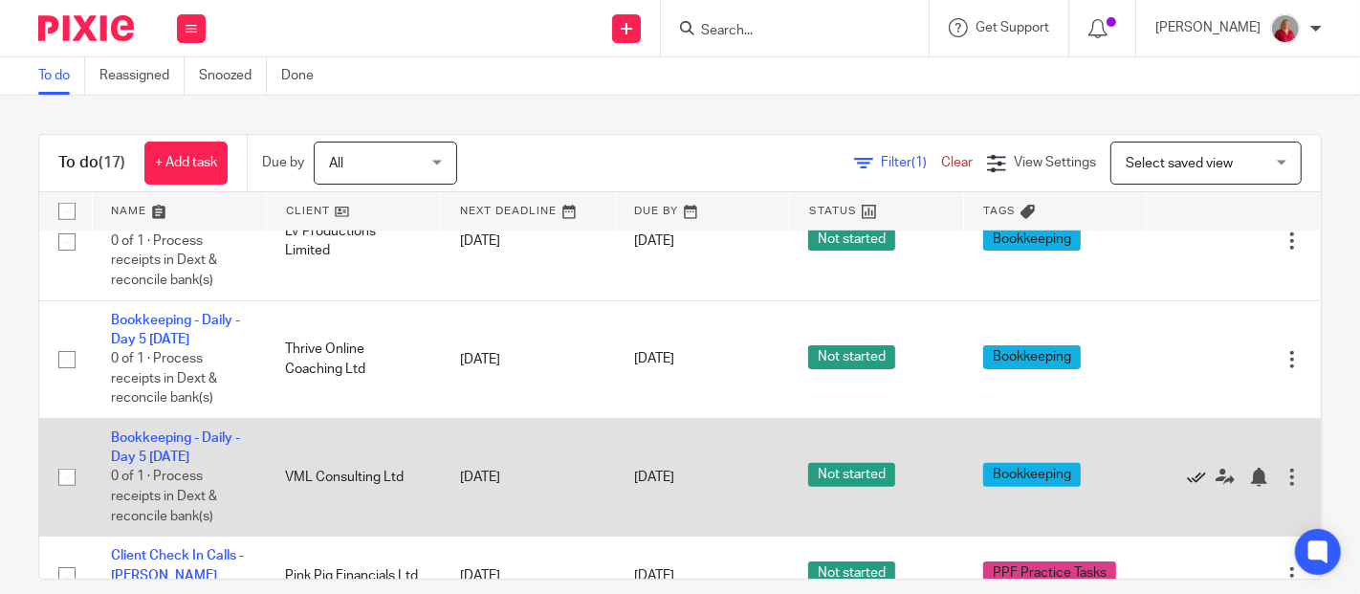
click at [1187, 474] on icon at bounding box center [1196, 477] width 19 height 19
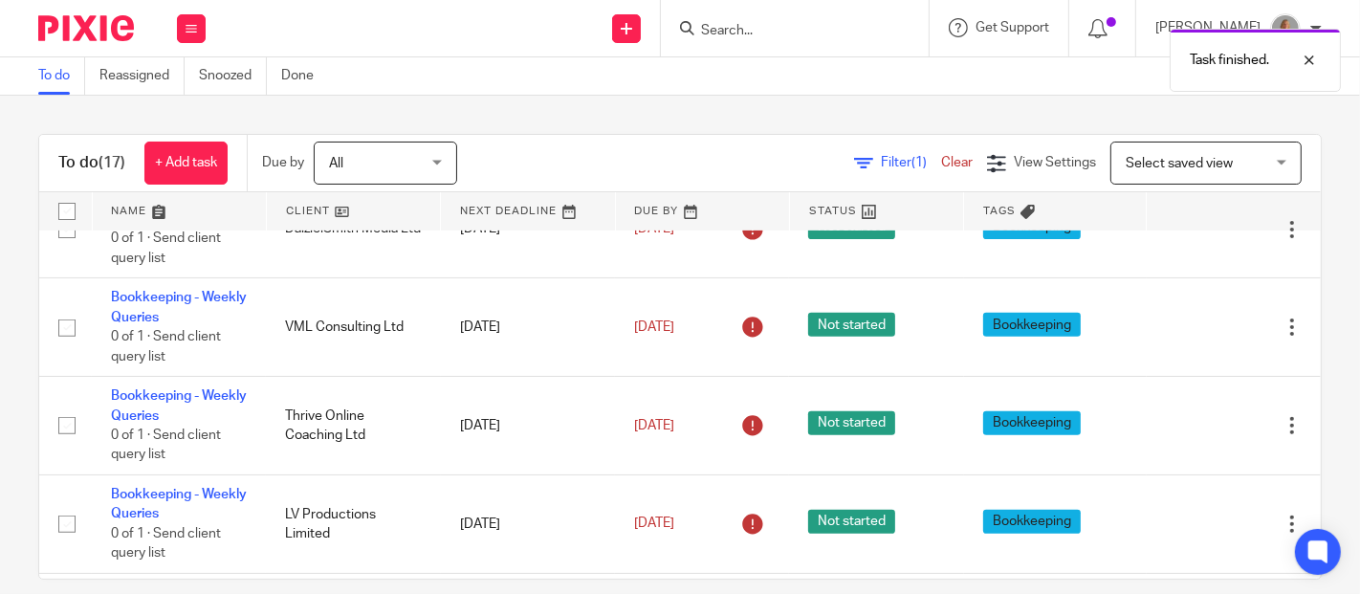
scroll to position [554, 0]
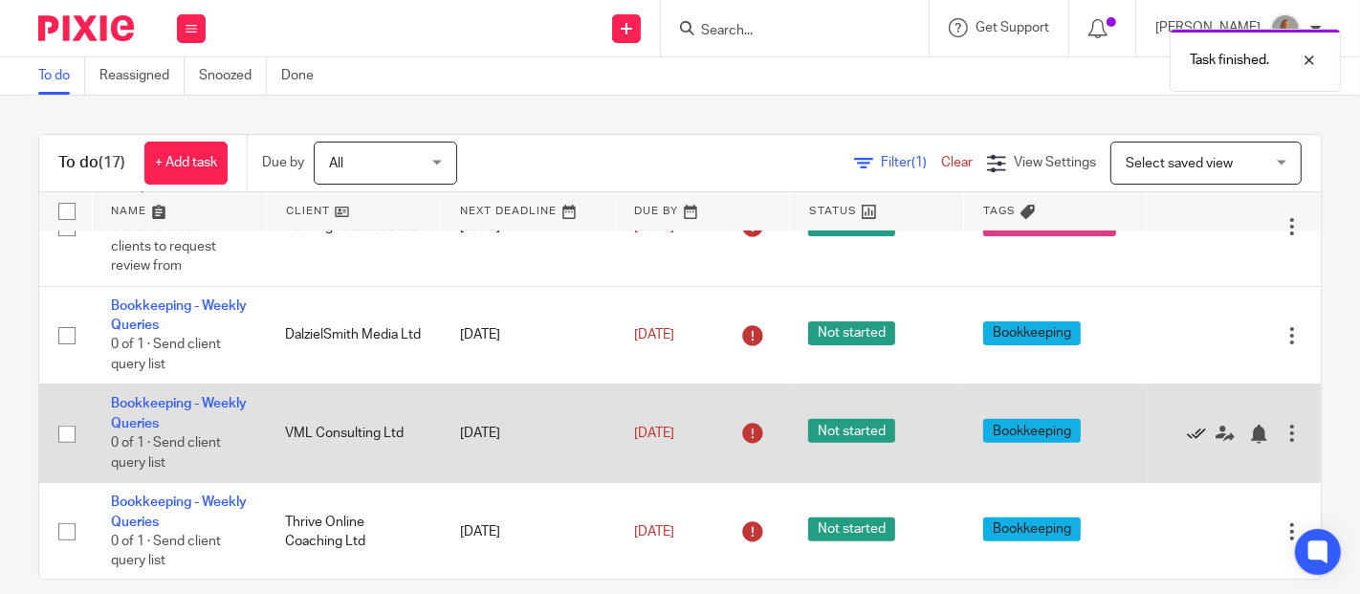
click at [1187, 430] on icon at bounding box center [1196, 434] width 19 height 19
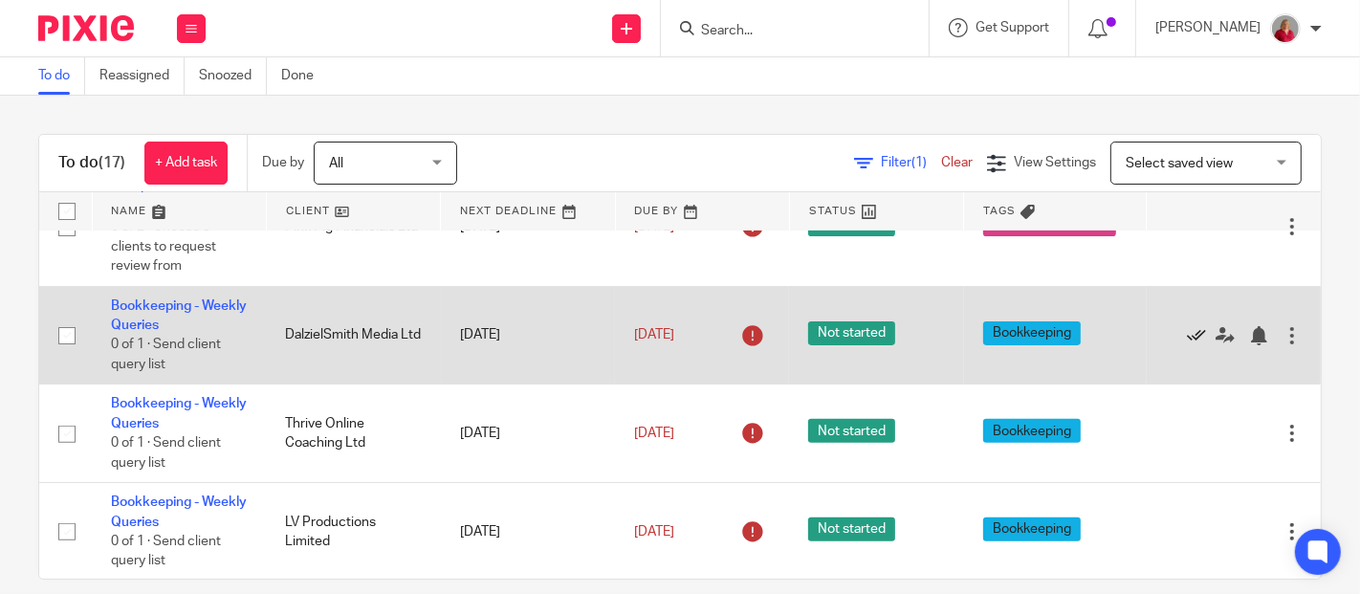
click at [1187, 331] on icon at bounding box center [1196, 335] width 19 height 19
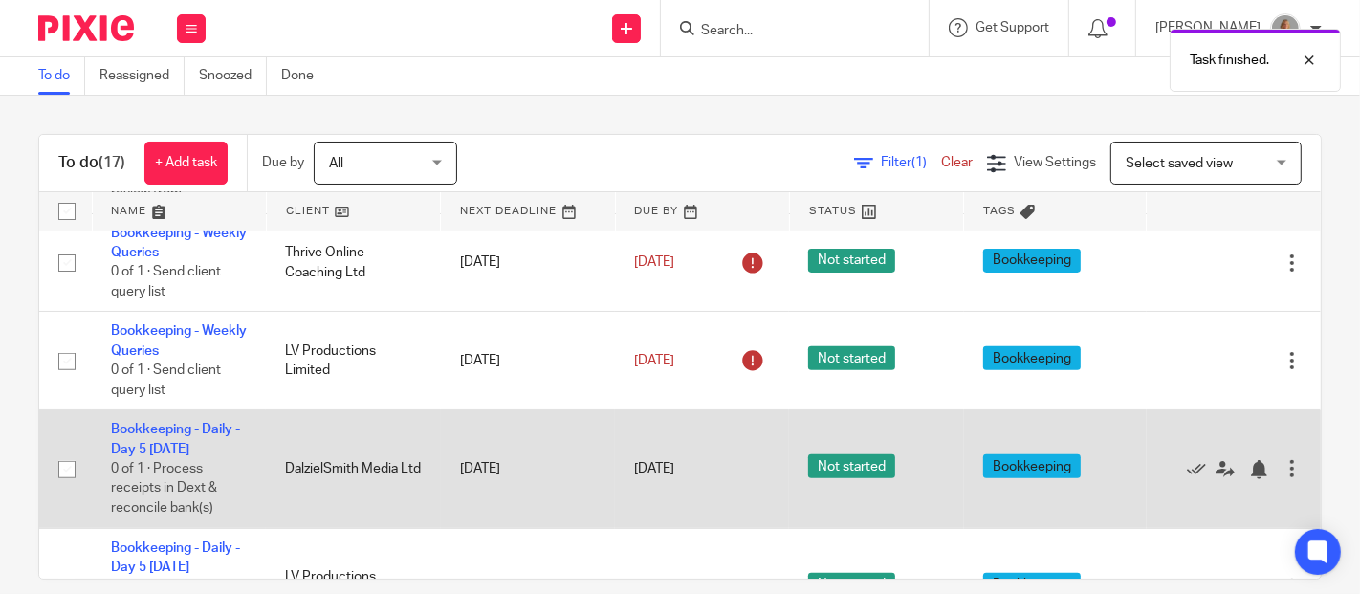
scroll to position [660, 0]
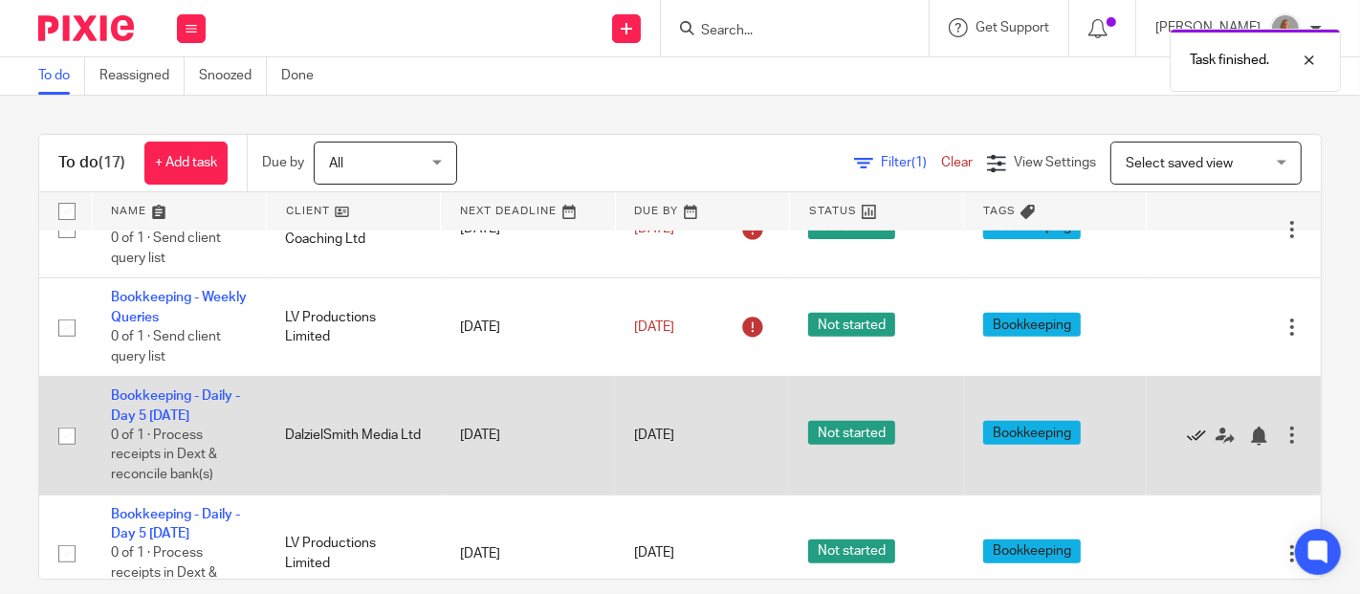
click at [1187, 432] on icon at bounding box center [1196, 436] width 19 height 19
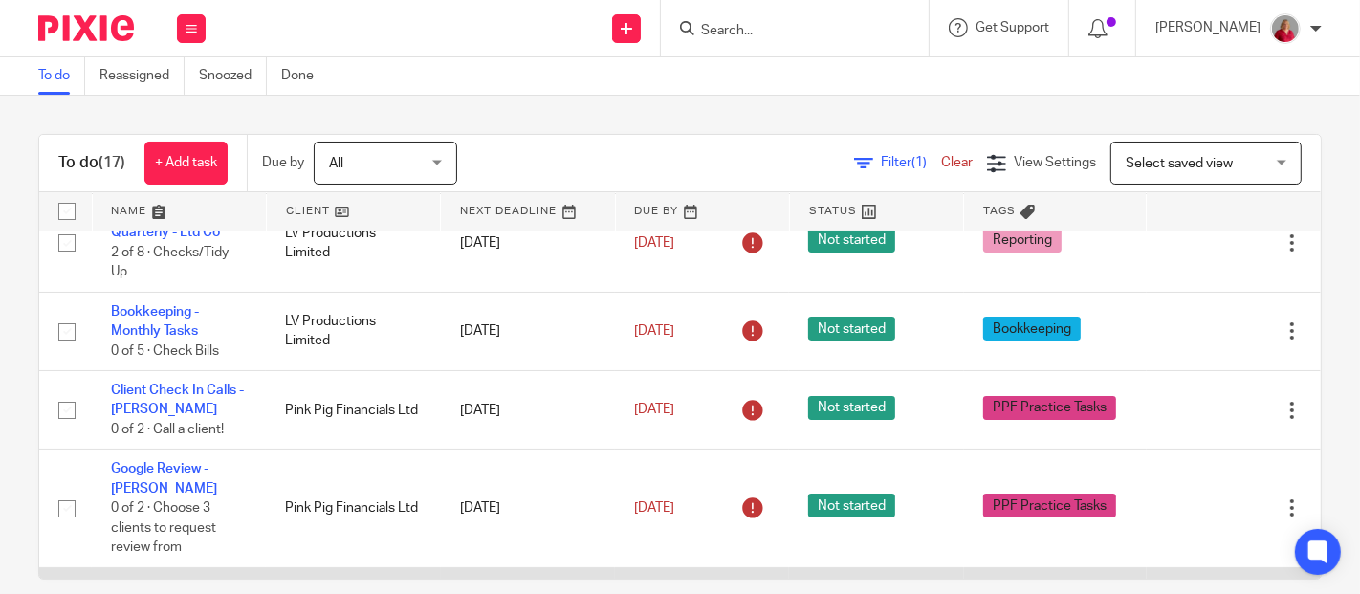
scroll to position [239, 0]
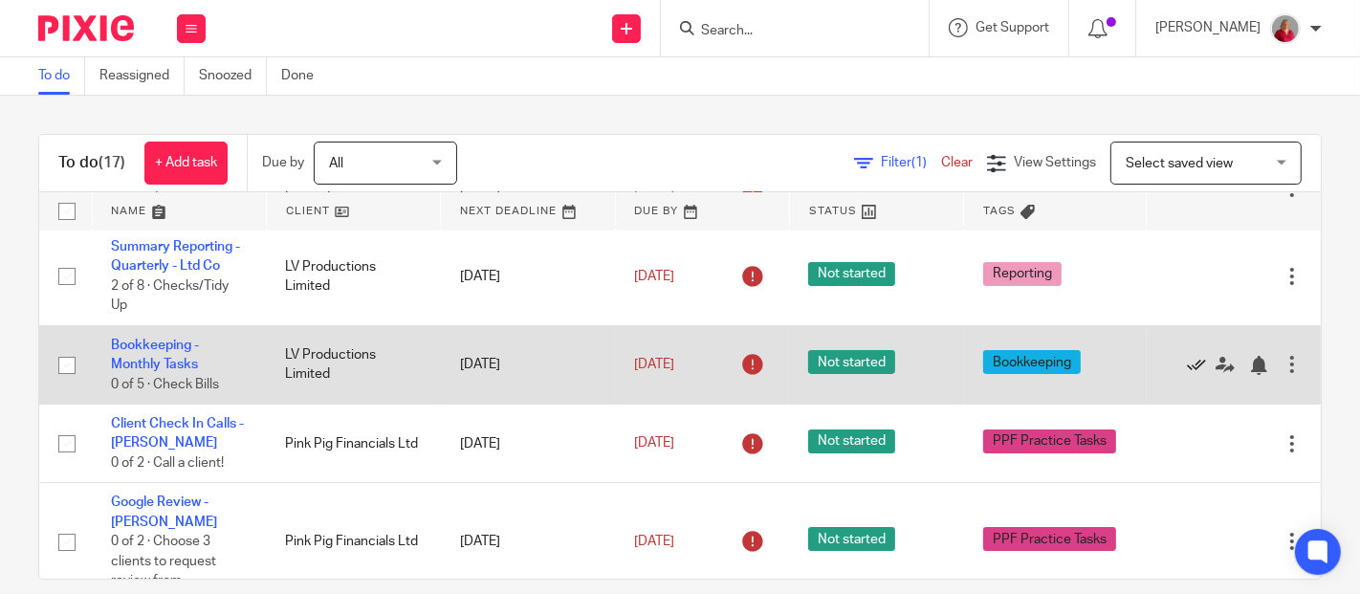
click at [1187, 362] on icon at bounding box center [1196, 365] width 19 height 19
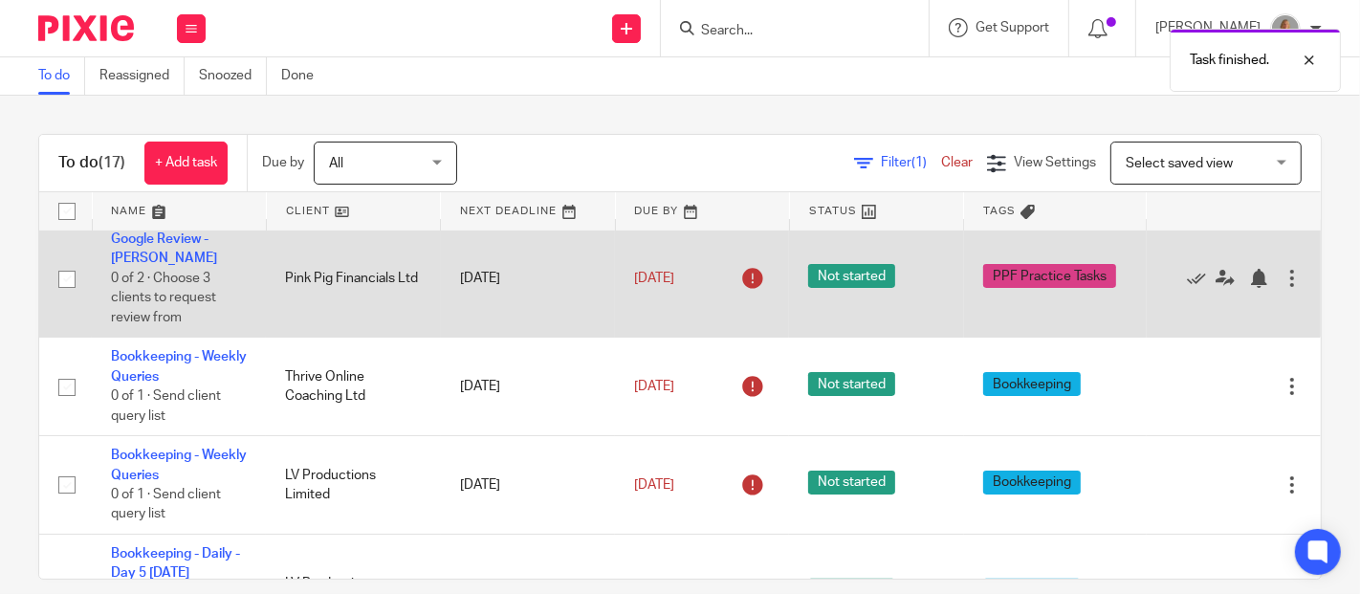
scroll to position [452, 0]
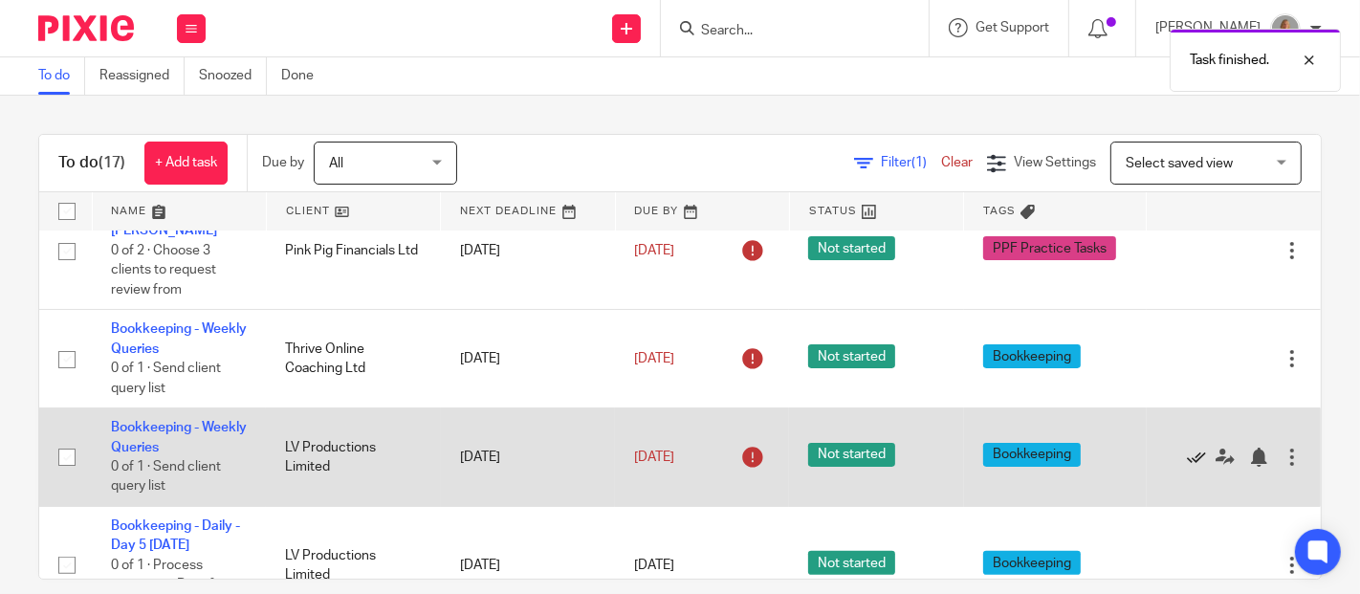
click at [1187, 454] on icon at bounding box center [1196, 457] width 19 height 19
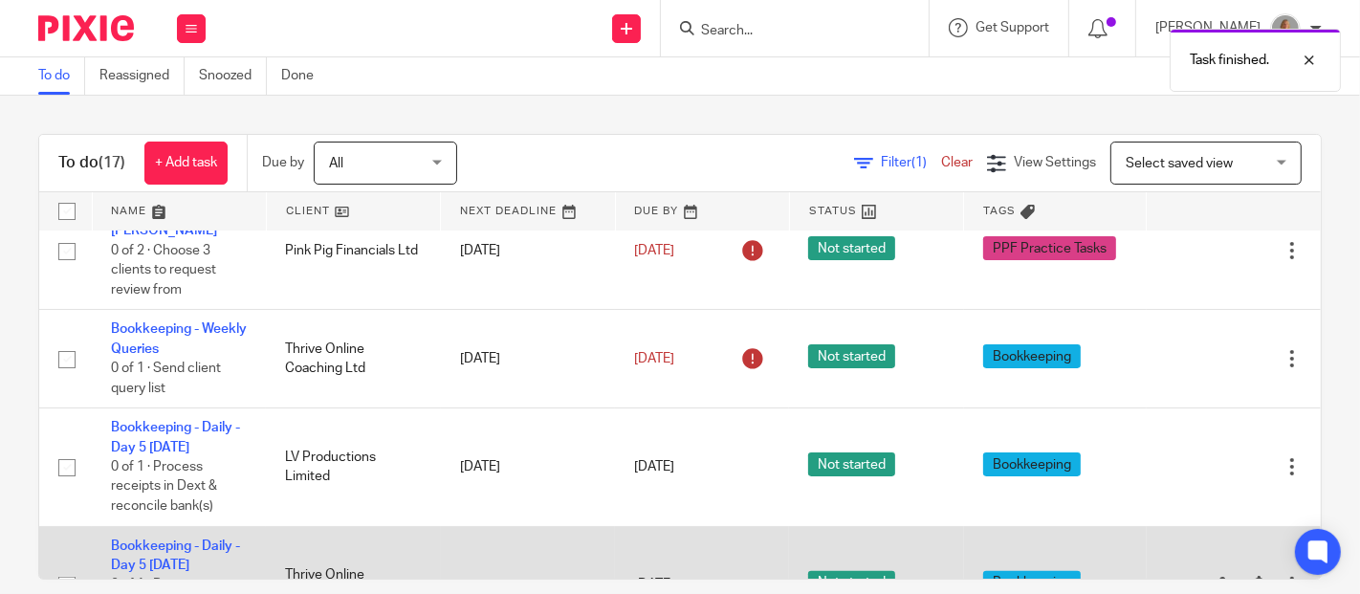
drag, startPoint x: 1150, startPoint y: 464, endPoint x: 1139, endPoint y: 466, distance: 10.7
click at [1187, 465] on icon at bounding box center [1196, 467] width 19 height 19
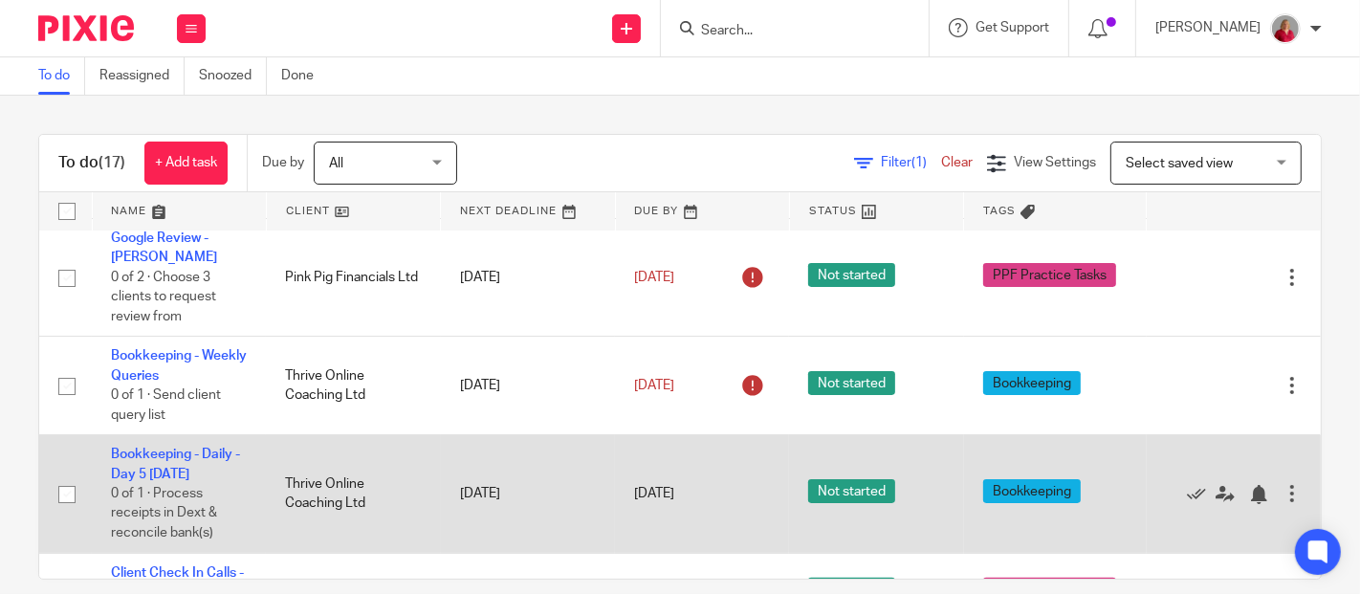
scroll to position [475, 0]
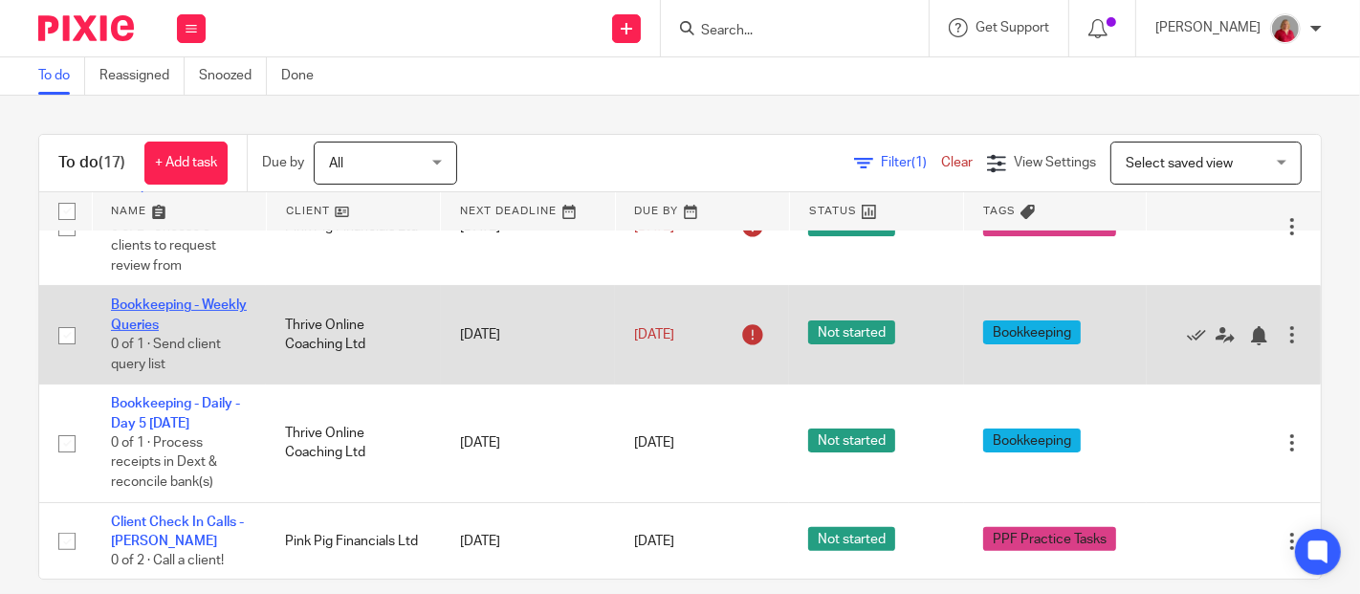
click at [177, 319] on link "Bookkeeping - Weekly Queries" at bounding box center [179, 314] width 136 height 33
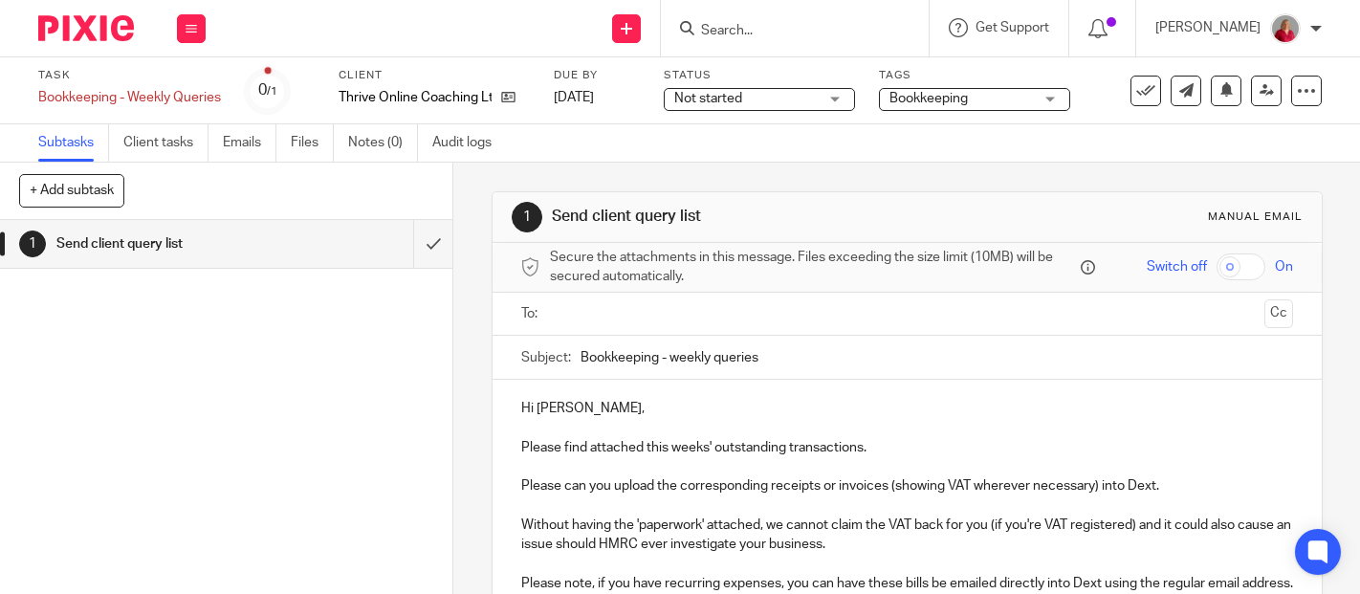
click at [591, 315] on input "text" at bounding box center [907, 314] width 700 height 22
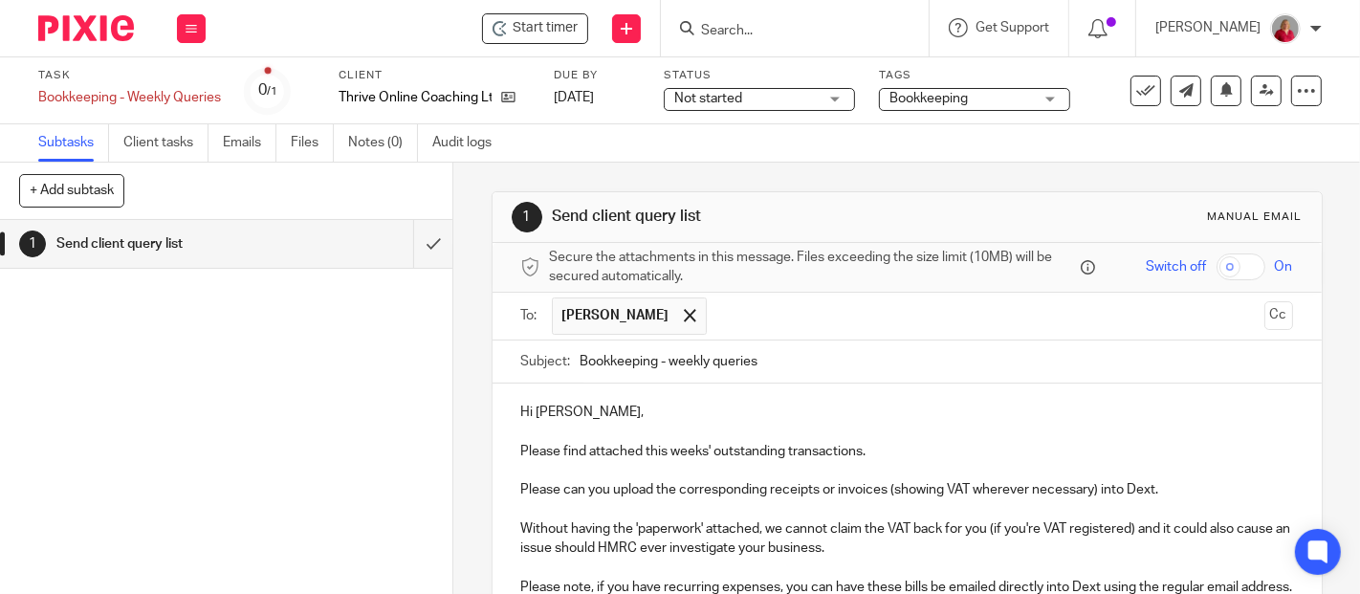
drag, startPoint x: 664, startPoint y: 365, endPoint x: 694, endPoint y: 365, distance: 29.7
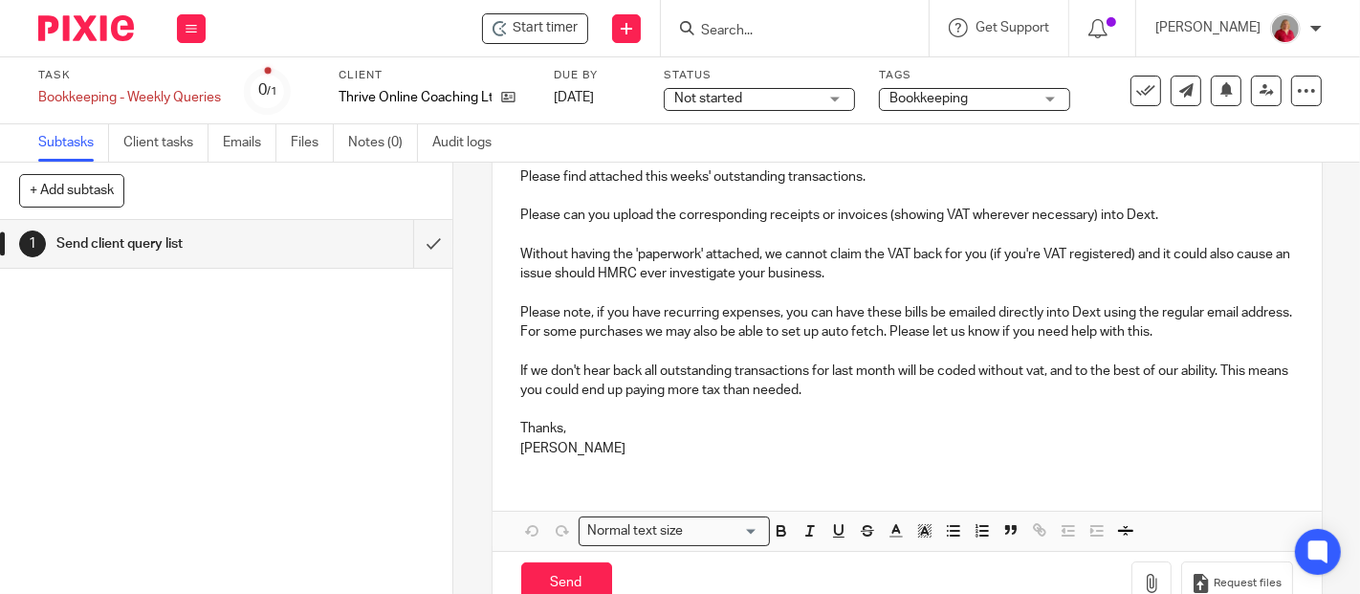
scroll to position [319, 0]
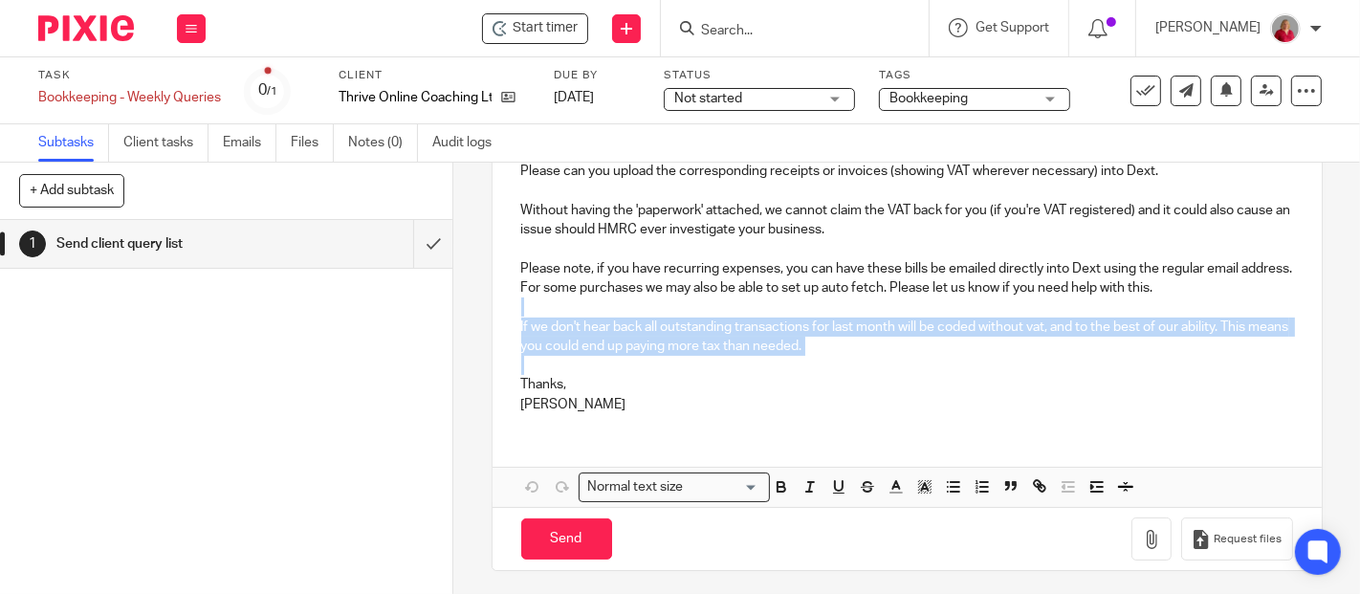
drag, startPoint x: 515, startPoint y: 307, endPoint x: 734, endPoint y: 359, distance: 225.1
click at [734, 359] on div "Hi Jo, Please find attached this weeks' outstanding transactions. Please can yo…" at bounding box center [907, 247] width 829 height 364
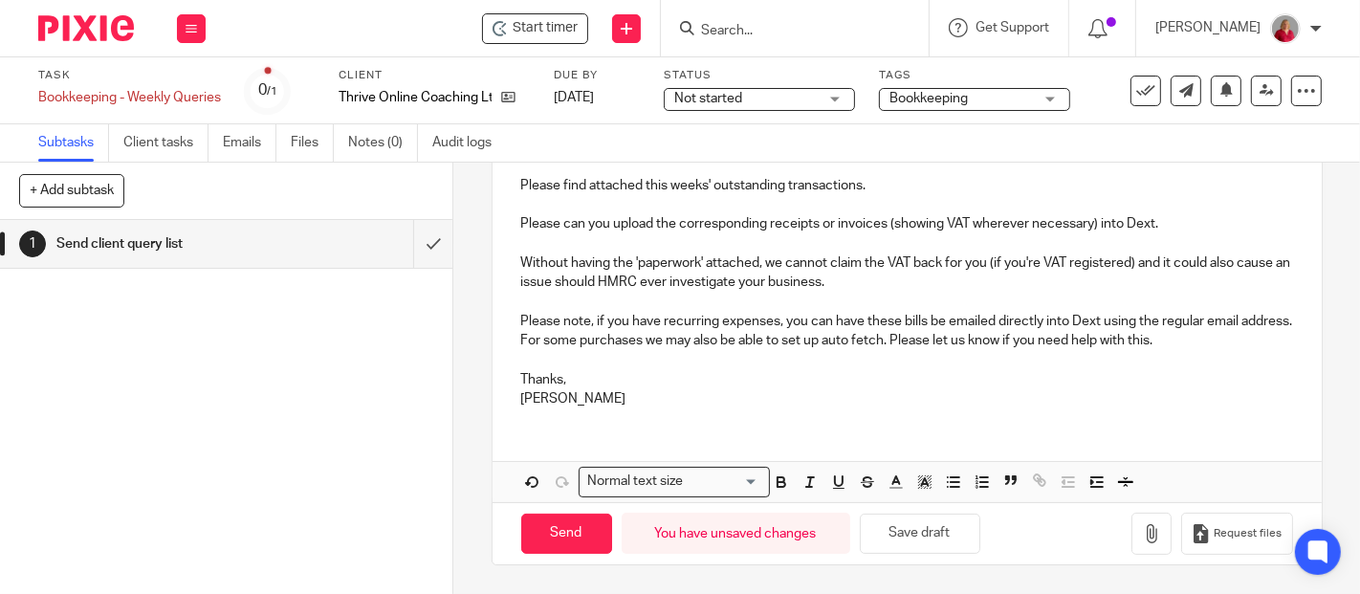
scroll to position [262, 0]
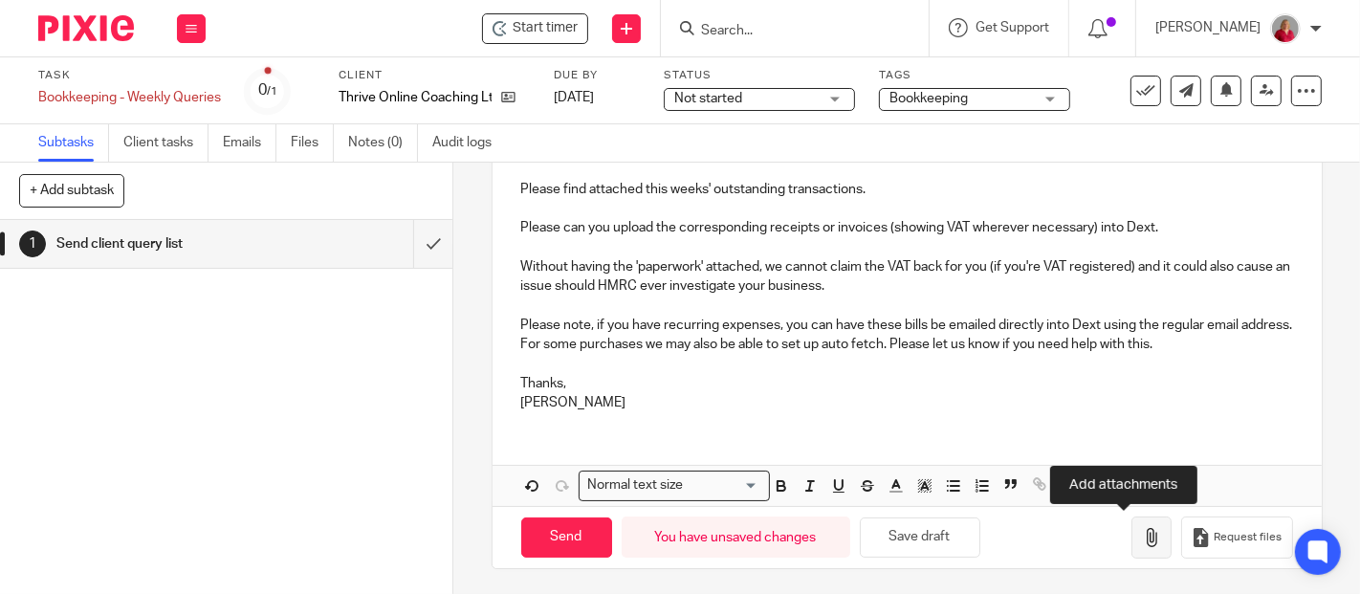
click at [1142, 537] on icon "button" at bounding box center [1151, 537] width 19 height 19
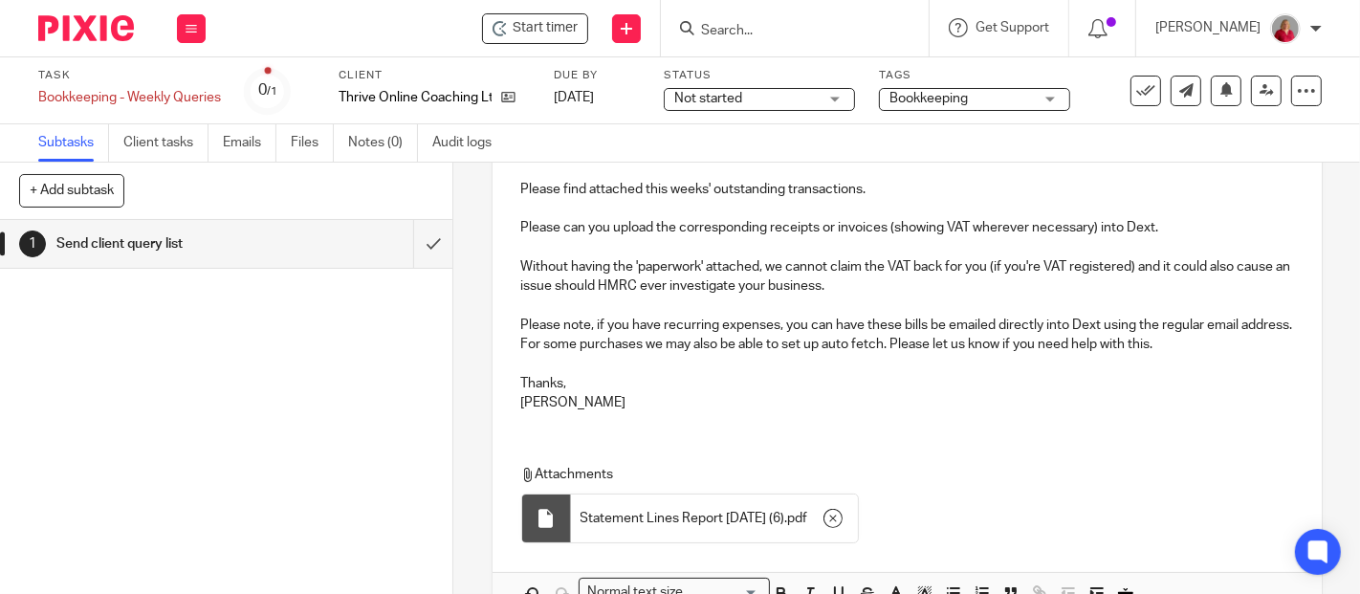
scroll to position [368, 0]
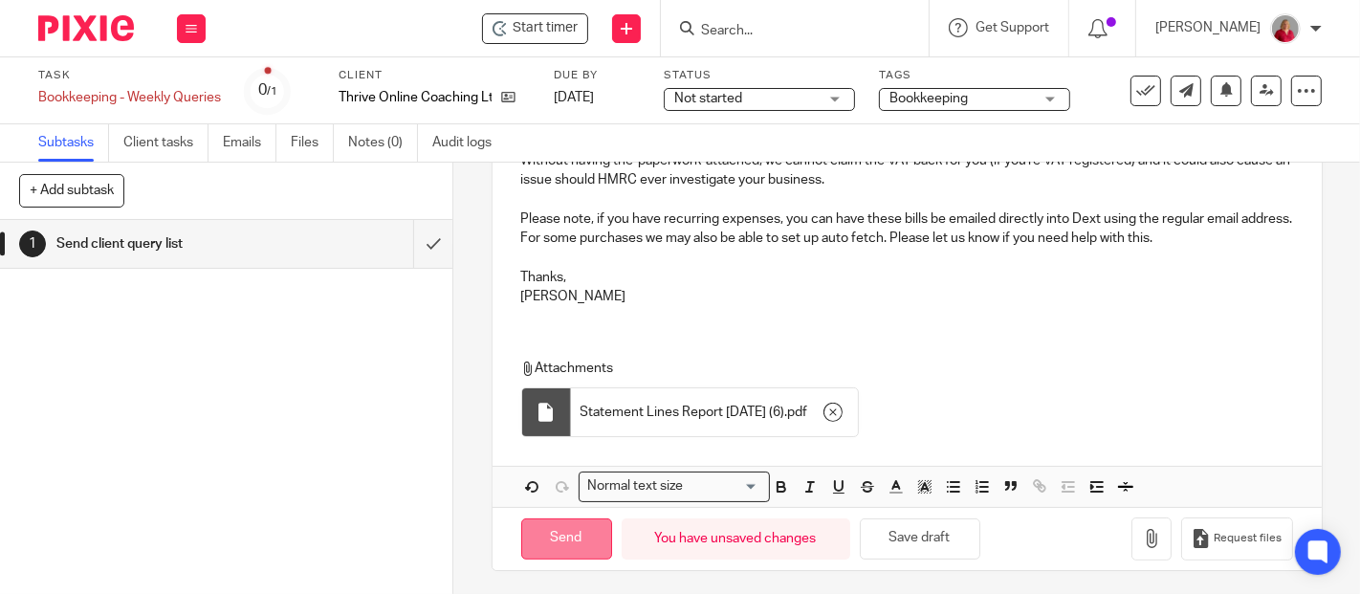
click at [564, 533] on input "Send" at bounding box center [566, 539] width 91 height 41
type input "Sent"
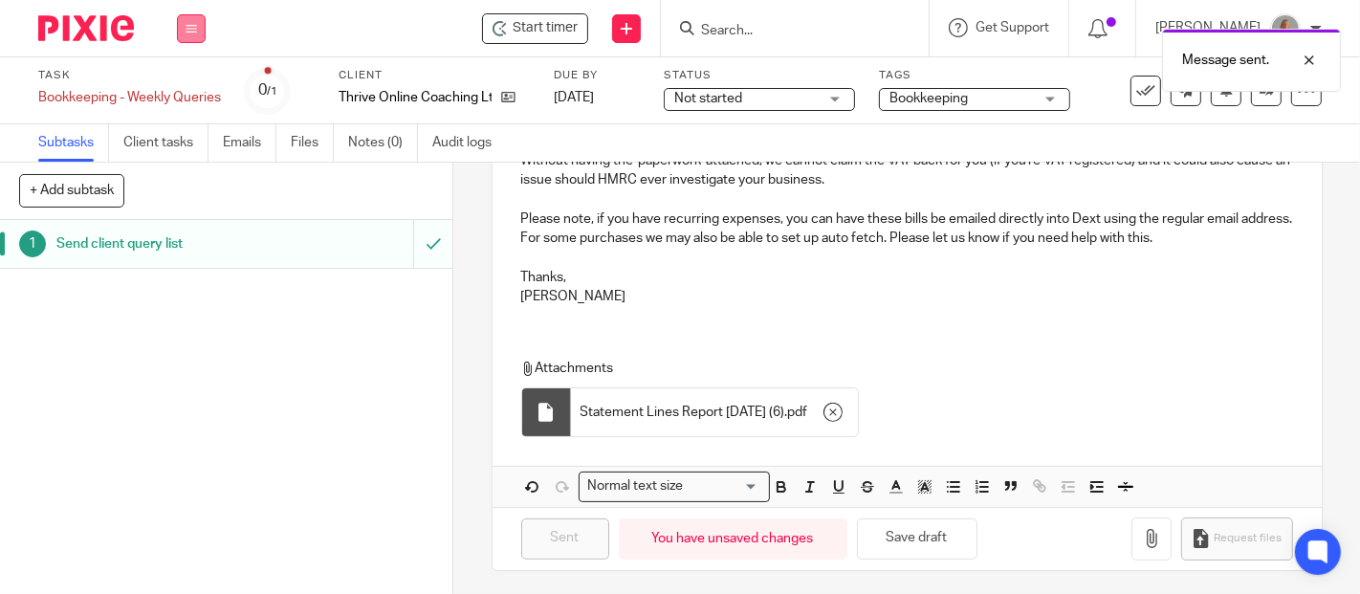
click at [194, 24] on icon at bounding box center [191, 28] width 11 height 11
click at [193, 85] on link "Work" at bounding box center [182, 88] width 33 height 13
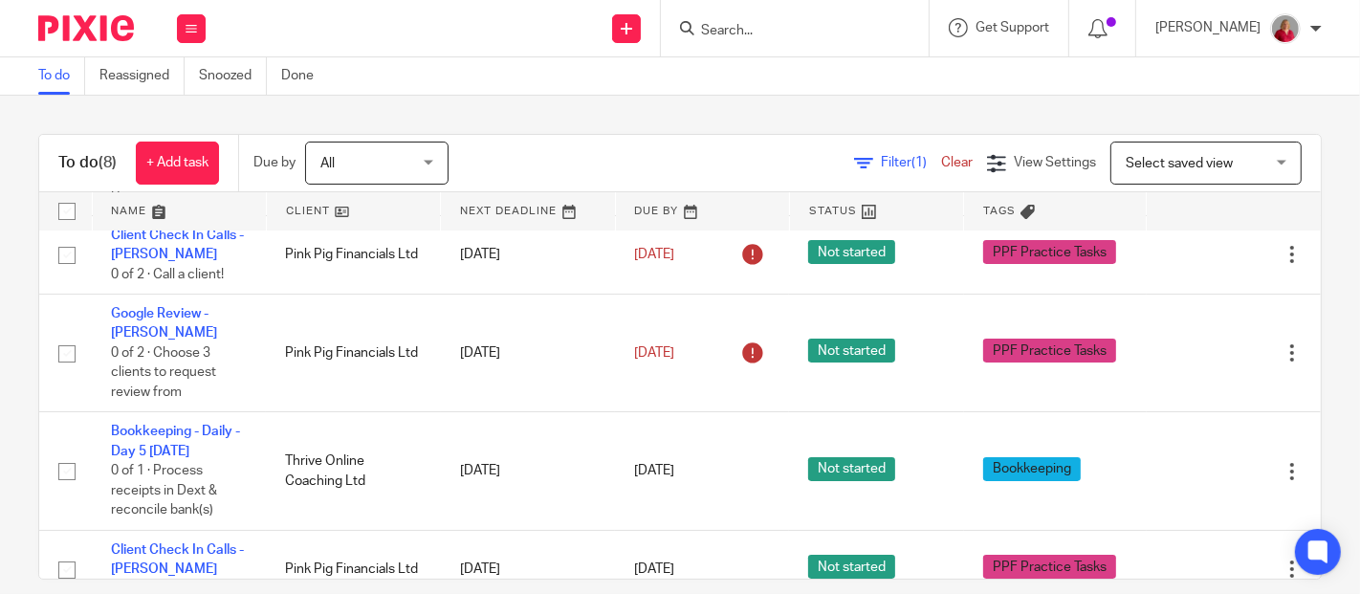
scroll to position [378, 0]
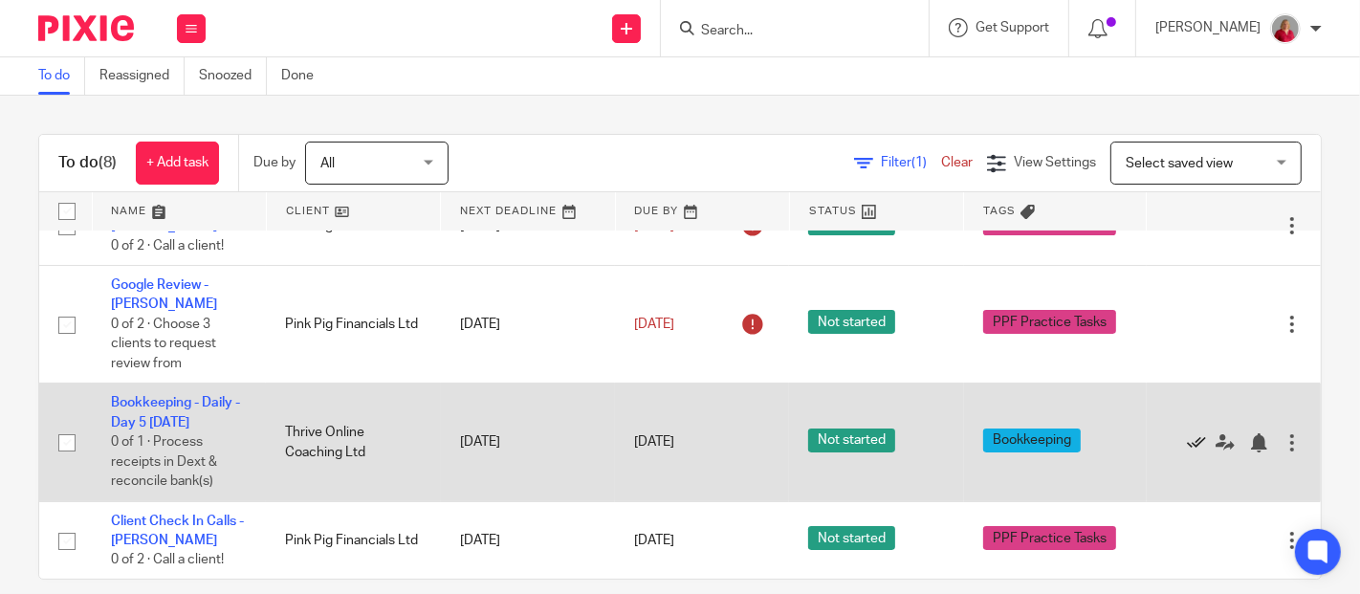
click at [1187, 439] on icon at bounding box center [1196, 442] width 19 height 19
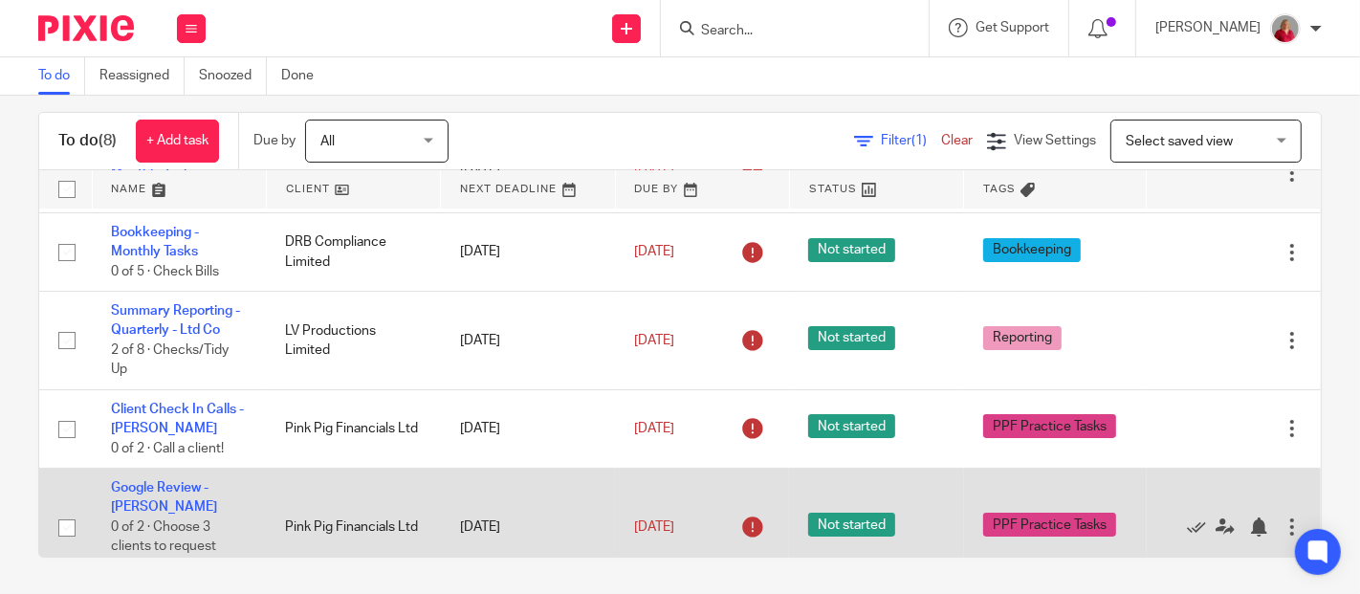
scroll to position [47, 0]
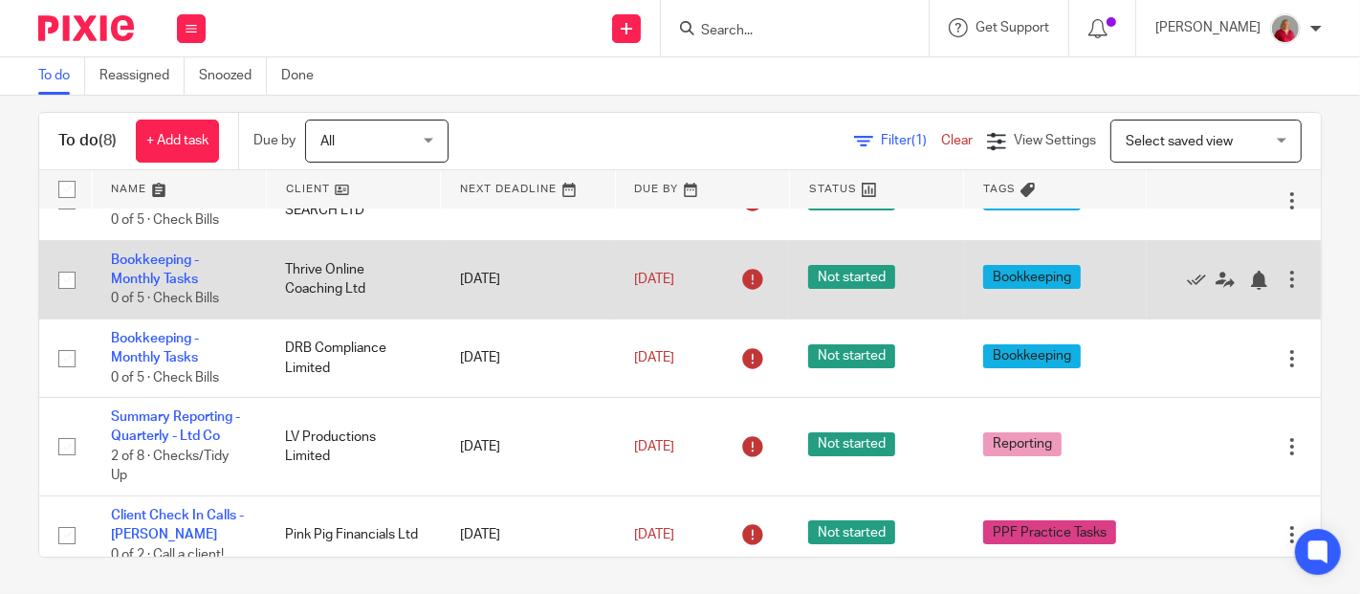
click at [1283, 282] on div at bounding box center [1292, 279] width 19 height 19
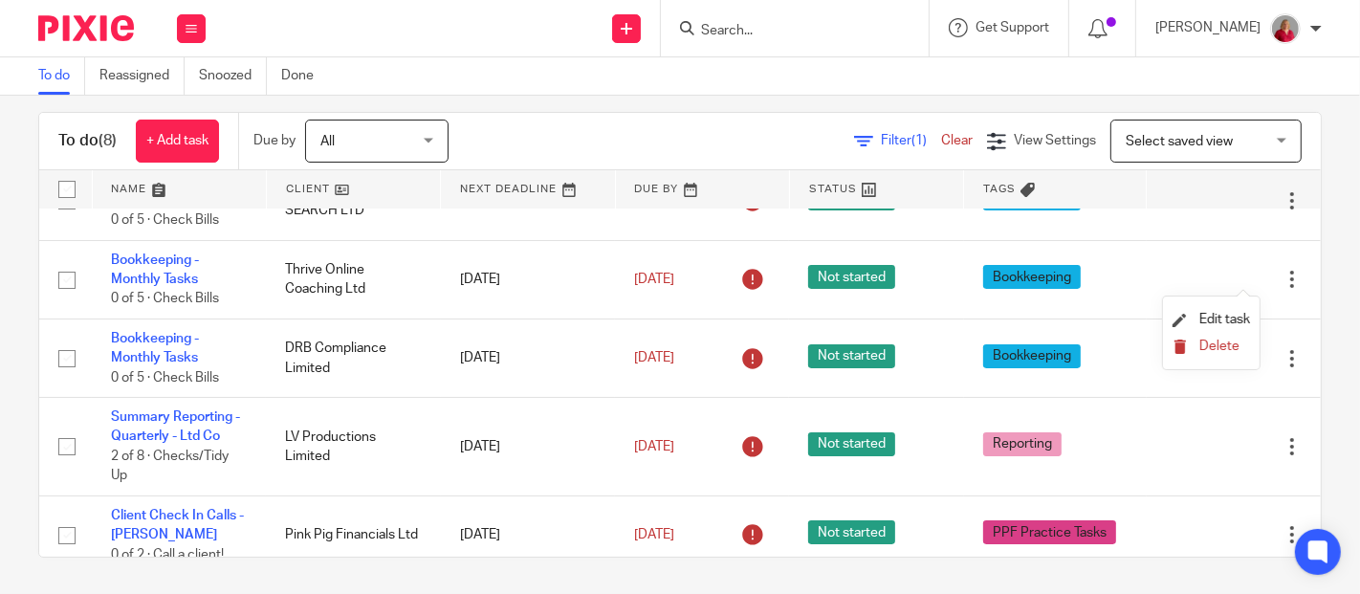
click at [1227, 346] on span "Delete" at bounding box center [1220, 346] width 40 height 13
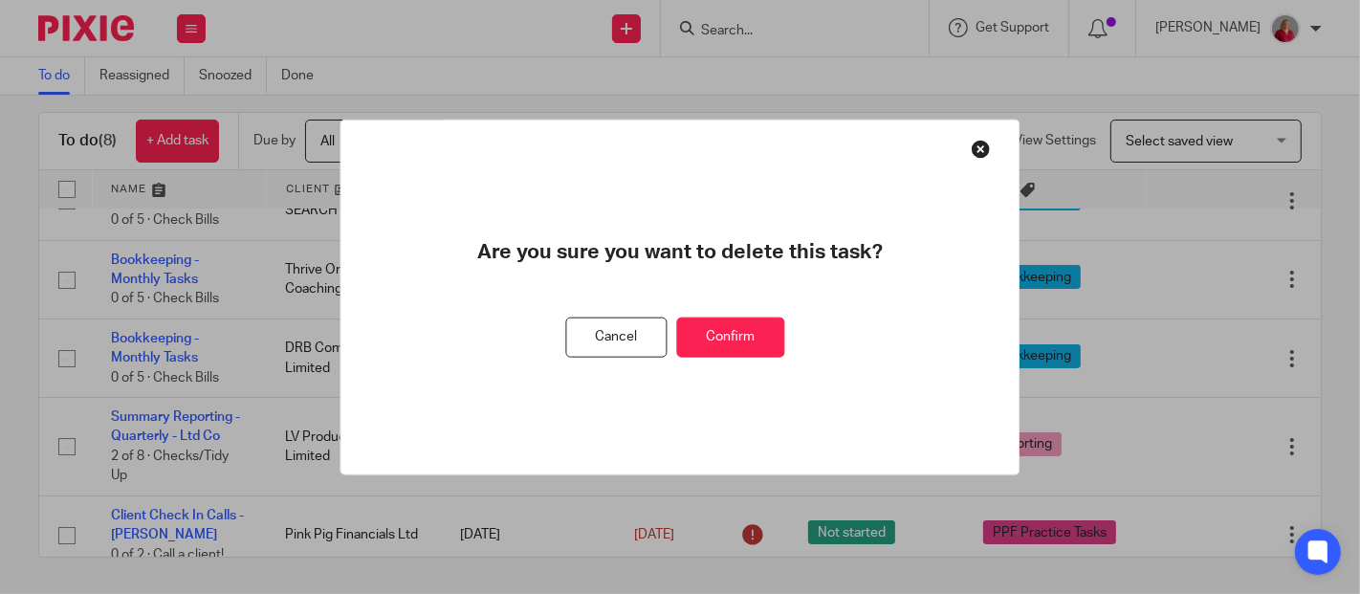
click at [750, 336] on button "Confirm" at bounding box center [731, 337] width 108 height 41
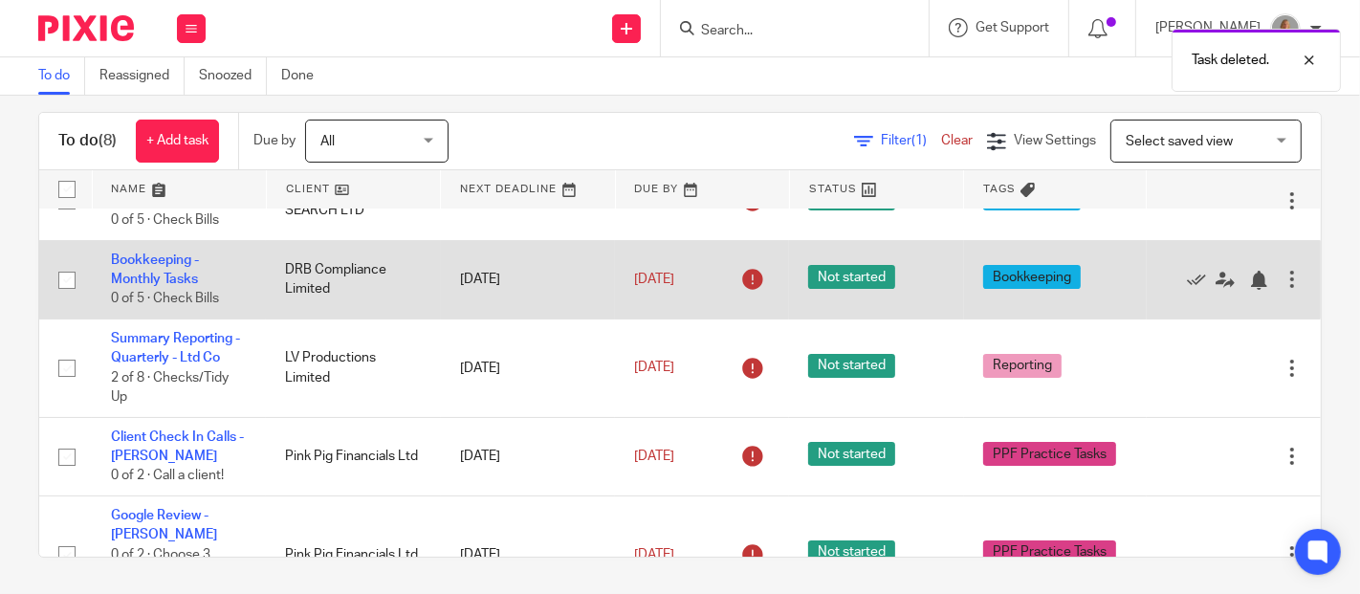
click at [1283, 281] on div at bounding box center [1292, 279] width 19 height 19
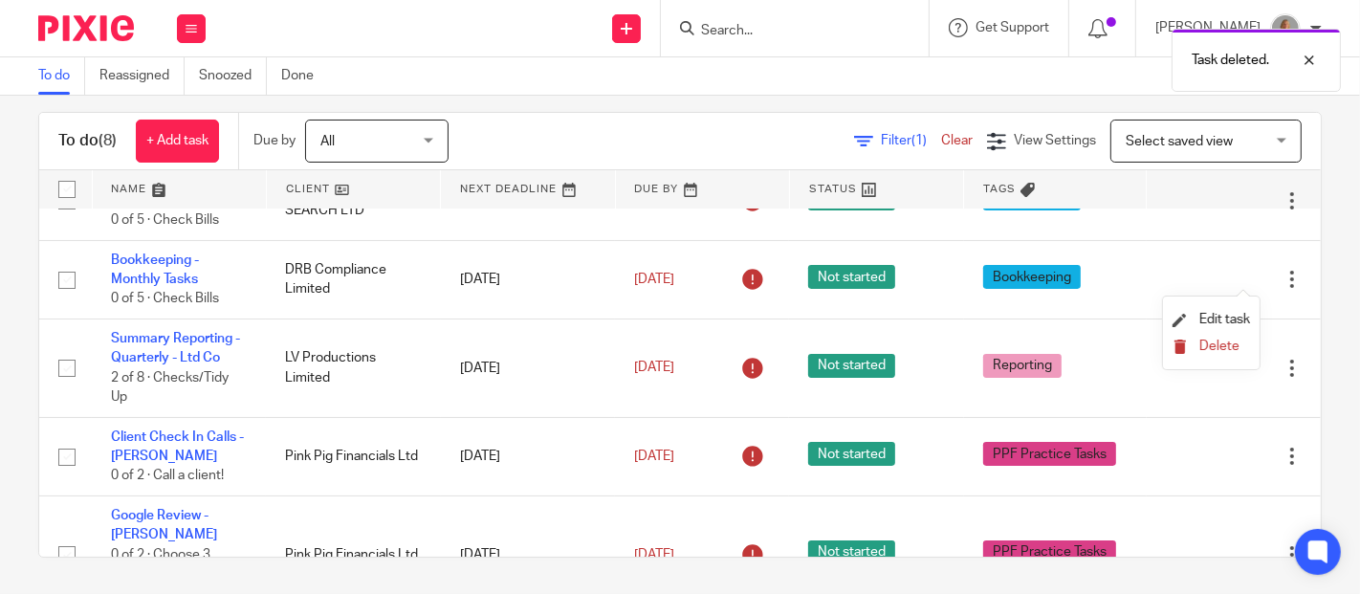
click at [1232, 348] on span "Delete" at bounding box center [1220, 346] width 40 height 13
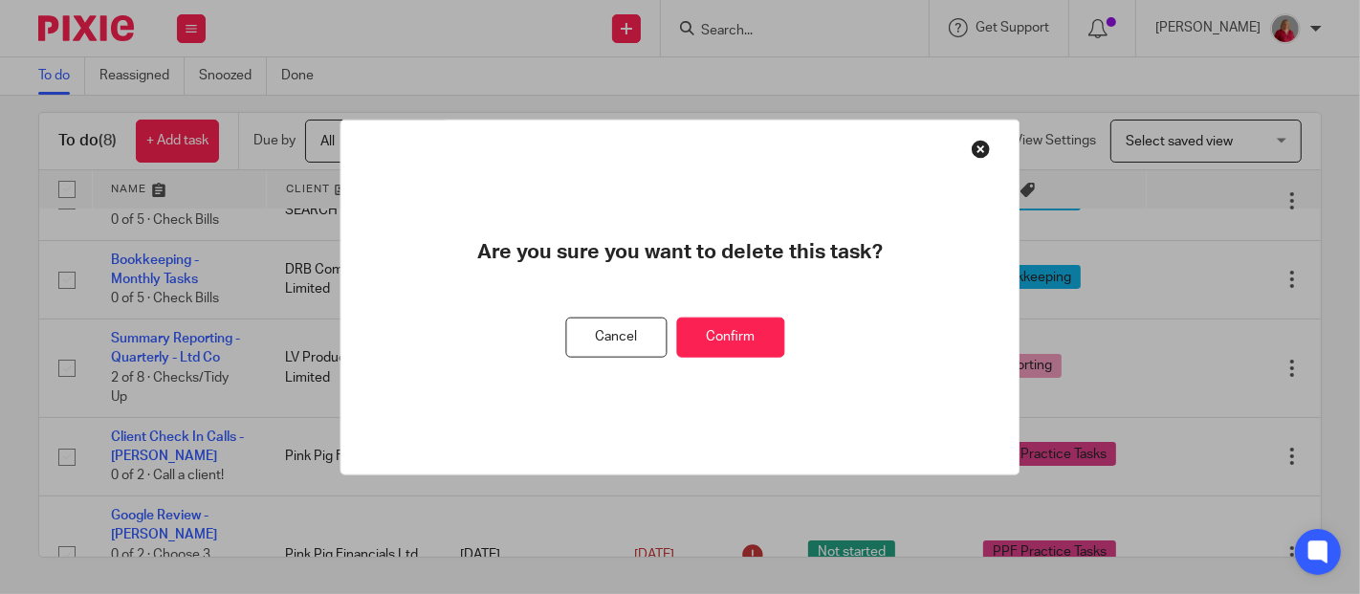
click at [768, 340] on button "Confirm" at bounding box center [731, 337] width 108 height 41
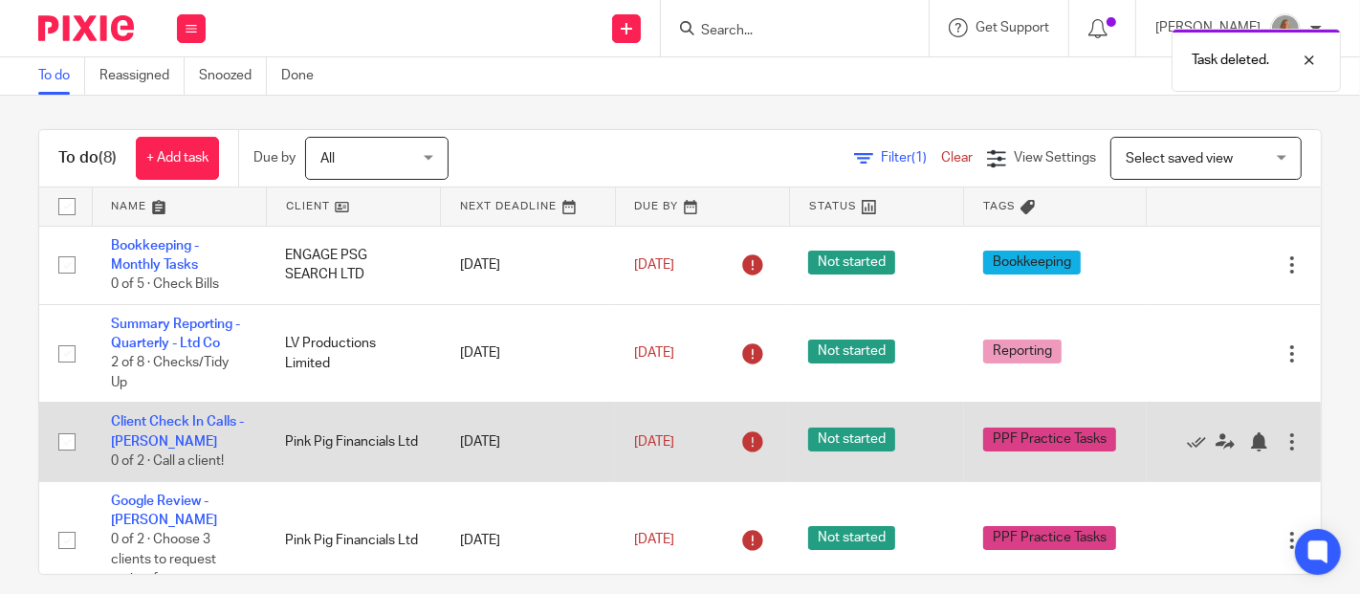
scroll to position [0, 0]
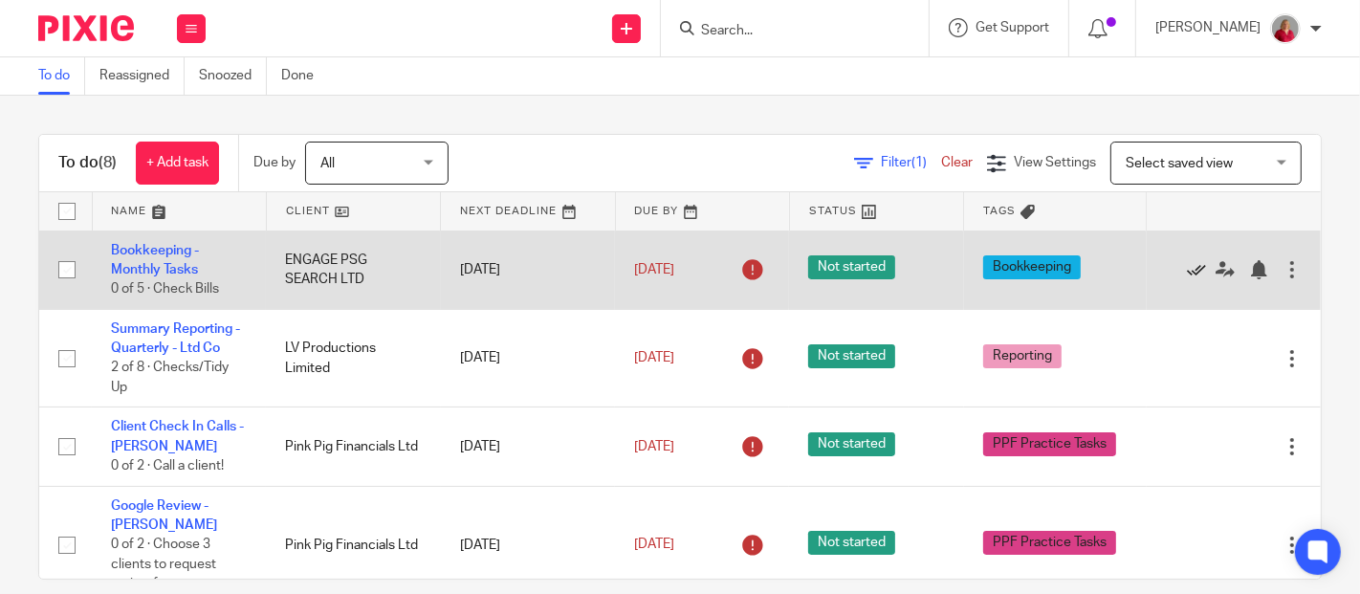
click at [1187, 267] on icon at bounding box center [1196, 269] width 19 height 19
